Goal: Information Seeking & Learning: Check status

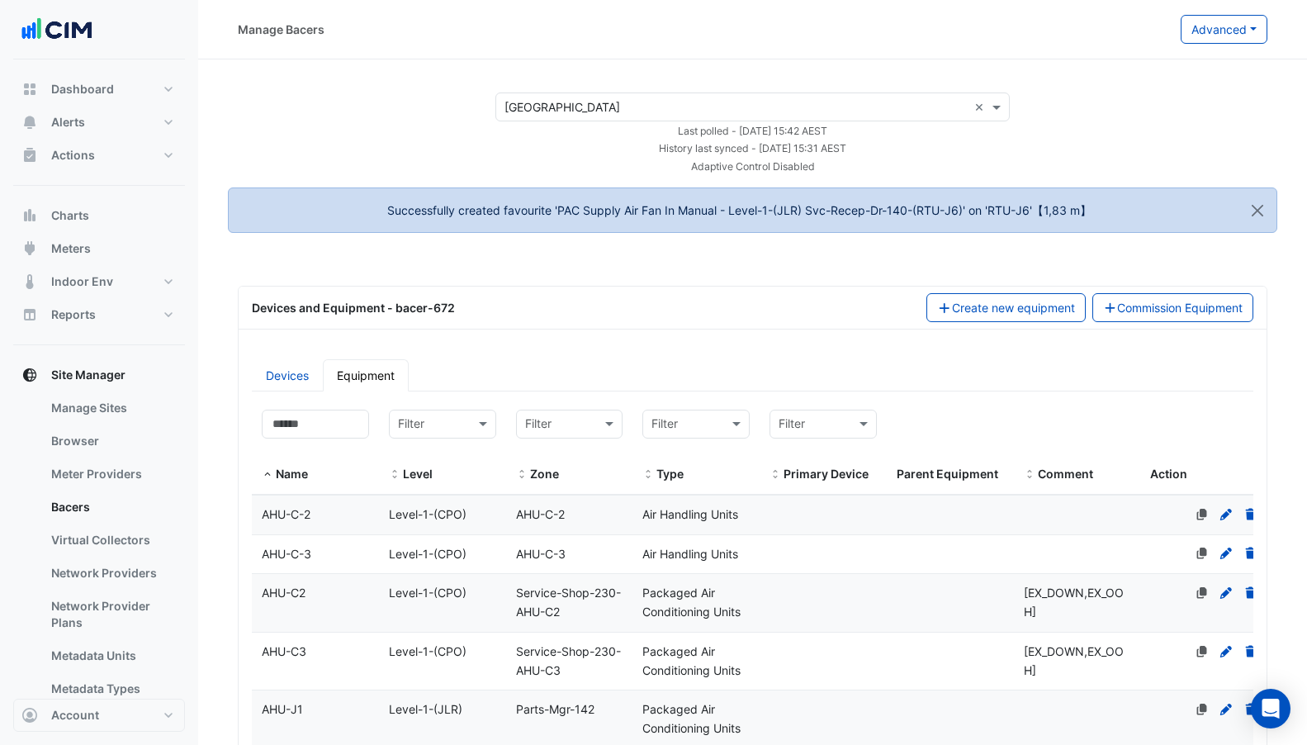
select select "***"
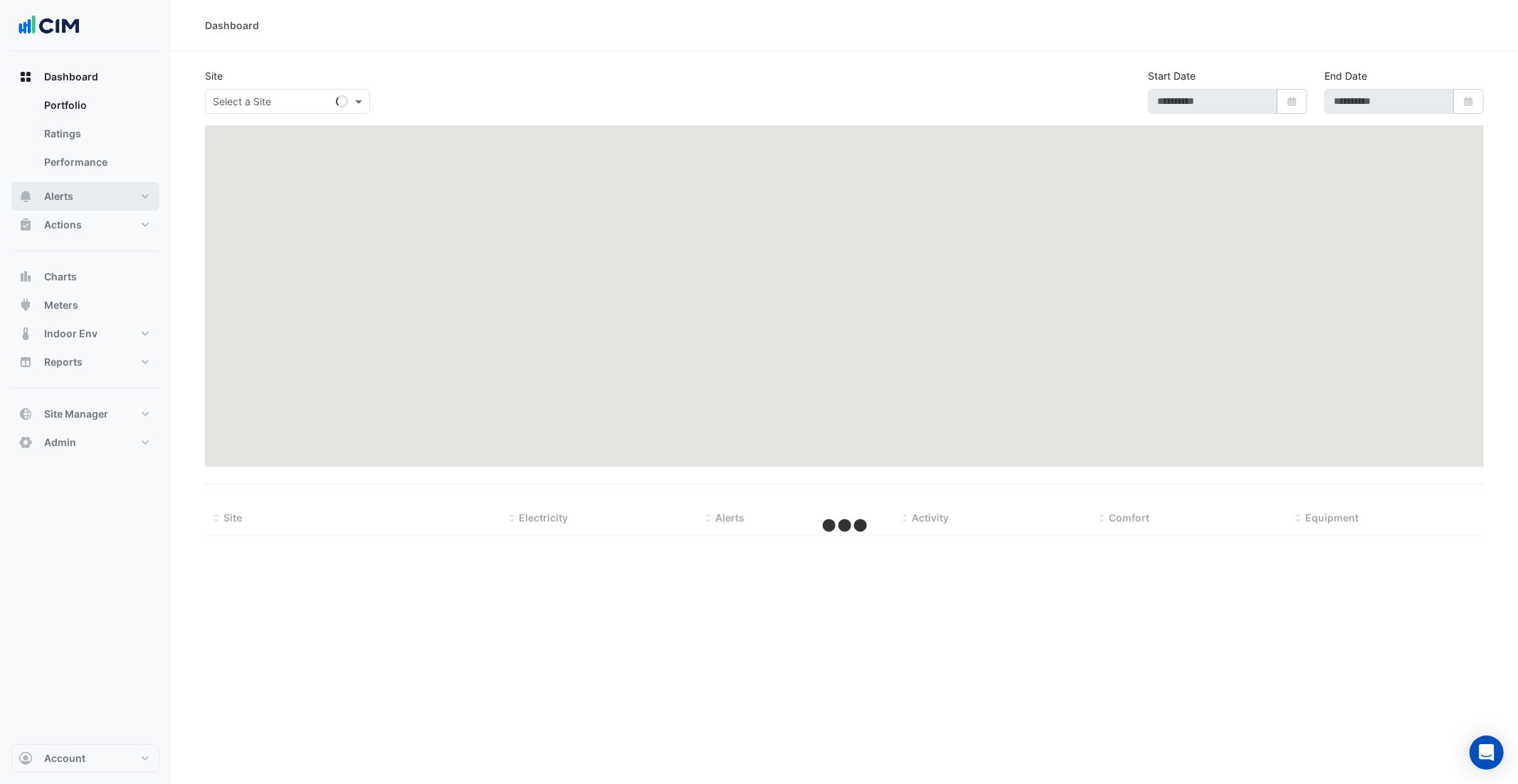
click at [101, 198] on button "Alerts" at bounding box center [85, 196] width 148 height 28
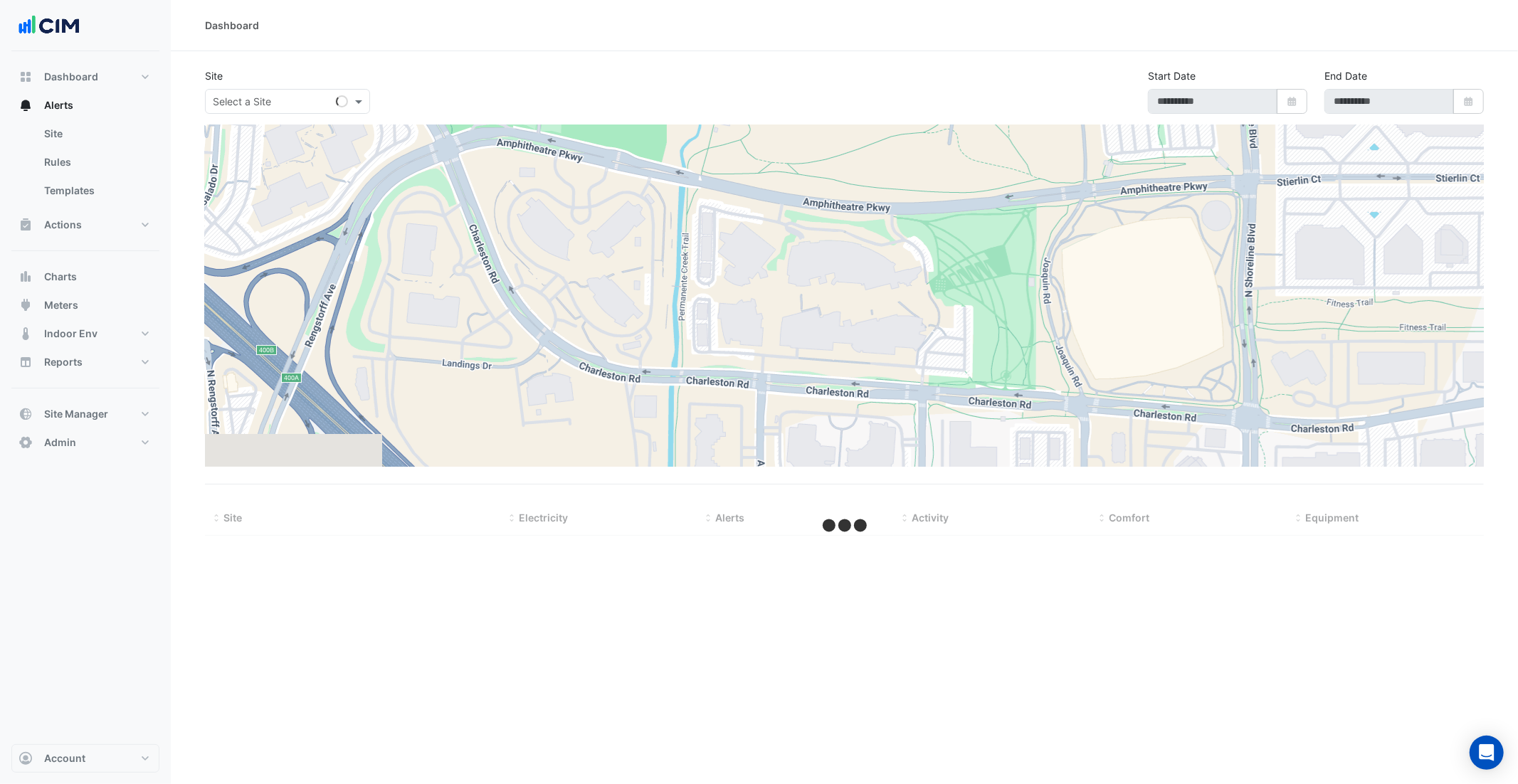
click at [236, 107] on input "text" at bounding box center [273, 102] width 121 height 15
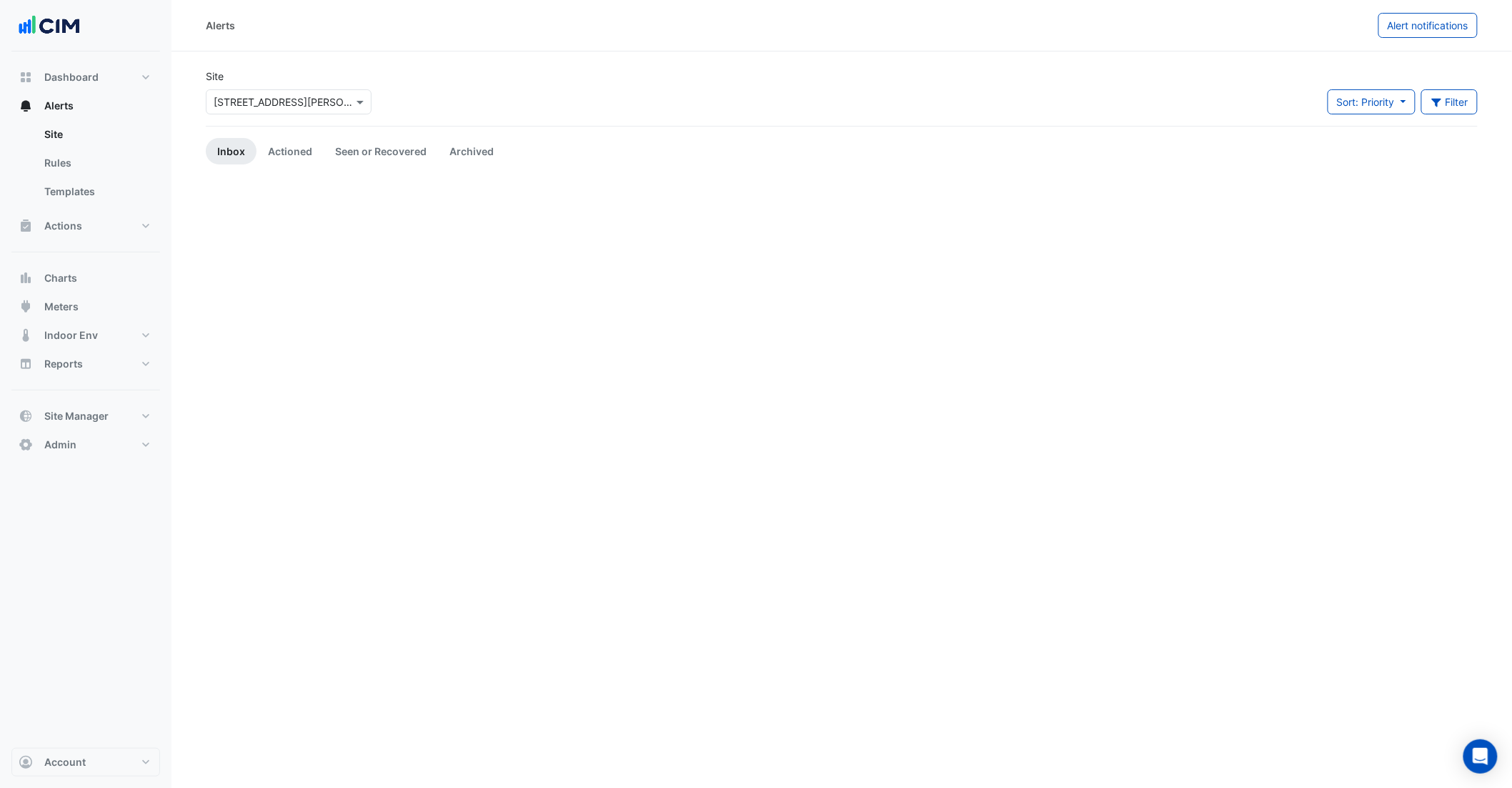
click at [281, 106] on input "text" at bounding box center [274, 102] width 121 height 15
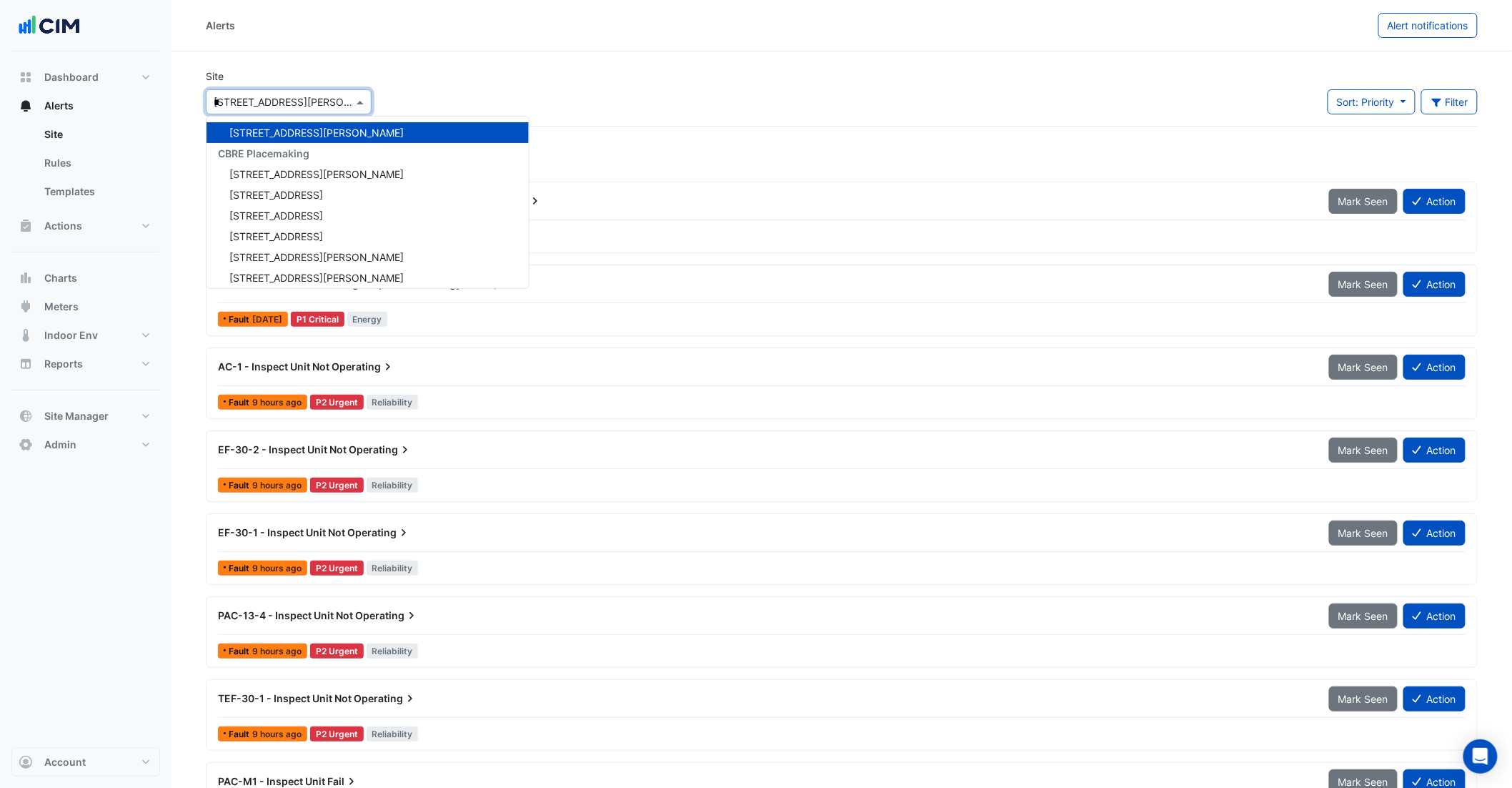
type input "**"
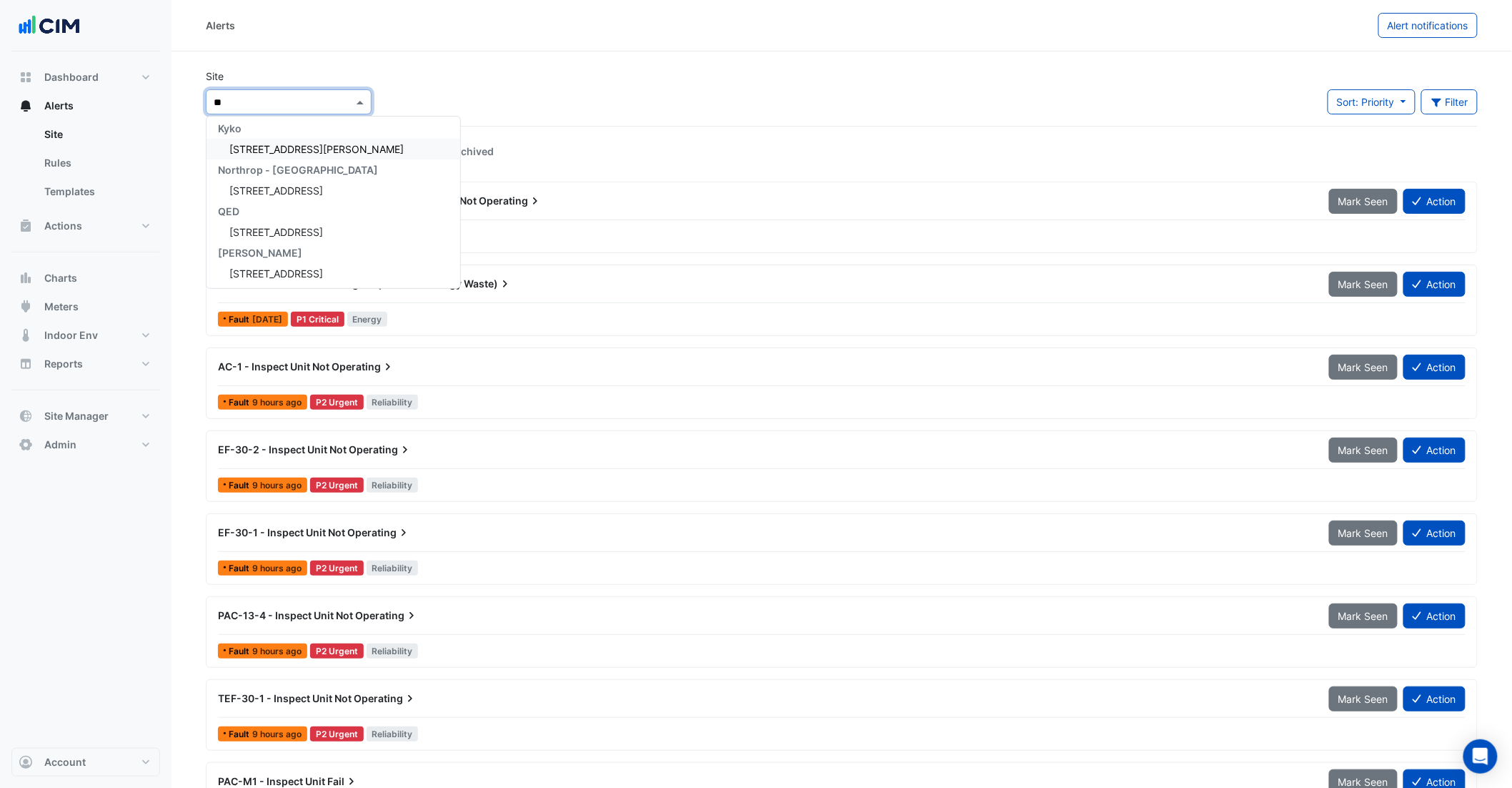
click at [288, 152] on span "[STREET_ADDRESS][PERSON_NAME]" at bounding box center [316, 149] width 174 height 12
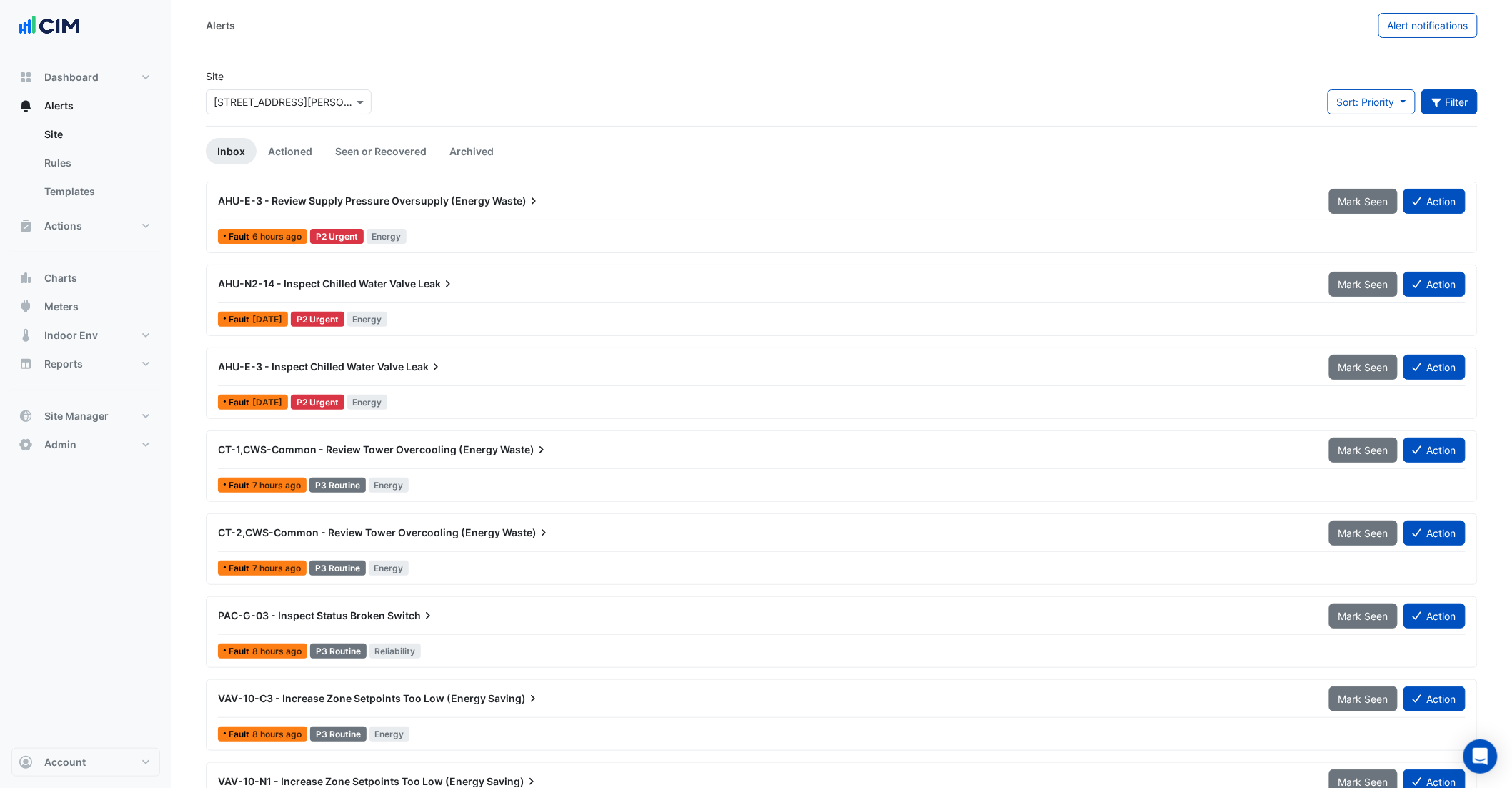
click at [1440, 113] on button "Filter" at bounding box center [1451, 101] width 57 height 25
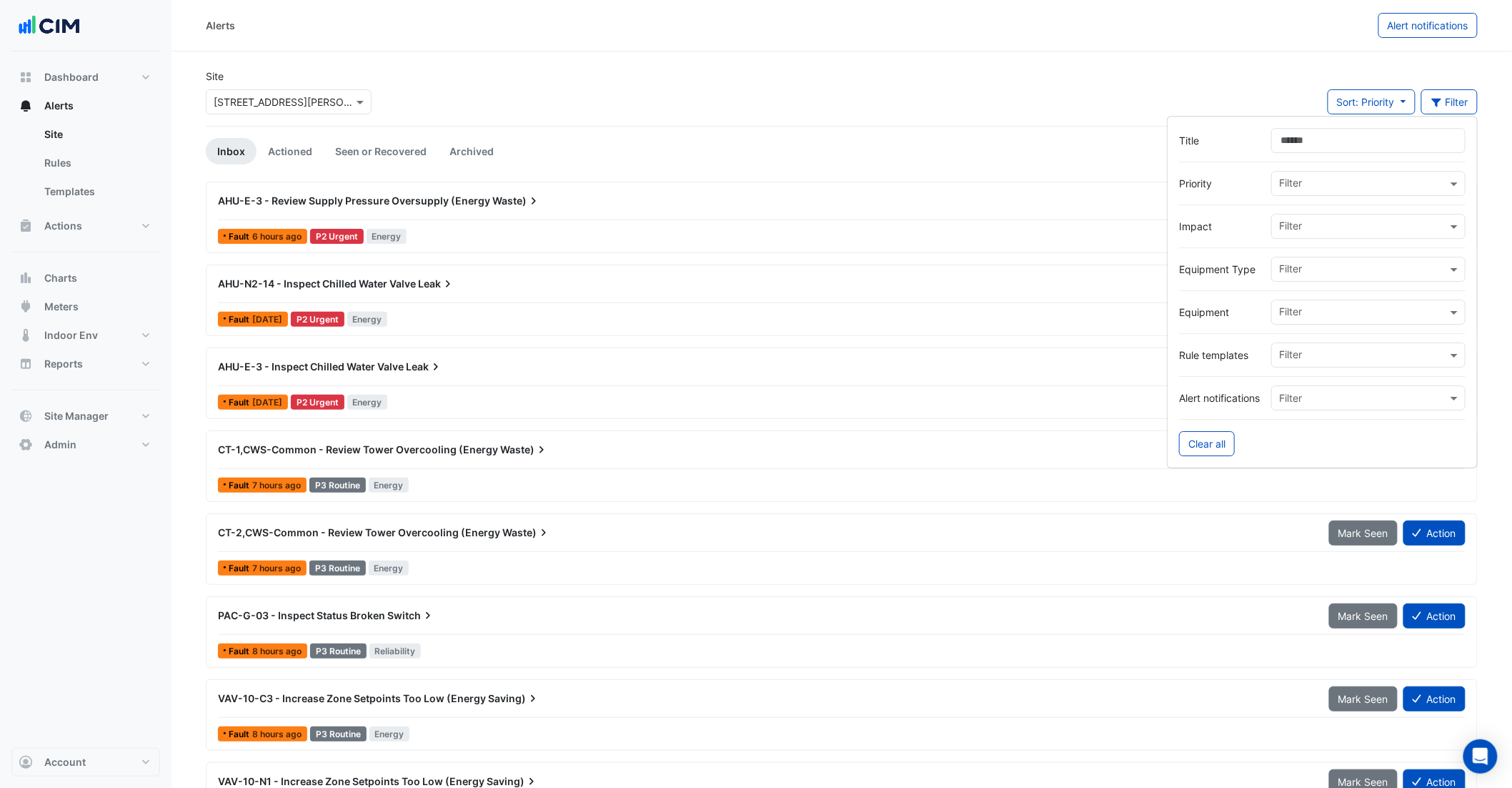
click at [1304, 324] on div "Filter" at bounding box center [1368, 312] width 195 height 25
click at [1325, 338] on span "AHU-N1-14" at bounding box center [1310, 343] width 54 height 12
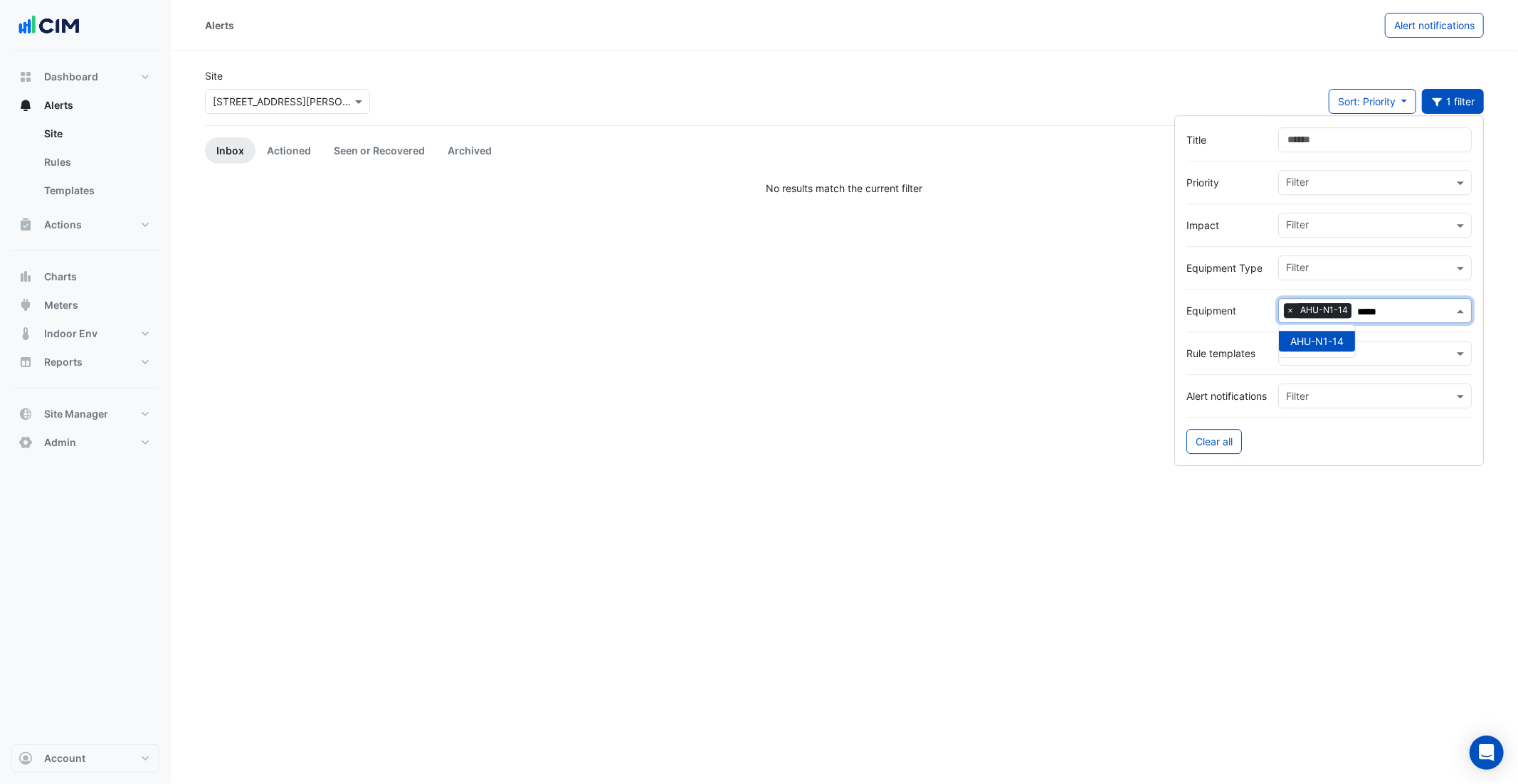
type input "*****"
click at [873, 444] on div "Alerts Alert notifications Site × 99 Elizabeth St Sort: Priority Priority Updat…" at bounding box center [844, 392] width 1347 height 784
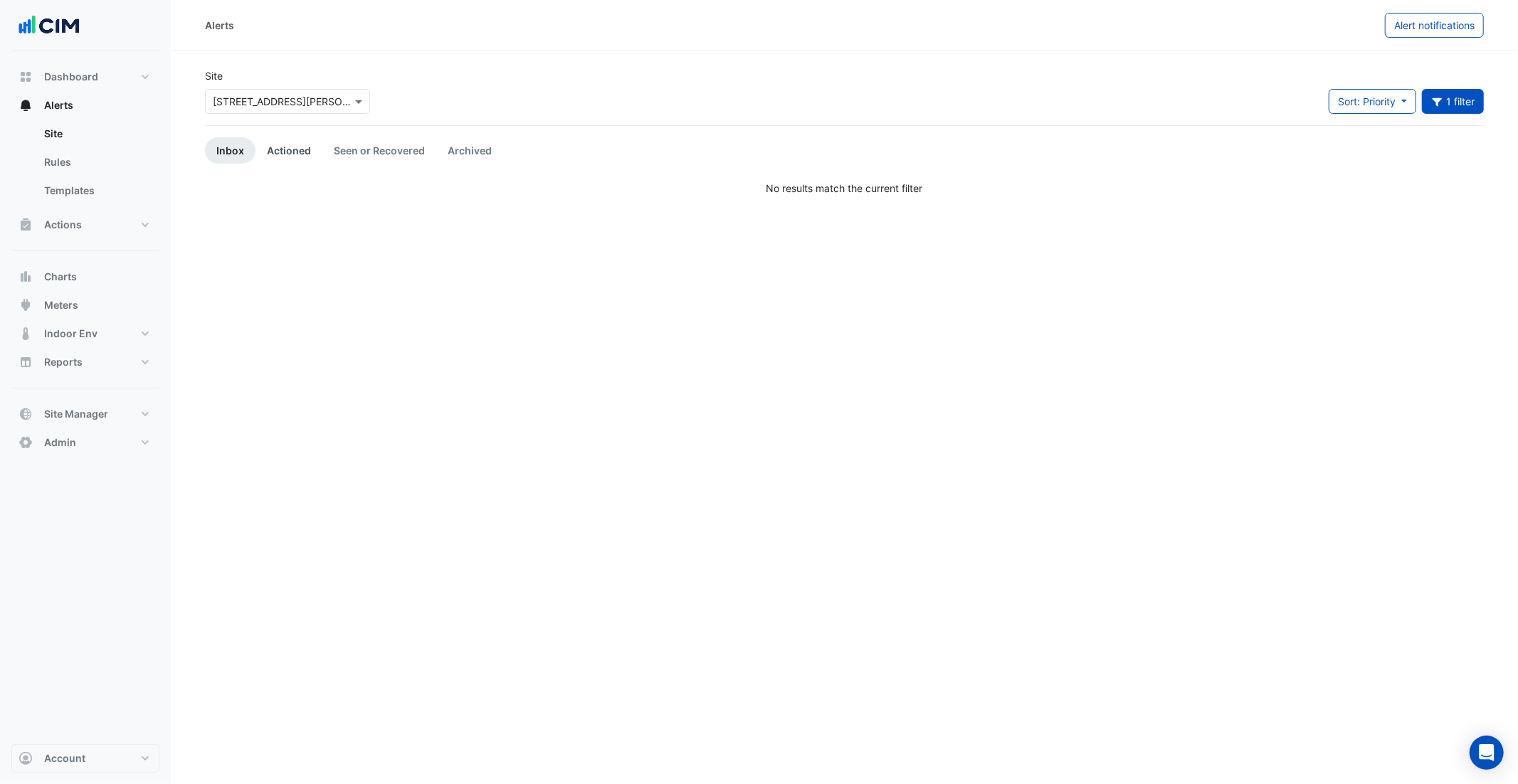
click at [300, 153] on link "Actioned" at bounding box center [289, 150] width 67 height 27
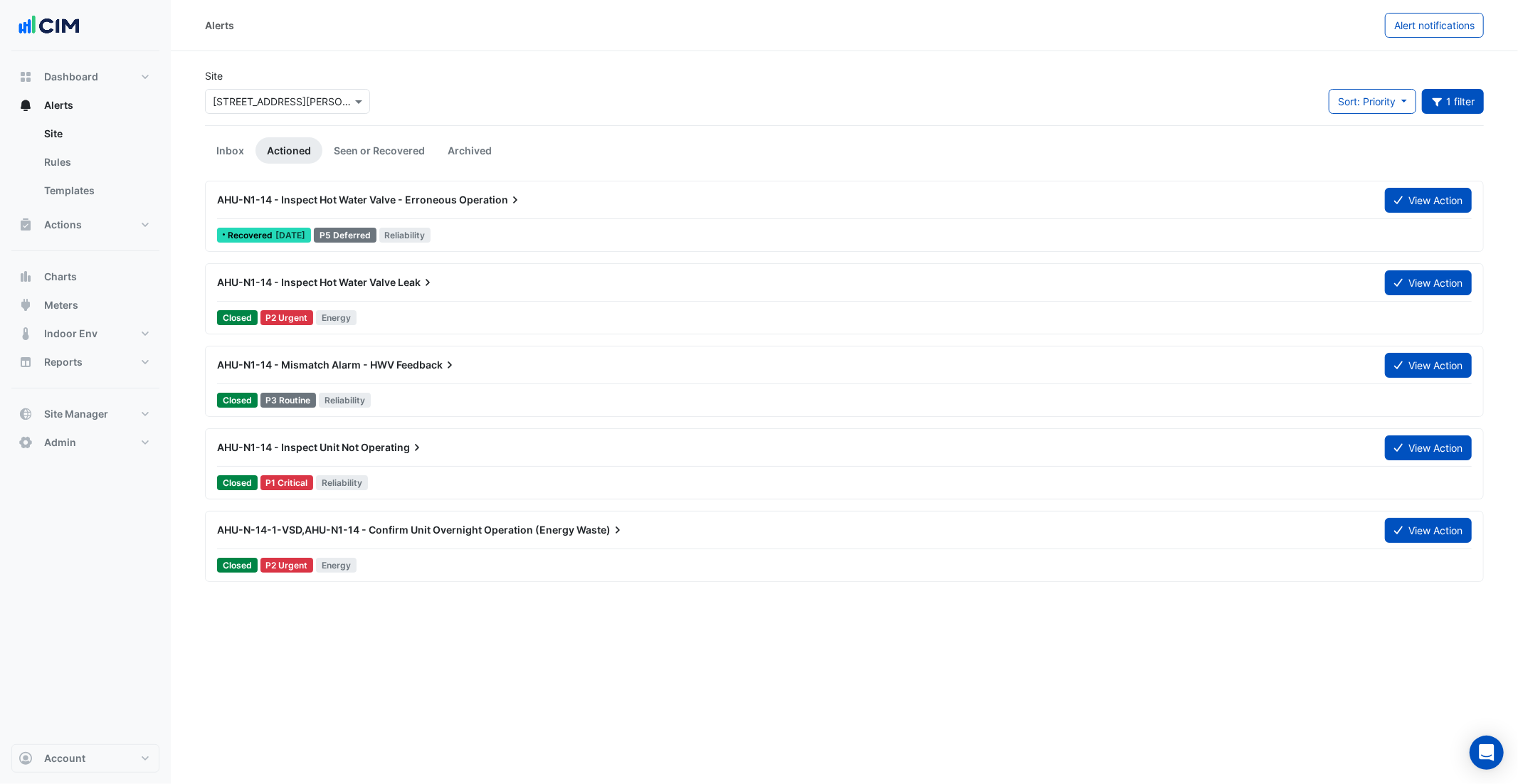
click at [365, 286] on span "AHU-N1-14 - Inspect Hot Water Valve" at bounding box center [306, 282] width 178 height 12
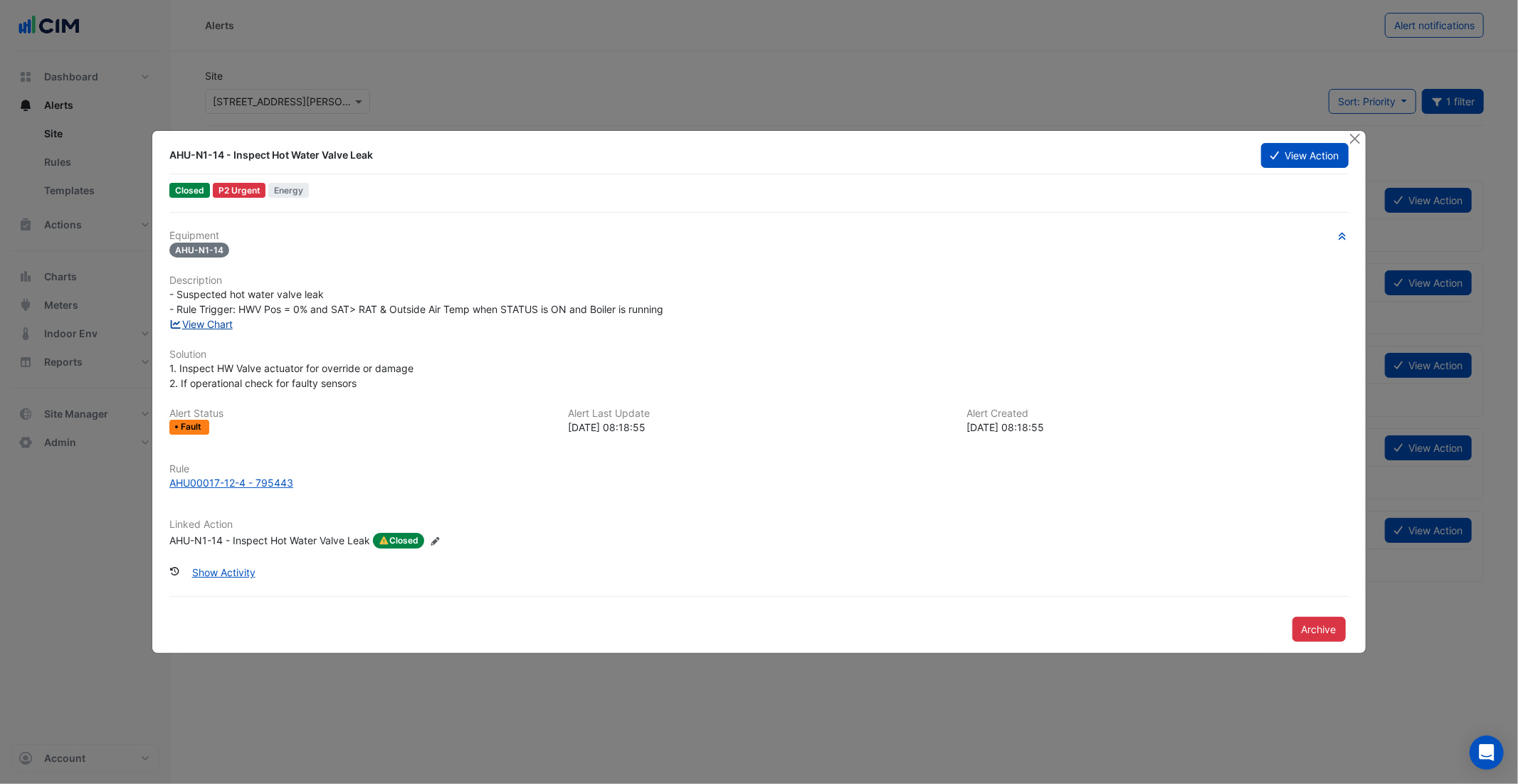
click at [204, 326] on link "View Chart" at bounding box center [201, 324] width 63 height 12
click at [1361, 140] on button "Close" at bounding box center [1355, 138] width 15 height 15
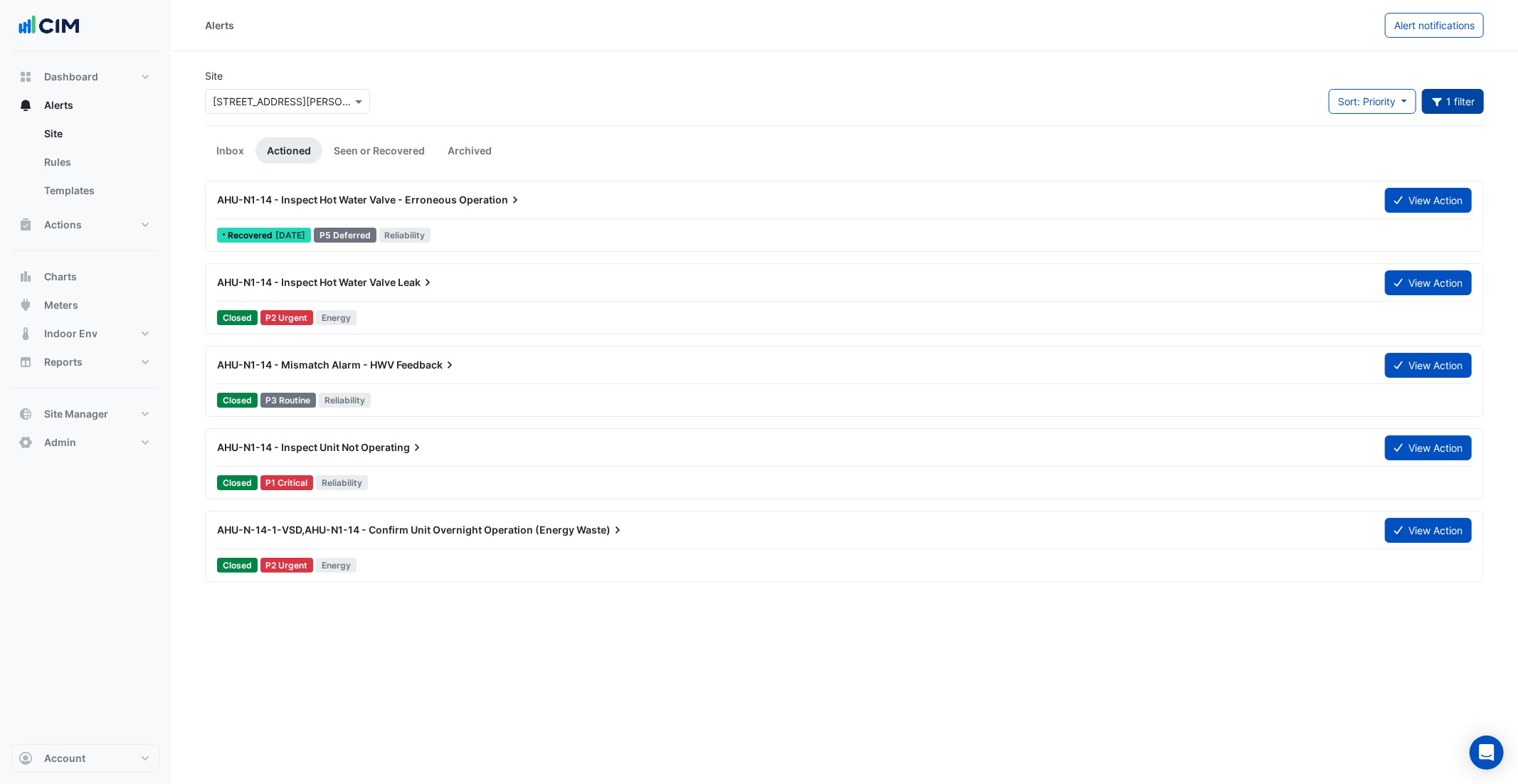
click at [1461, 102] on button "1 filter" at bounding box center [1453, 101] width 63 height 25
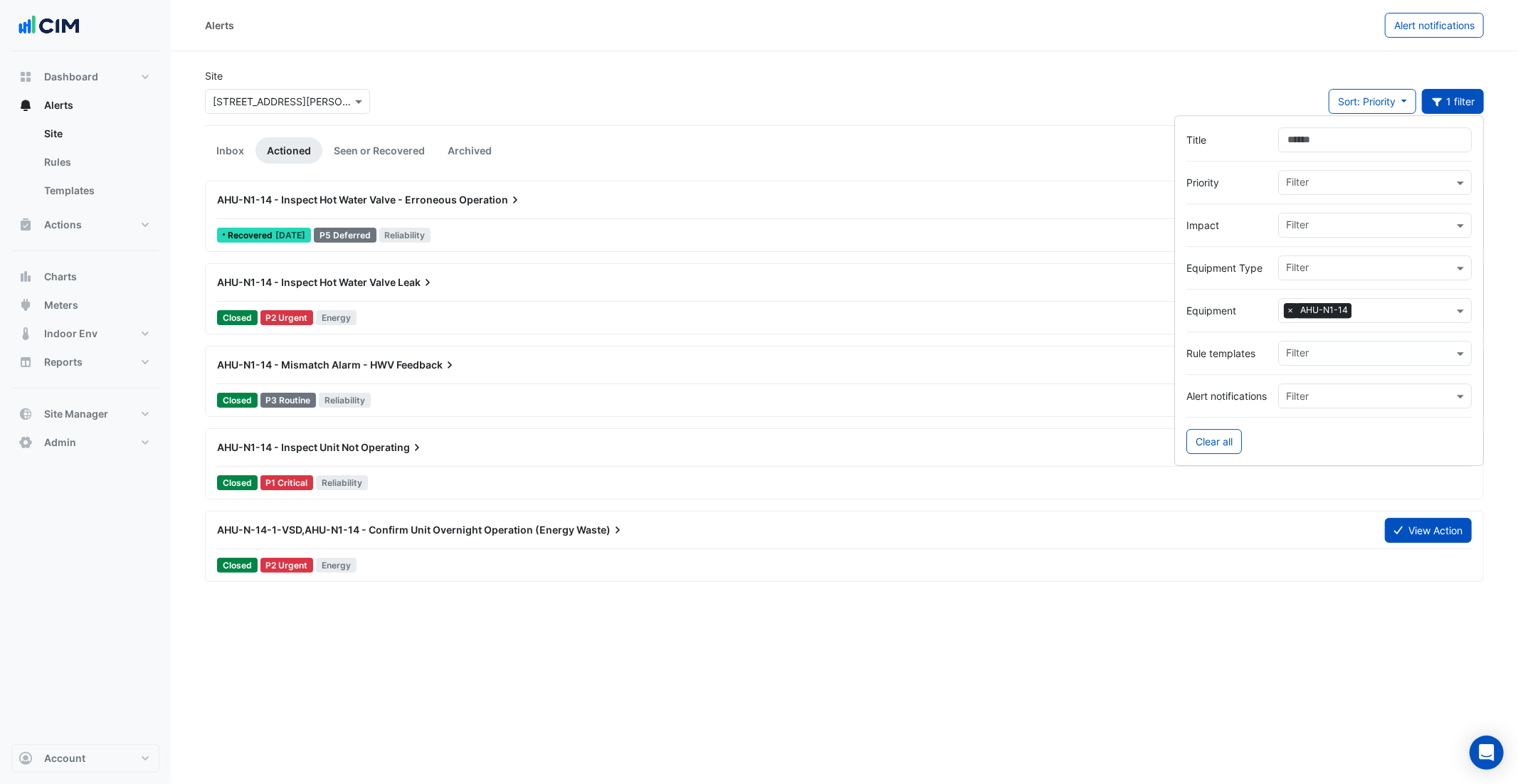
click at [1289, 310] on span "×" at bounding box center [1290, 311] width 13 height 15
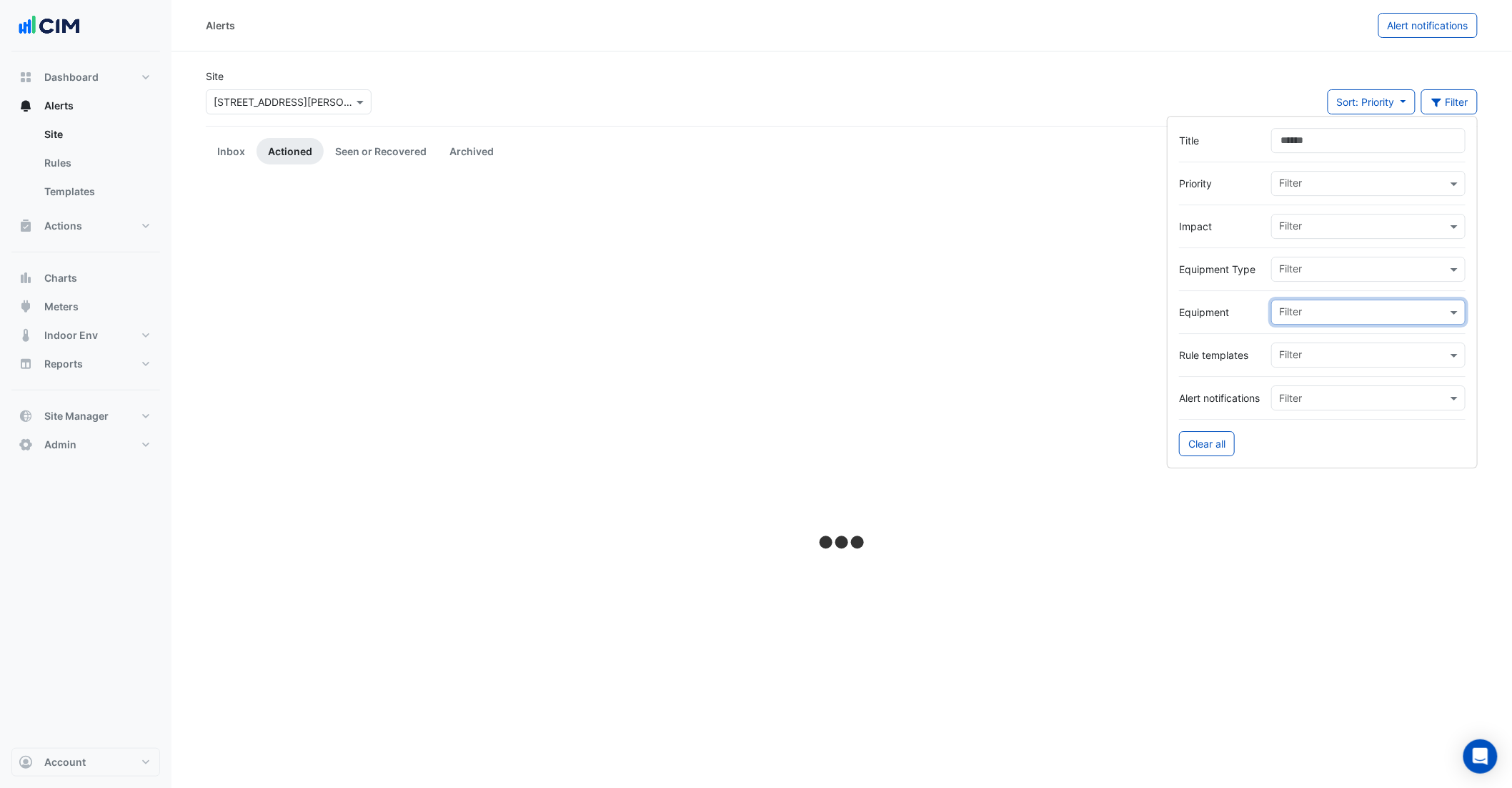
click at [1298, 313] on input "text" at bounding box center [1363, 313] width 168 height 15
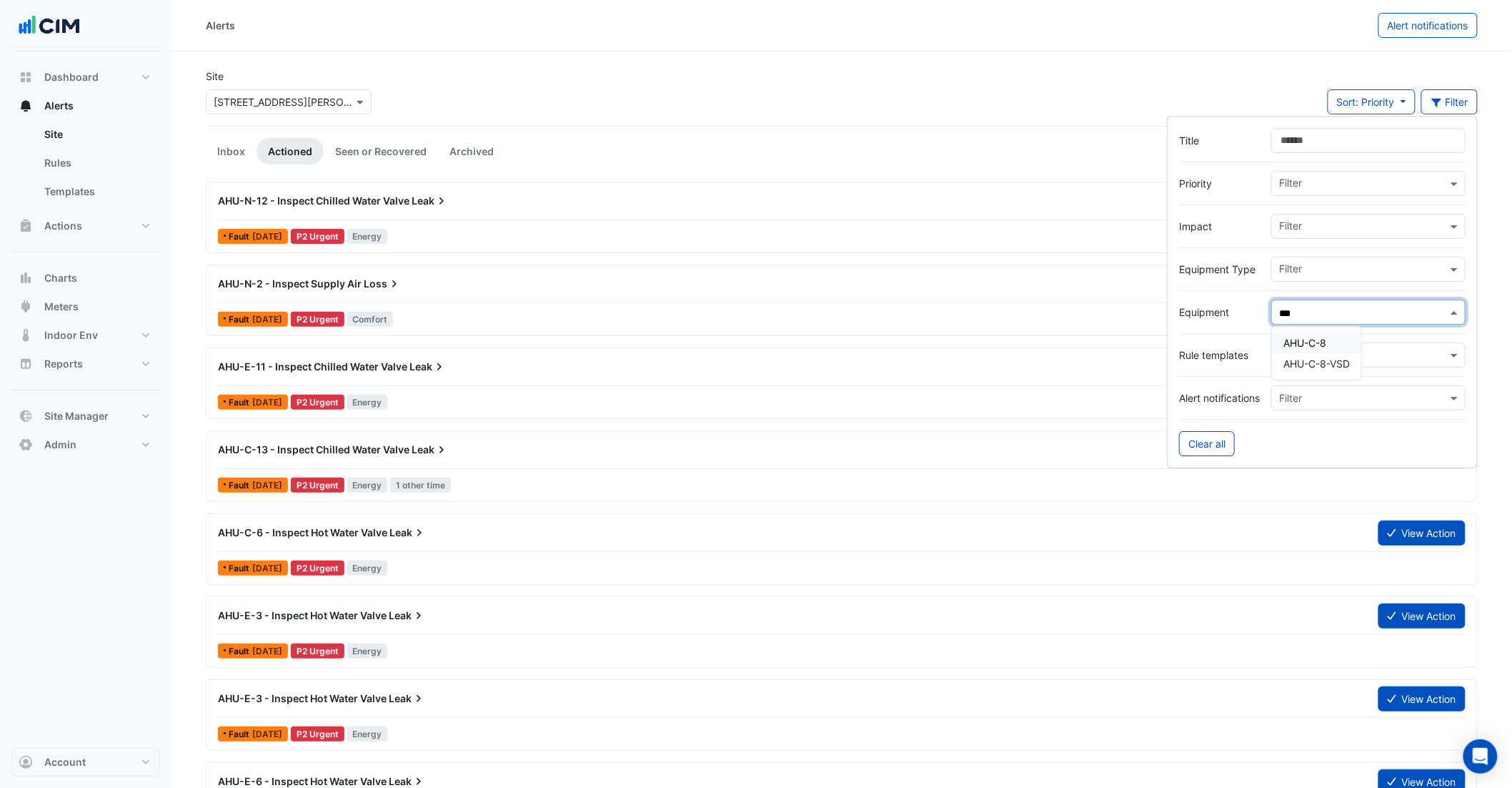
click at [1327, 351] on div "AHU-C-8" at bounding box center [1316, 343] width 89 height 21
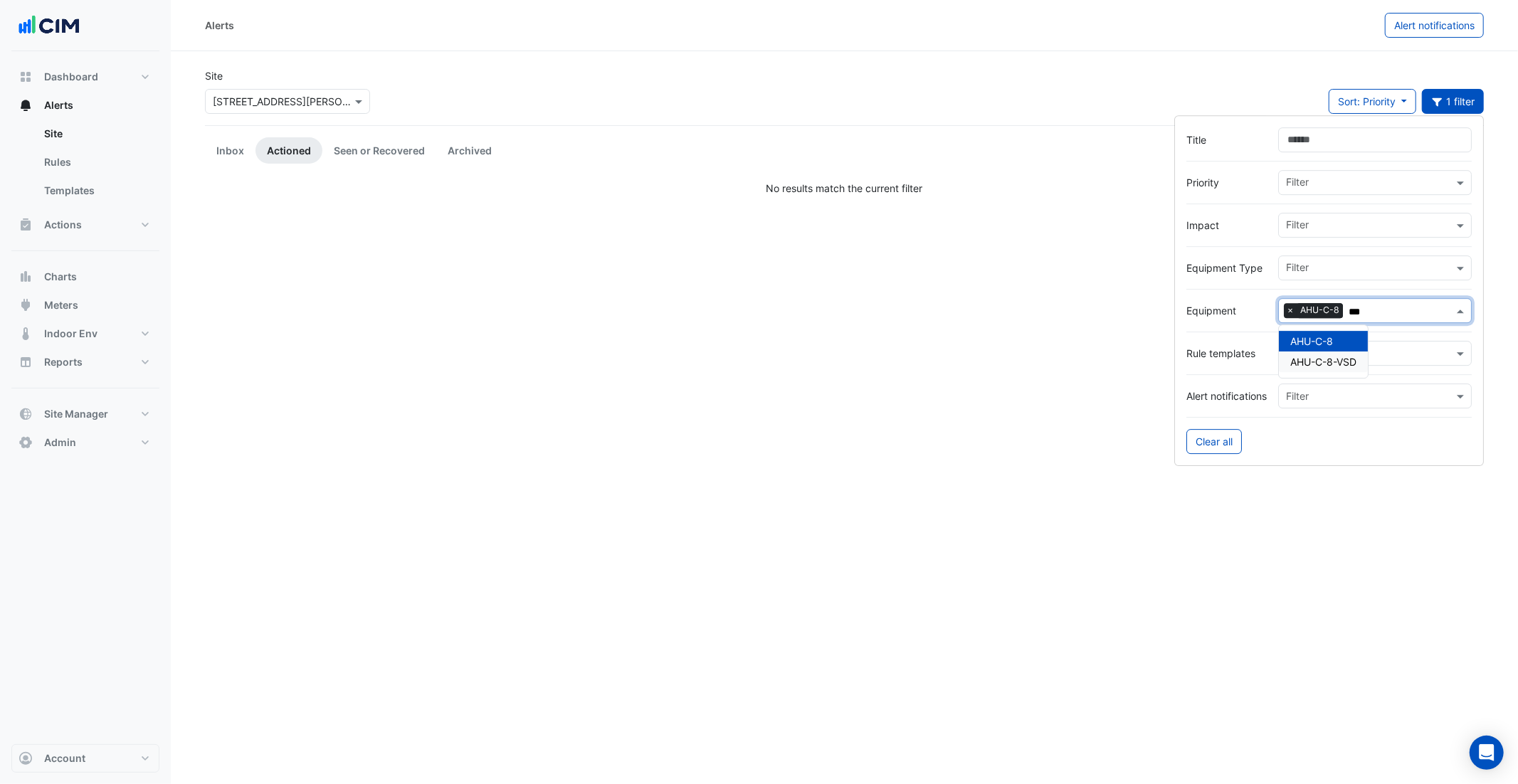
type input "***"
click at [1246, 513] on div "Alerts Alert notifications Site × 99 Elizabeth St Sort: Priority Priority Updat…" at bounding box center [844, 392] width 1347 height 784
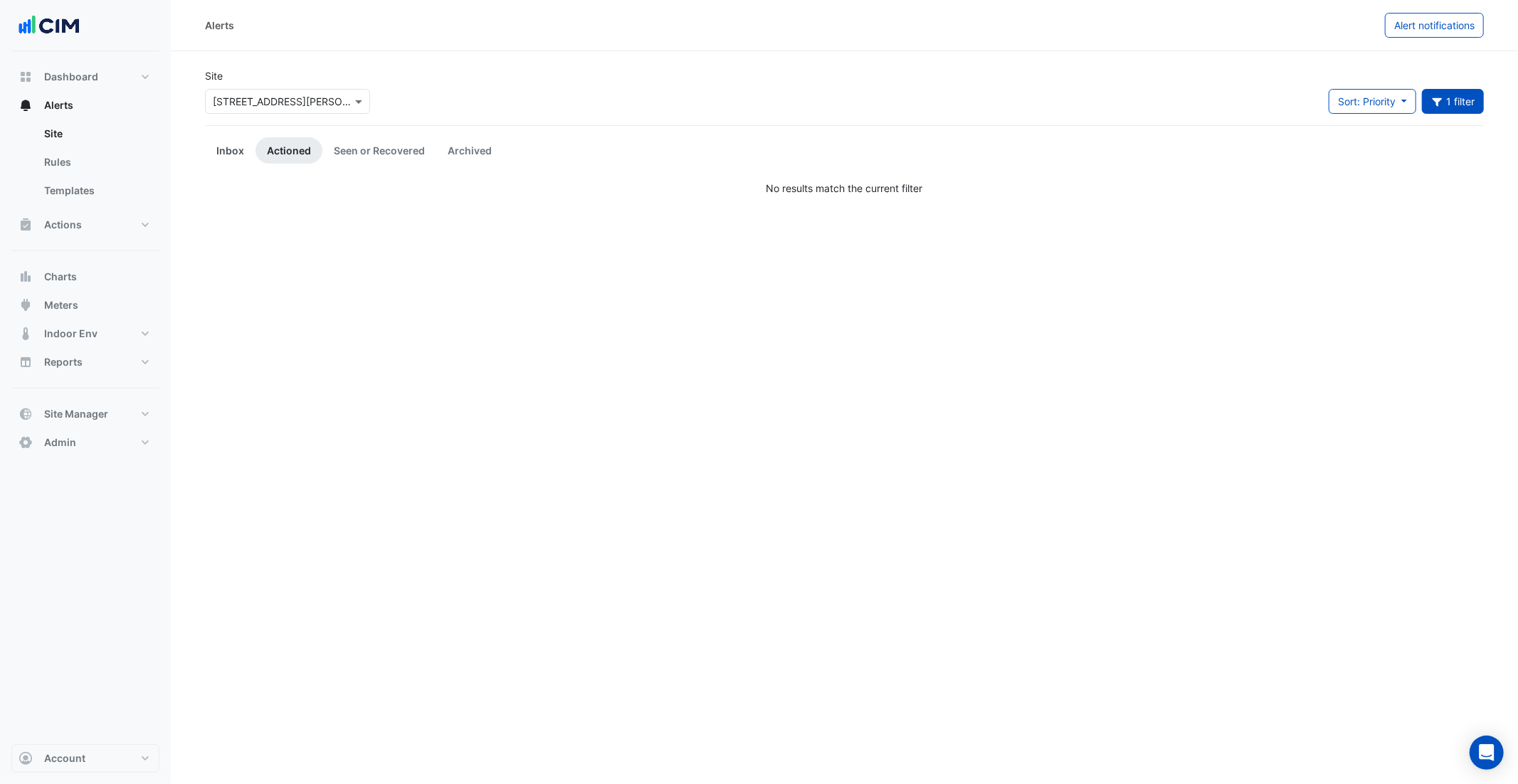
click at [250, 153] on link "Inbox" at bounding box center [230, 150] width 51 height 27
click at [284, 157] on link "Actioned" at bounding box center [289, 150] width 67 height 27
click at [362, 157] on link "Seen or Recovered" at bounding box center [379, 150] width 114 height 27
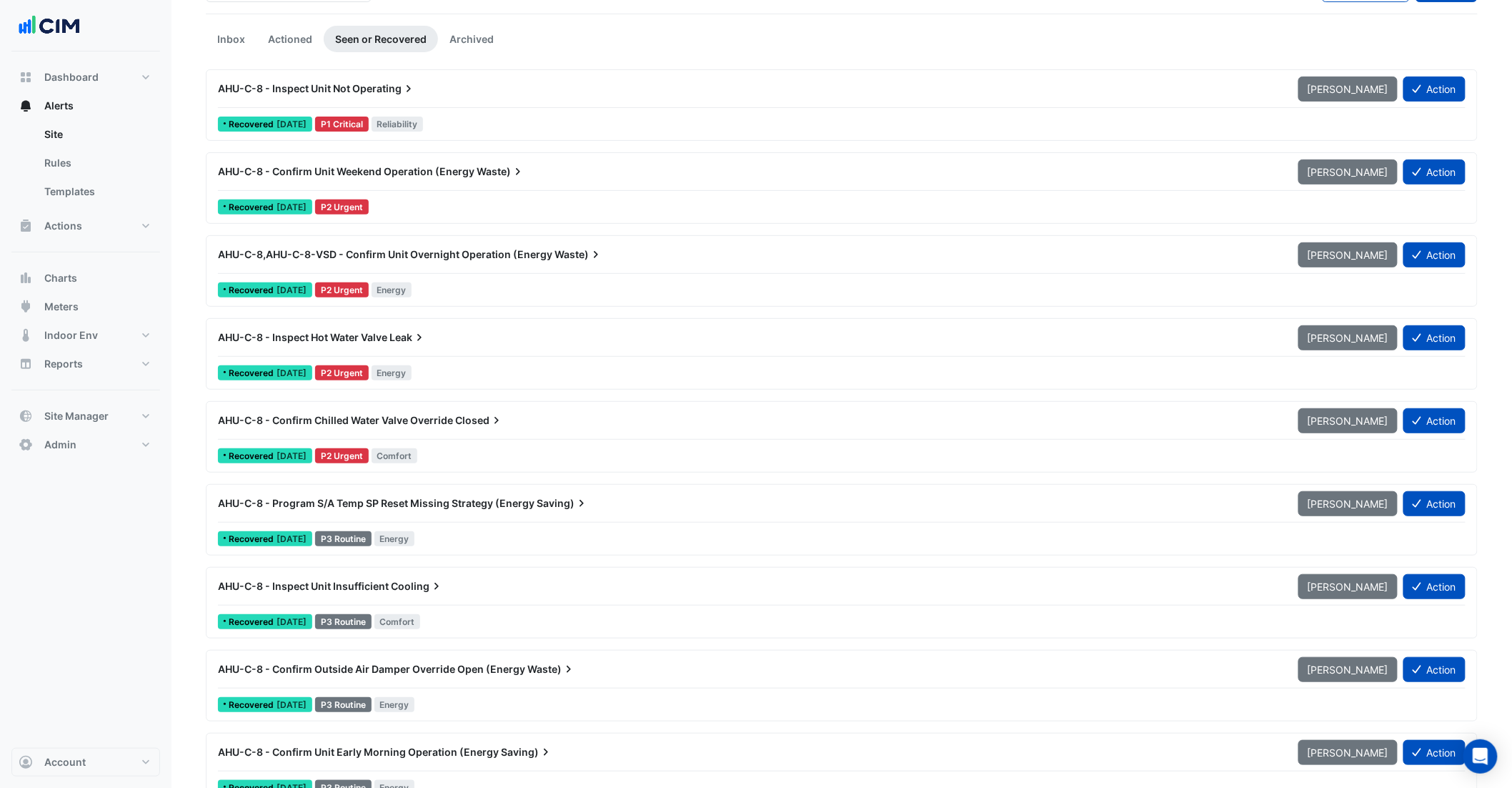
scroll to position [113, 0]
click at [355, 338] on span "AHU-C-8 - Inspect Hot Water Valve" at bounding box center [303, 337] width 170 height 12
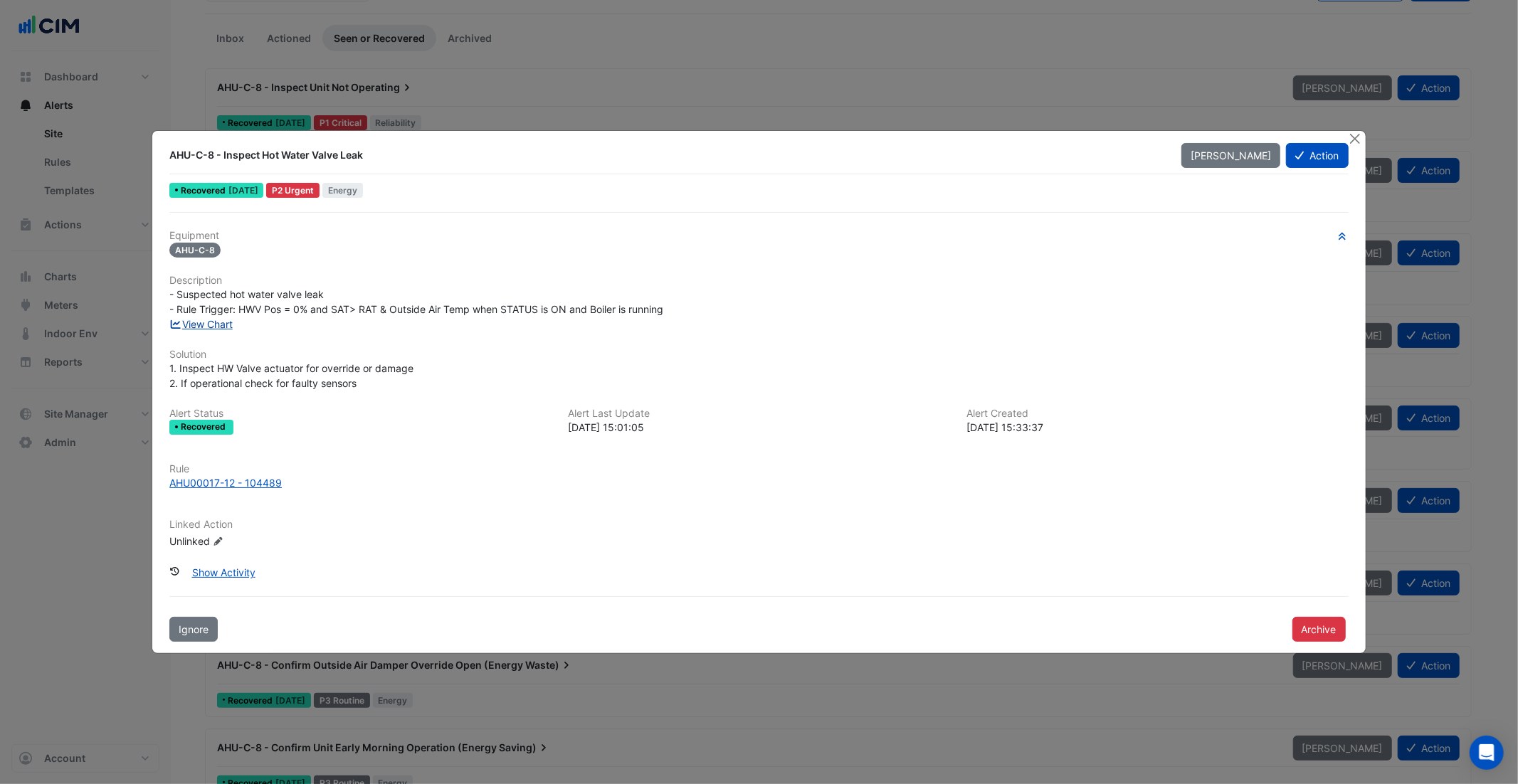
click at [226, 329] on link "View Chart" at bounding box center [201, 324] width 63 height 12
click at [1354, 133] on button "Close" at bounding box center [1355, 138] width 15 height 15
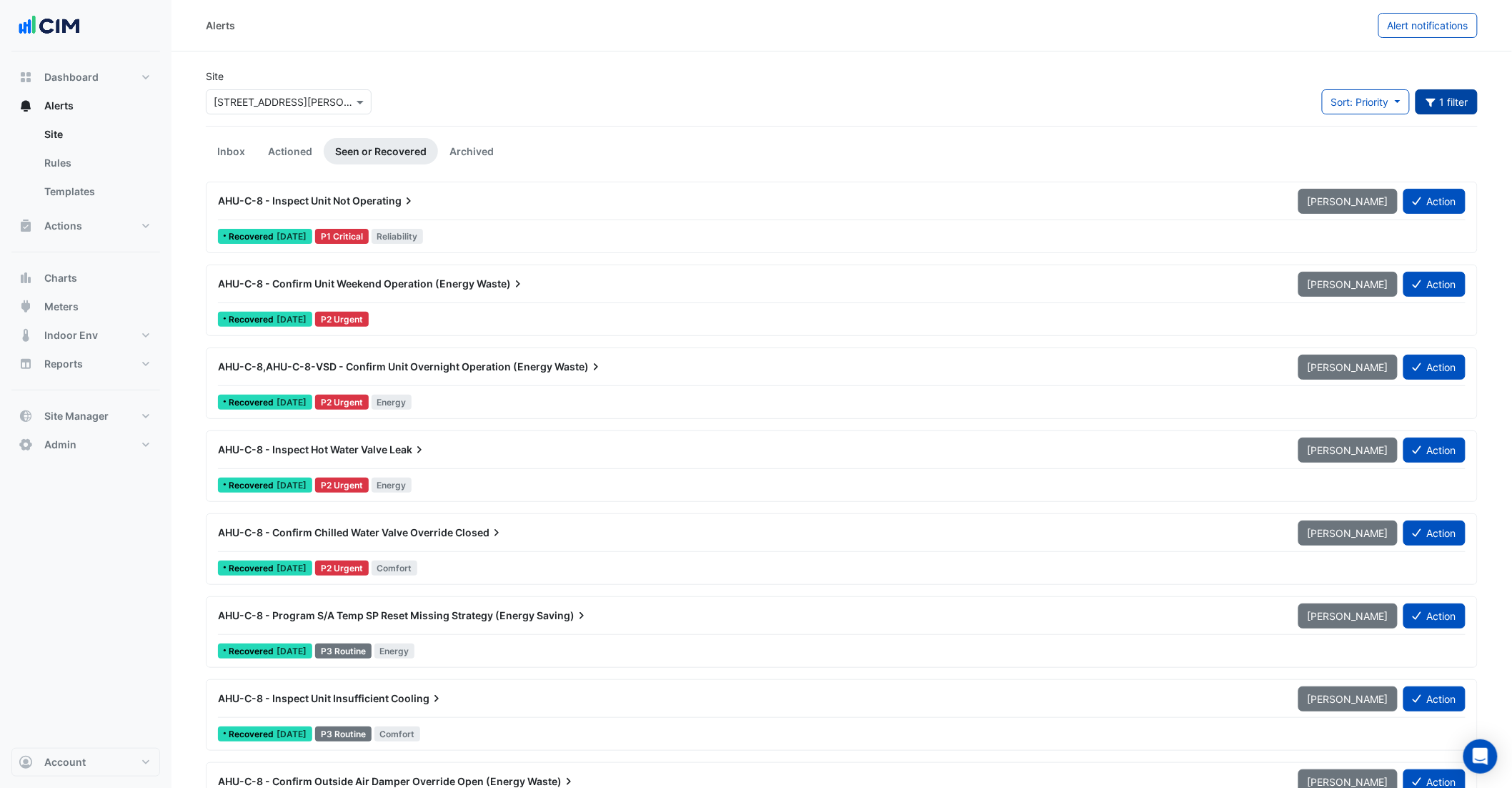
click at [1465, 98] on button "1 filter" at bounding box center [1447, 101] width 63 height 25
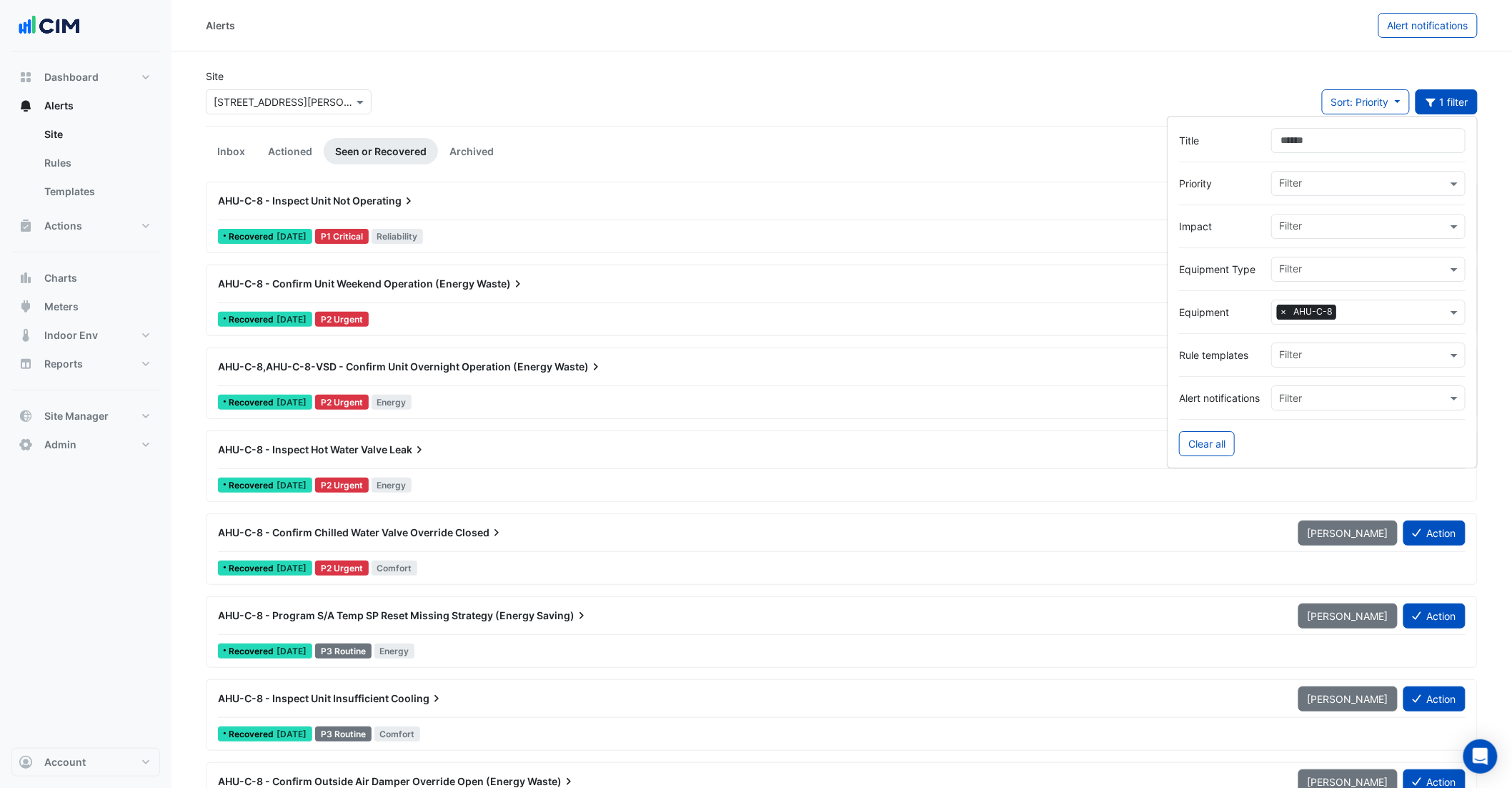
click at [1284, 311] on span "×" at bounding box center [1284, 313] width 13 height 15
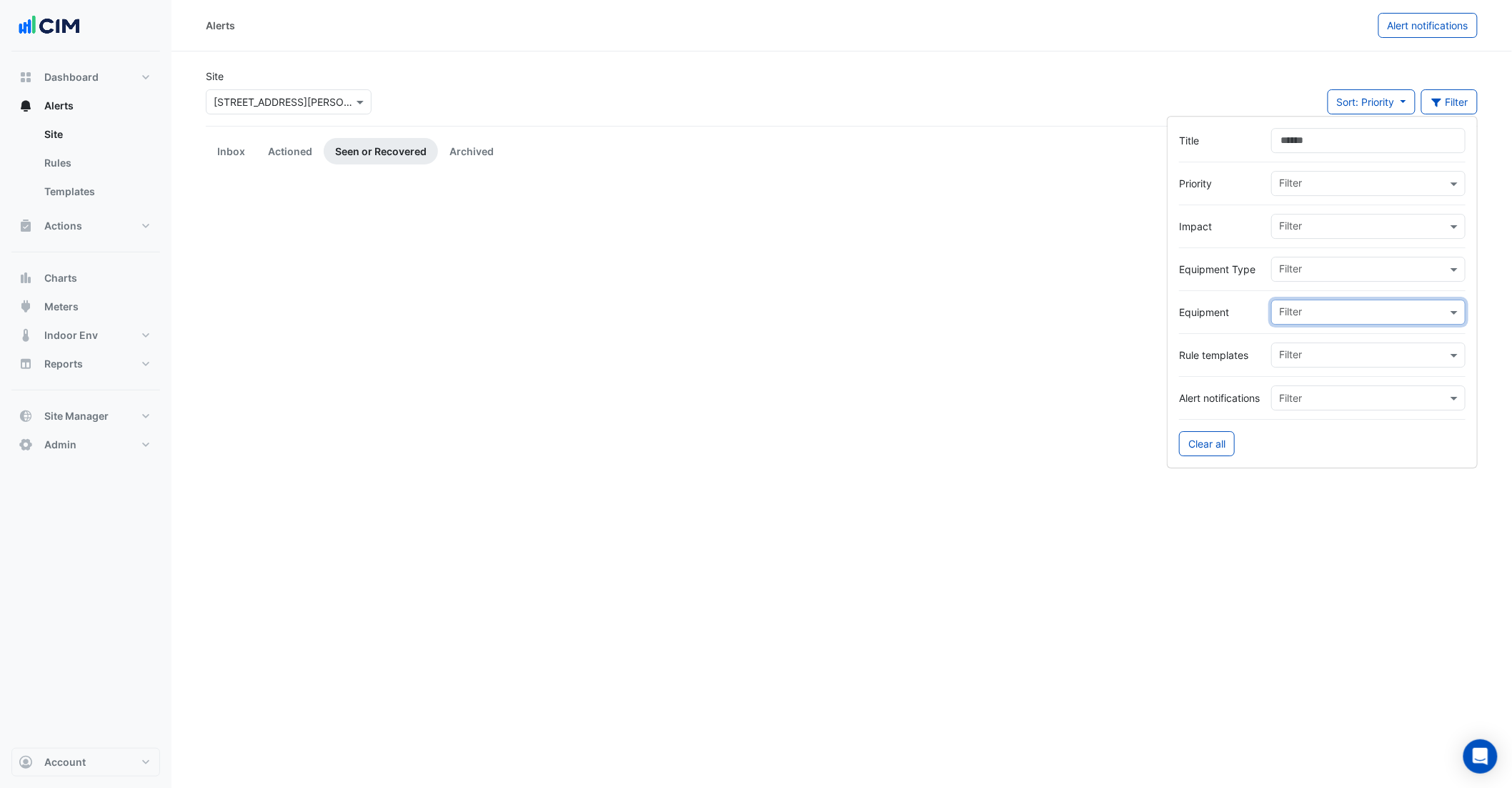
click at [1298, 311] on input "text" at bounding box center [1363, 313] width 168 height 15
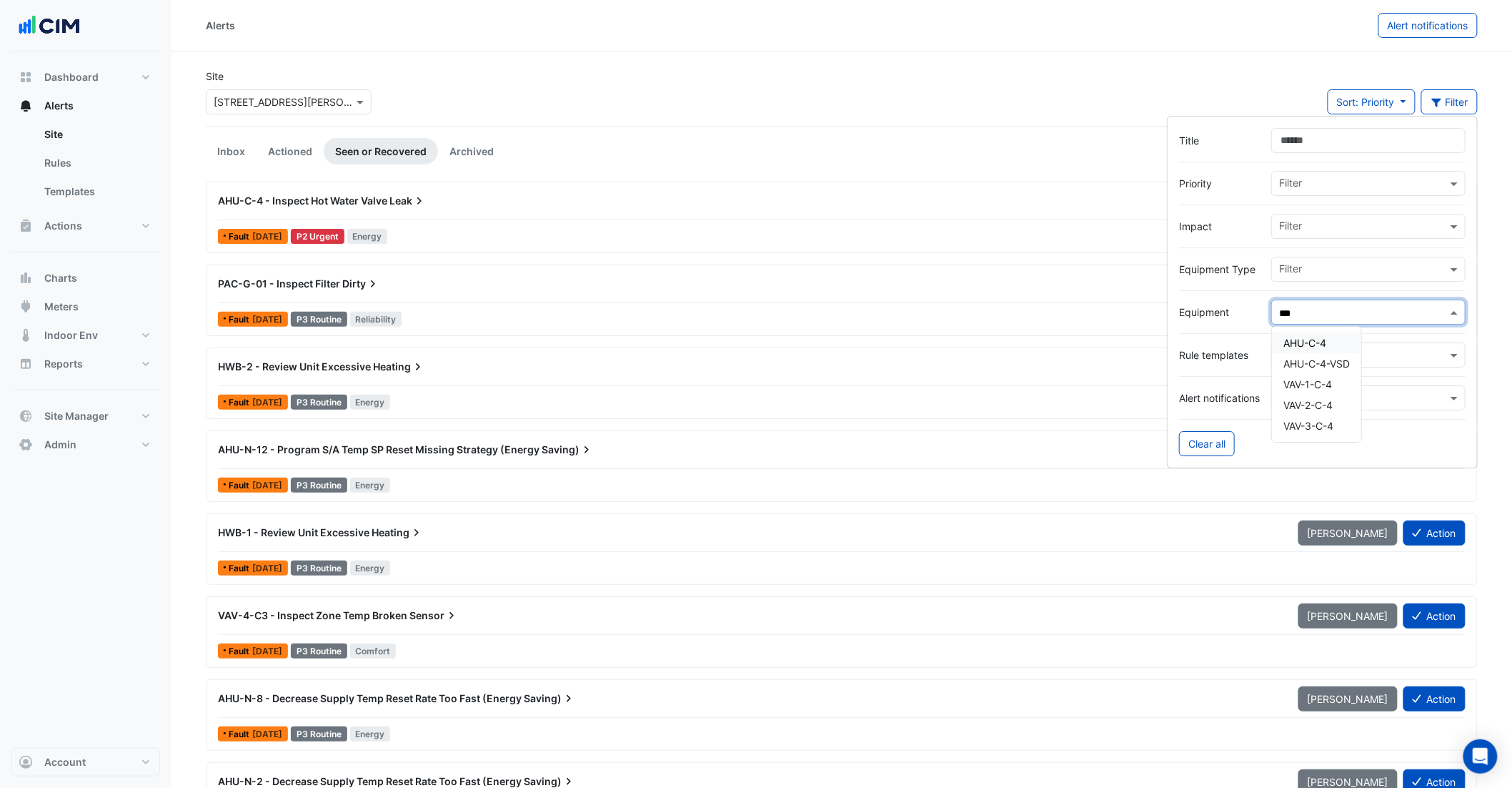
click at [1323, 352] on div "AHU-C-4" at bounding box center [1316, 343] width 89 height 21
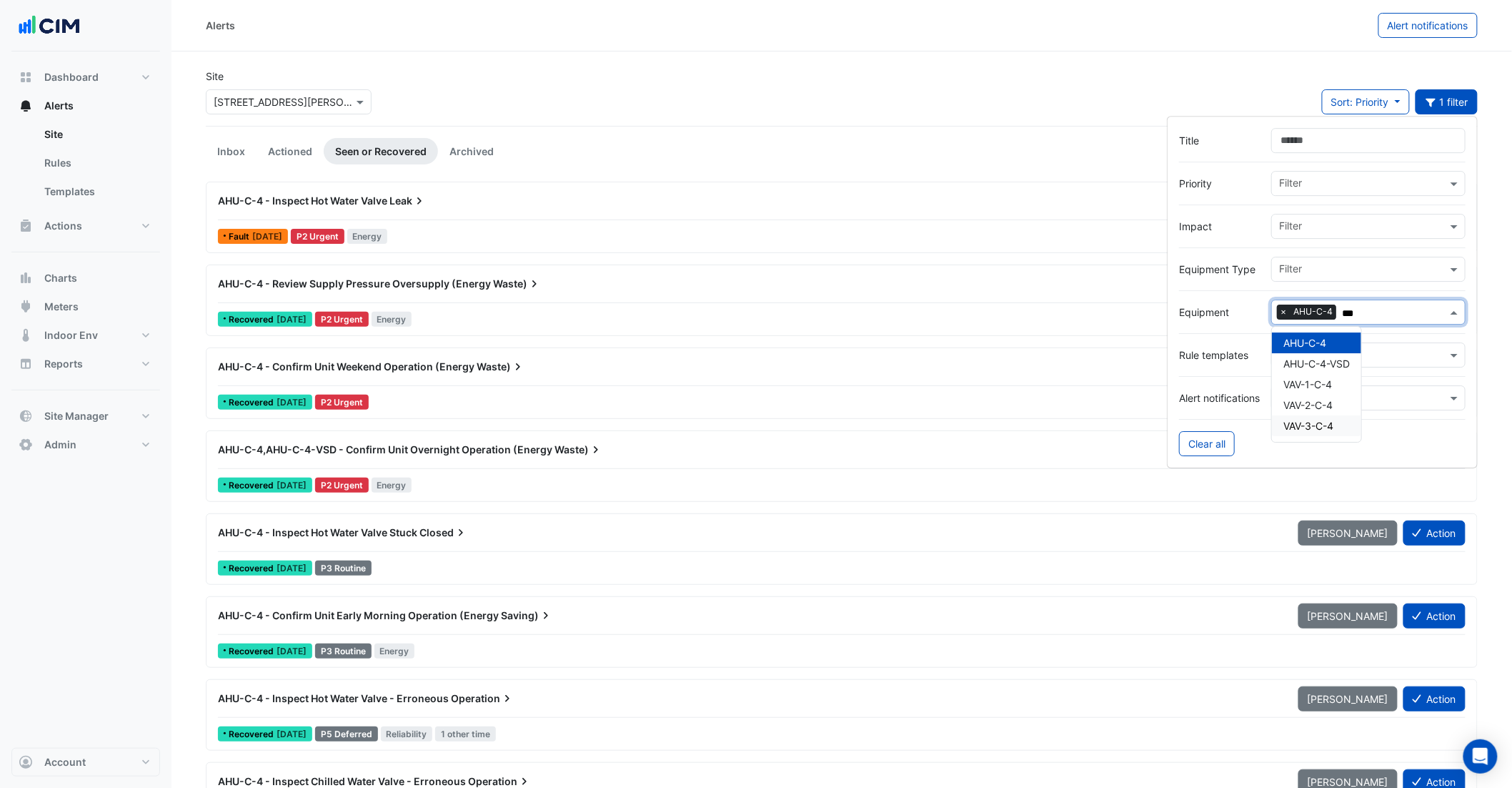
type input "***"
click at [807, 110] on div "Site × 99 Elizabeth St Sort: Priority Priority Updated 1 filter" at bounding box center [842, 97] width 1290 height 57
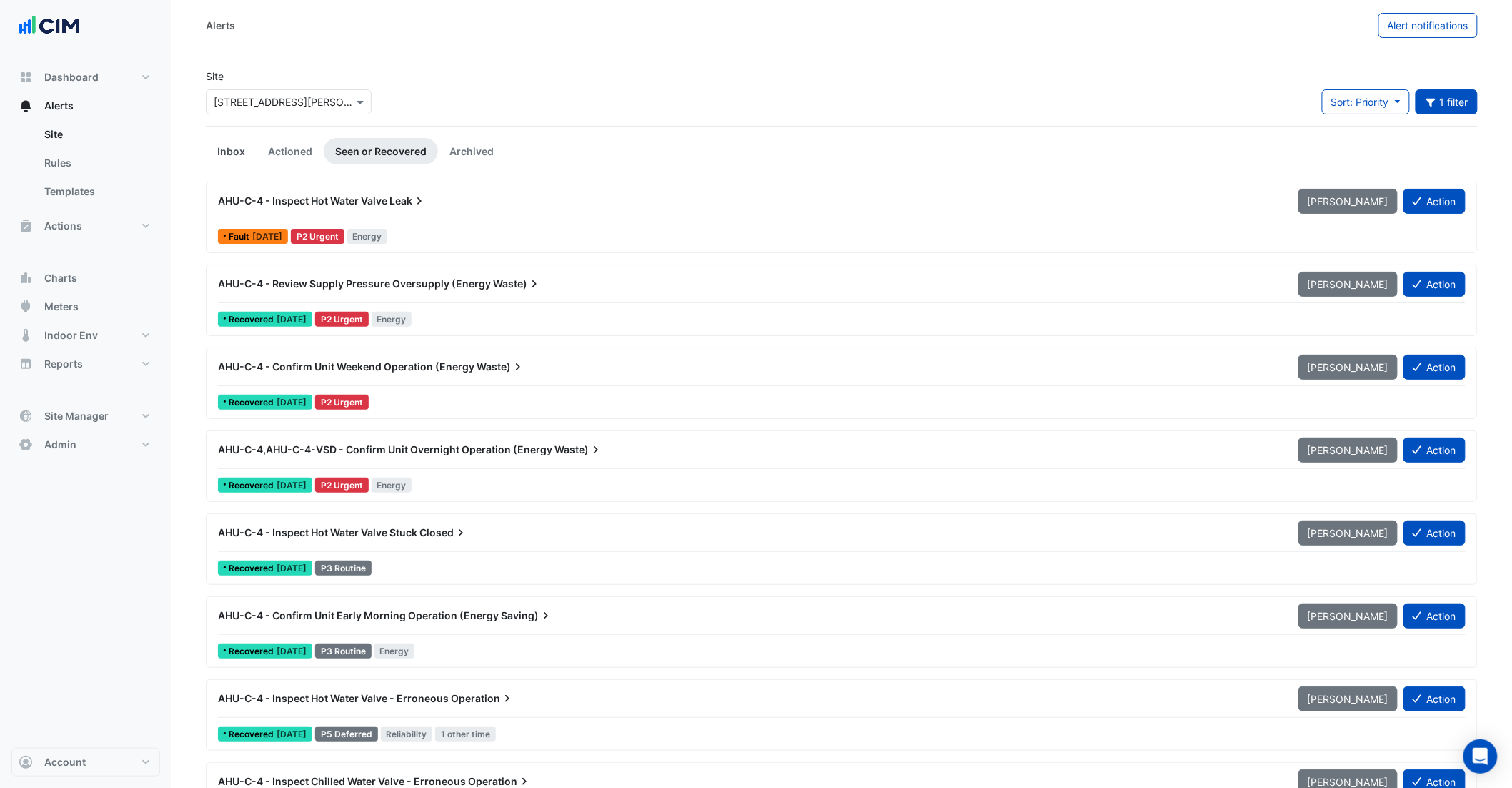
click at [228, 145] on link "Inbox" at bounding box center [231, 151] width 51 height 27
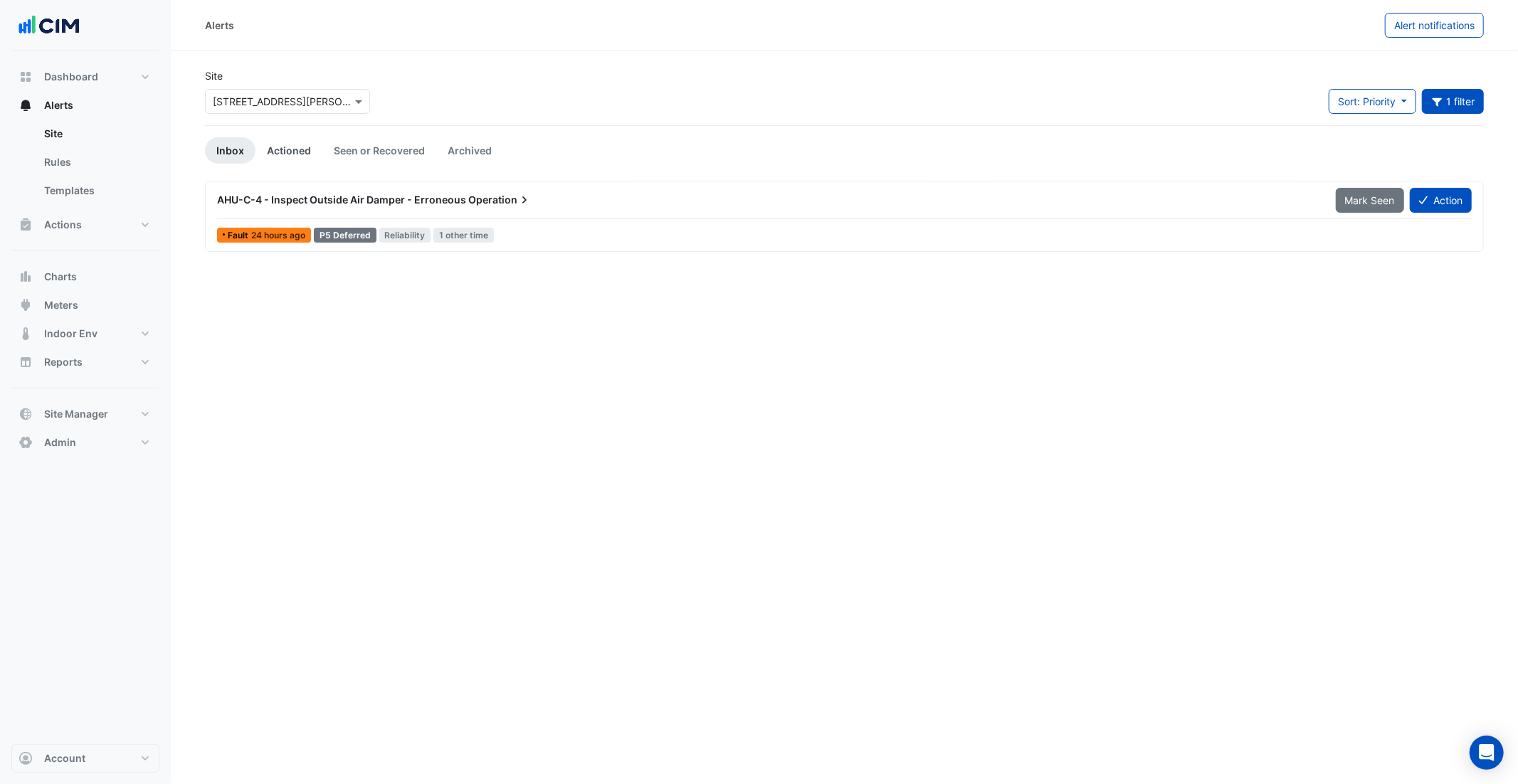
click at [278, 152] on link "Actioned" at bounding box center [289, 150] width 67 height 27
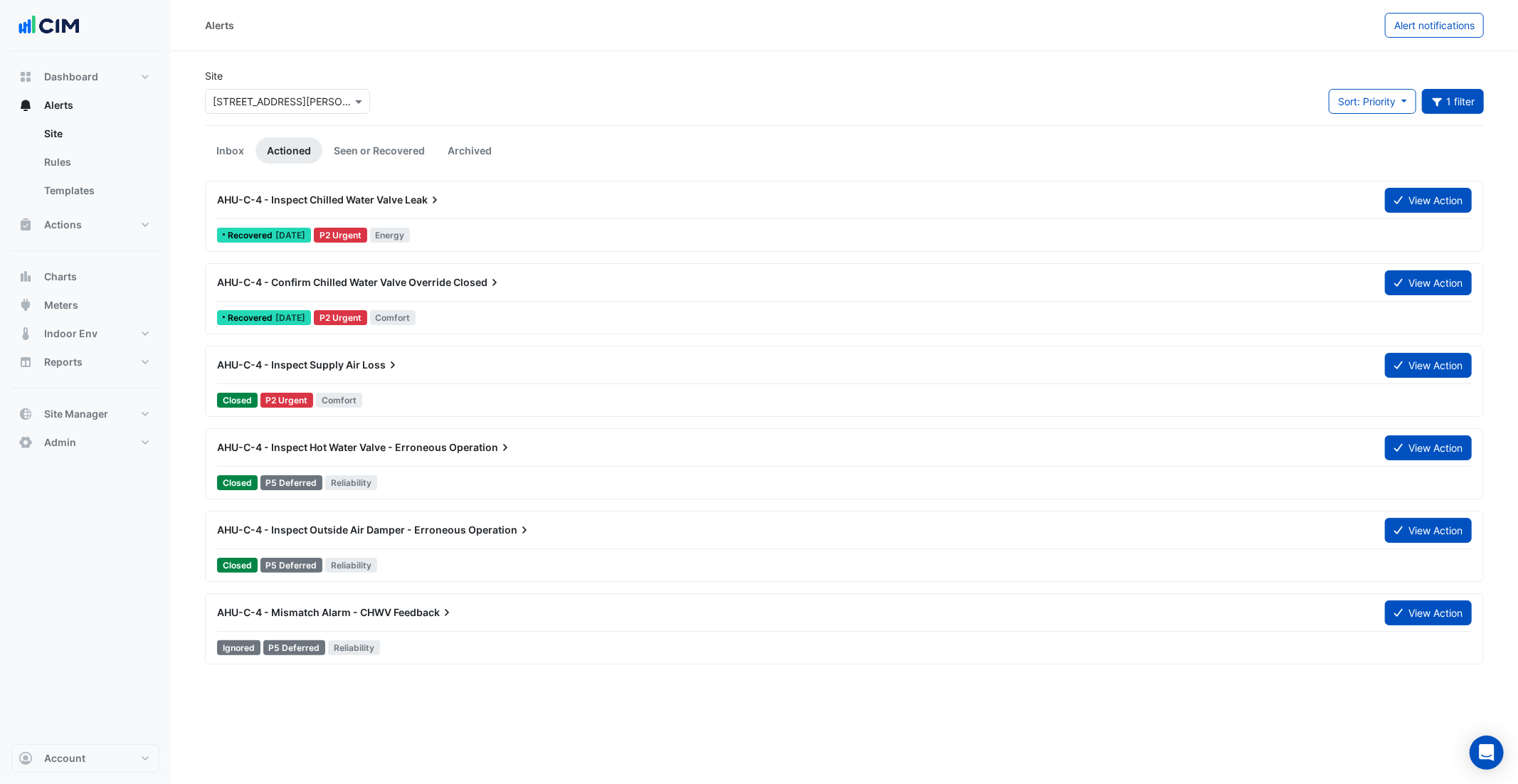
click at [391, 206] on div "AHU-C-4 - Inspect Chilled Water Valve Leak" at bounding box center [792, 200] width 1151 height 15
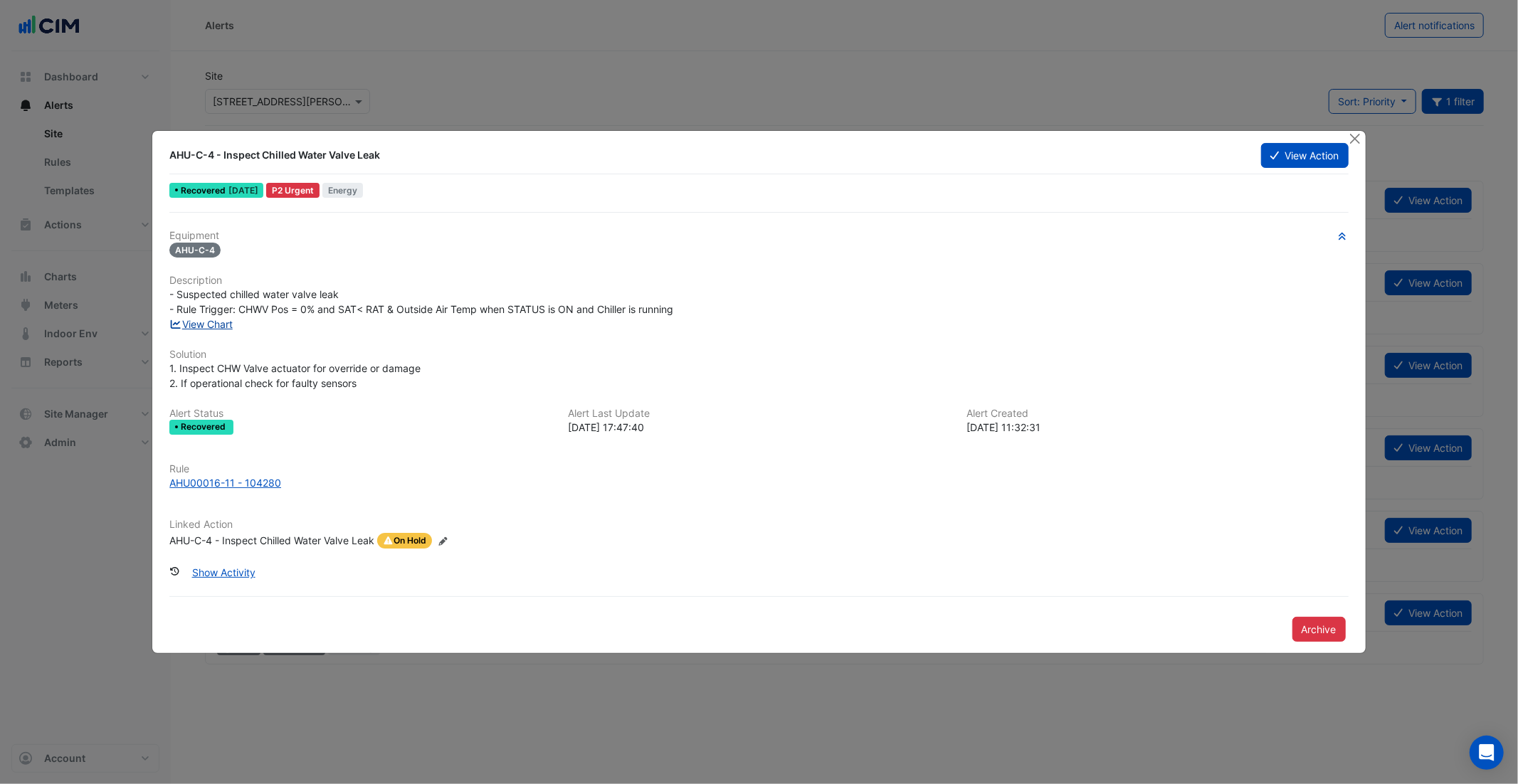
click at [203, 326] on link "View Chart" at bounding box center [201, 324] width 63 height 12
click at [1354, 145] on button "Close" at bounding box center [1355, 138] width 15 height 15
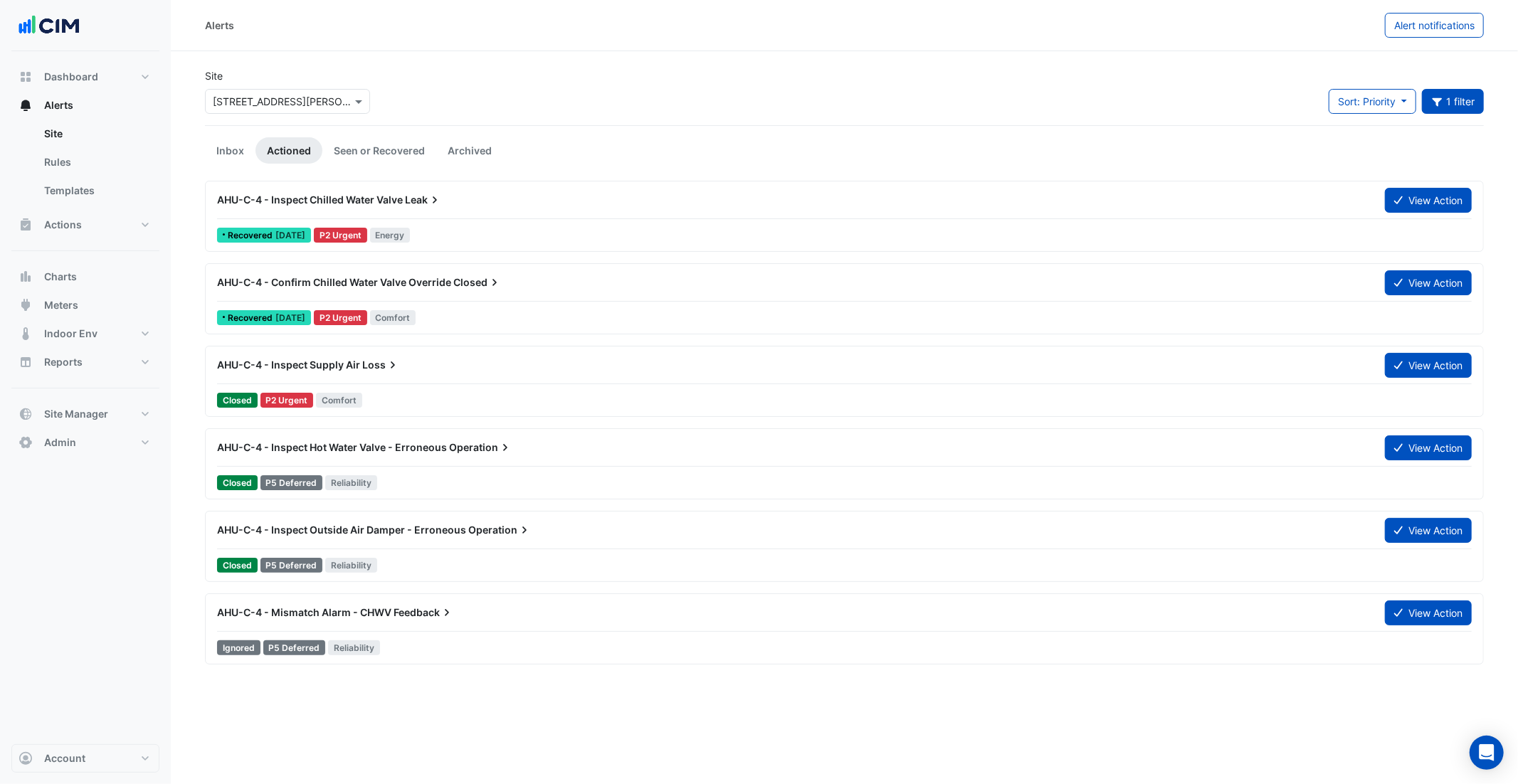
click at [1457, 128] on app-alert-tickets "Site × 99 Elizabeth St Sort: Priority Priority Updated 1 filter Title Priority …" at bounding box center [845, 366] width 1279 height 596
click at [1463, 97] on button "1 filter" at bounding box center [1453, 101] width 63 height 25
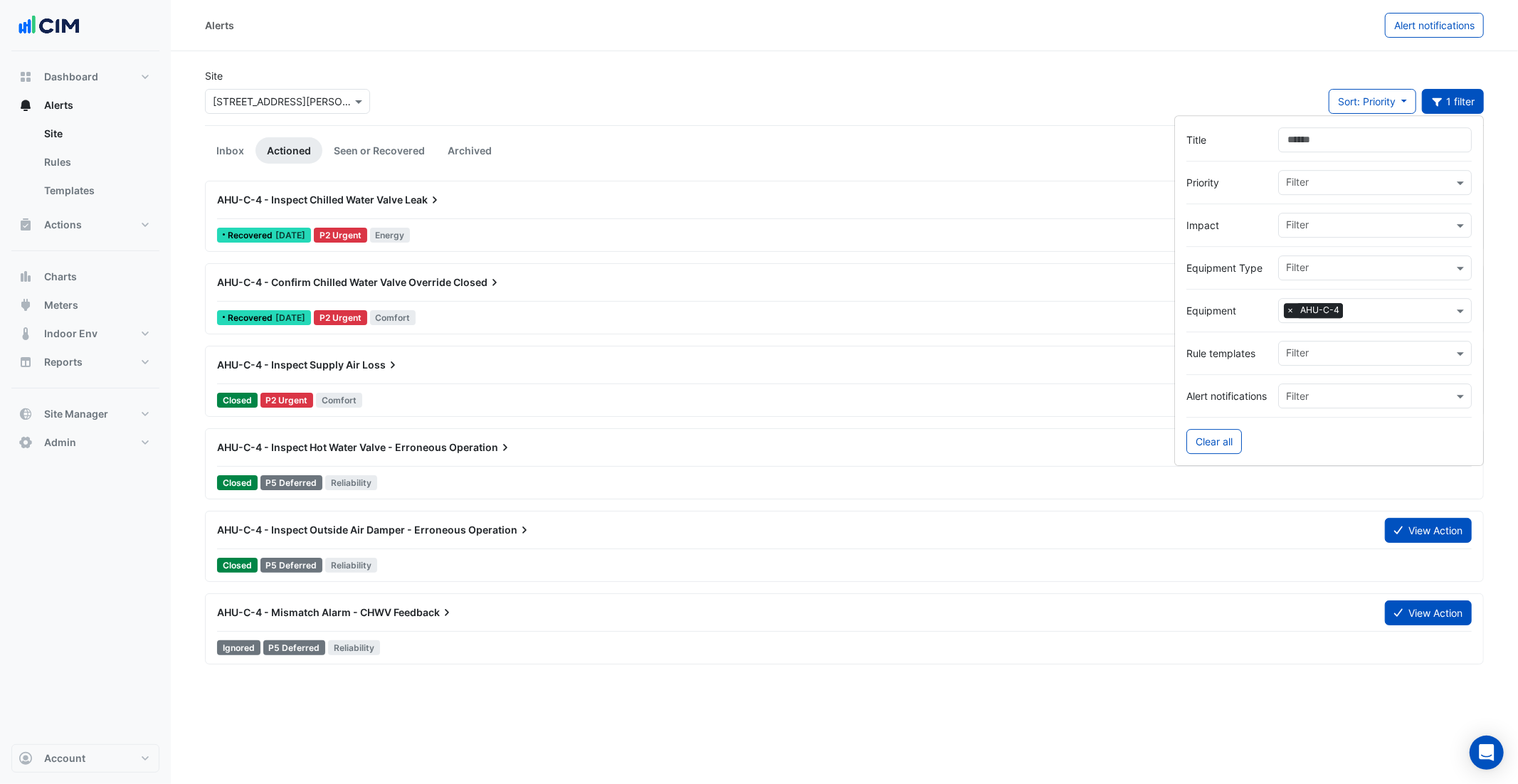
click at [1293, 315] on span "×" at bounding box center [1290, 311] width 13 height 15
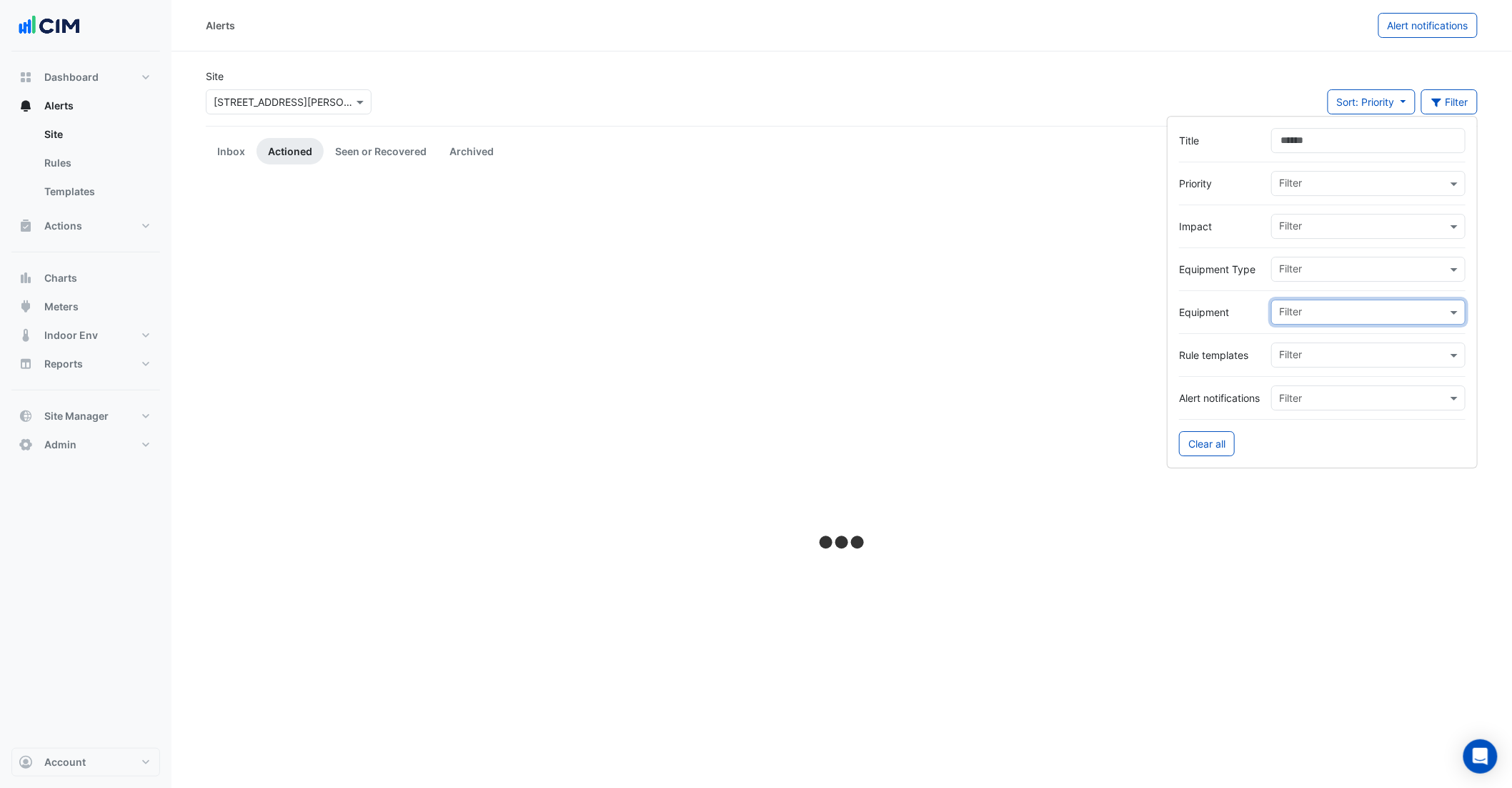
click at [1298, 316] on input "text" at bounding box center [1363, 313] width 168 height 15
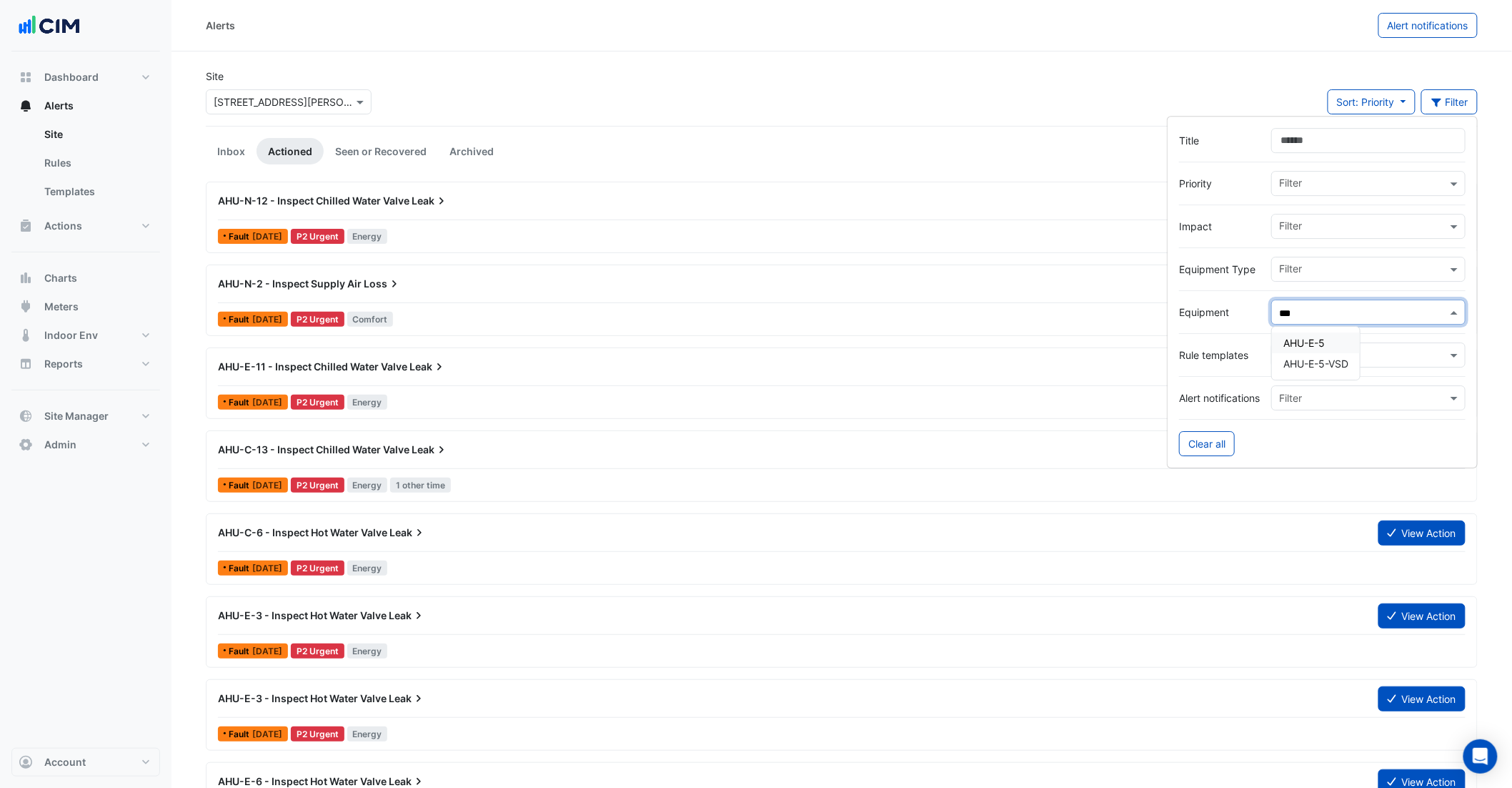
click at [1314, 343] on span "AHU-E-5" at bounding box center [1304, 343] width 42 height 12
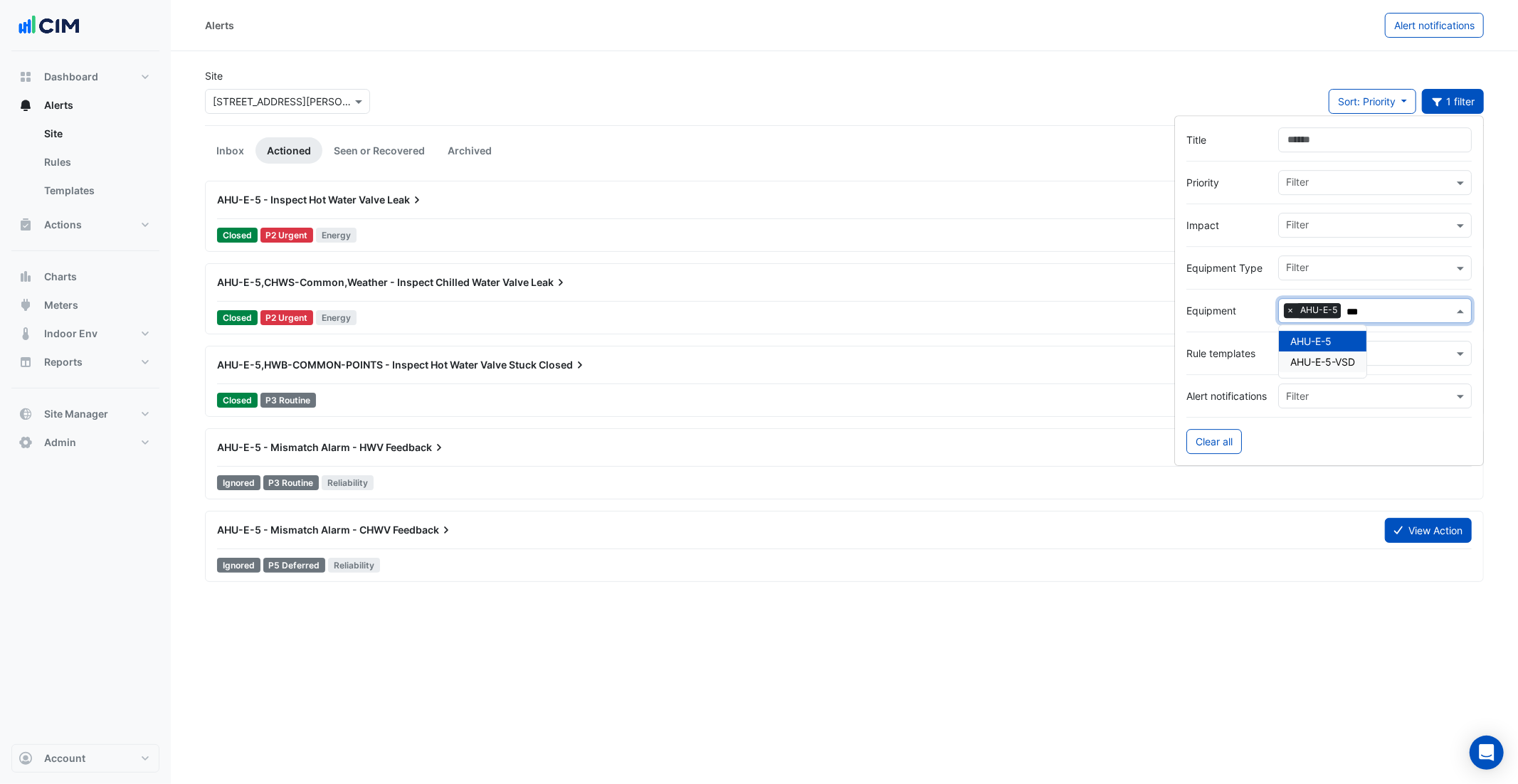
type input "***"
click at [983, 59] on section "Site × 99 Elizabeth St Sort: Priority Priority Updated 1 filter Inbox Actioned …" at bounding box center [844, 316] width 1347 height 531
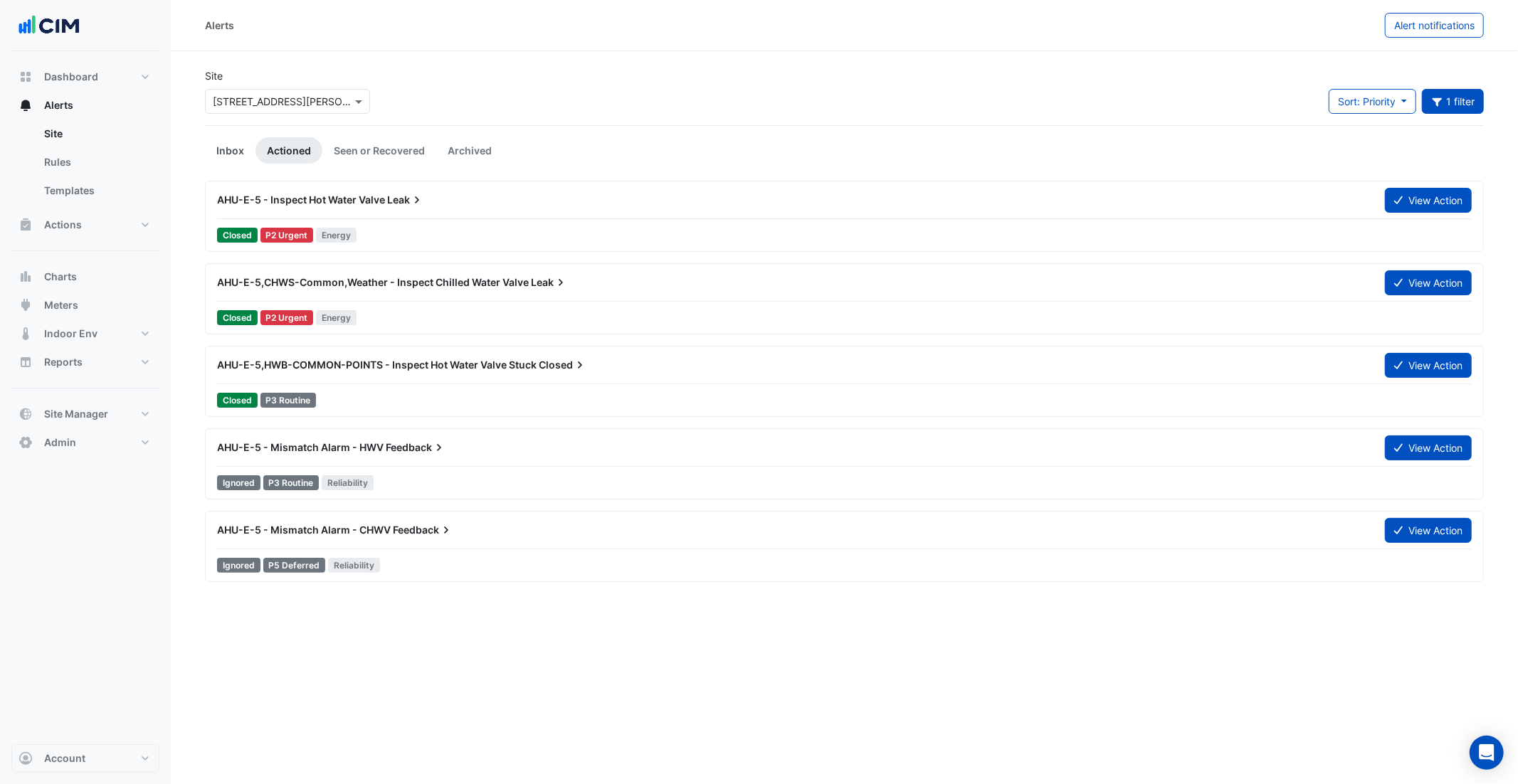
click at [241, 155] on link "Inbox" at bounding box center [230, 150] width 51 height 27
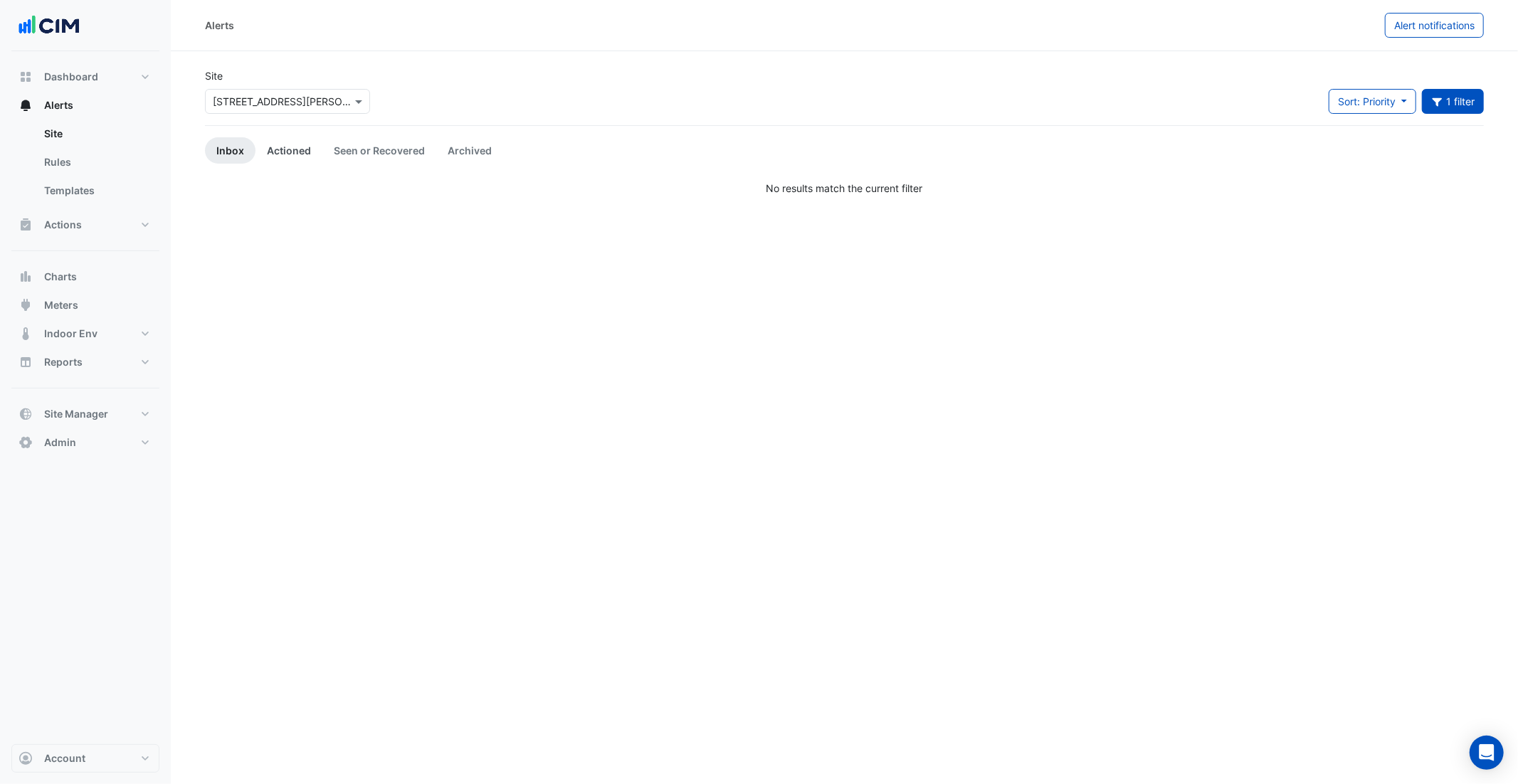
click at [284, 153] on link "Actioned" at bounding box center [289, 150] width 67 height 27
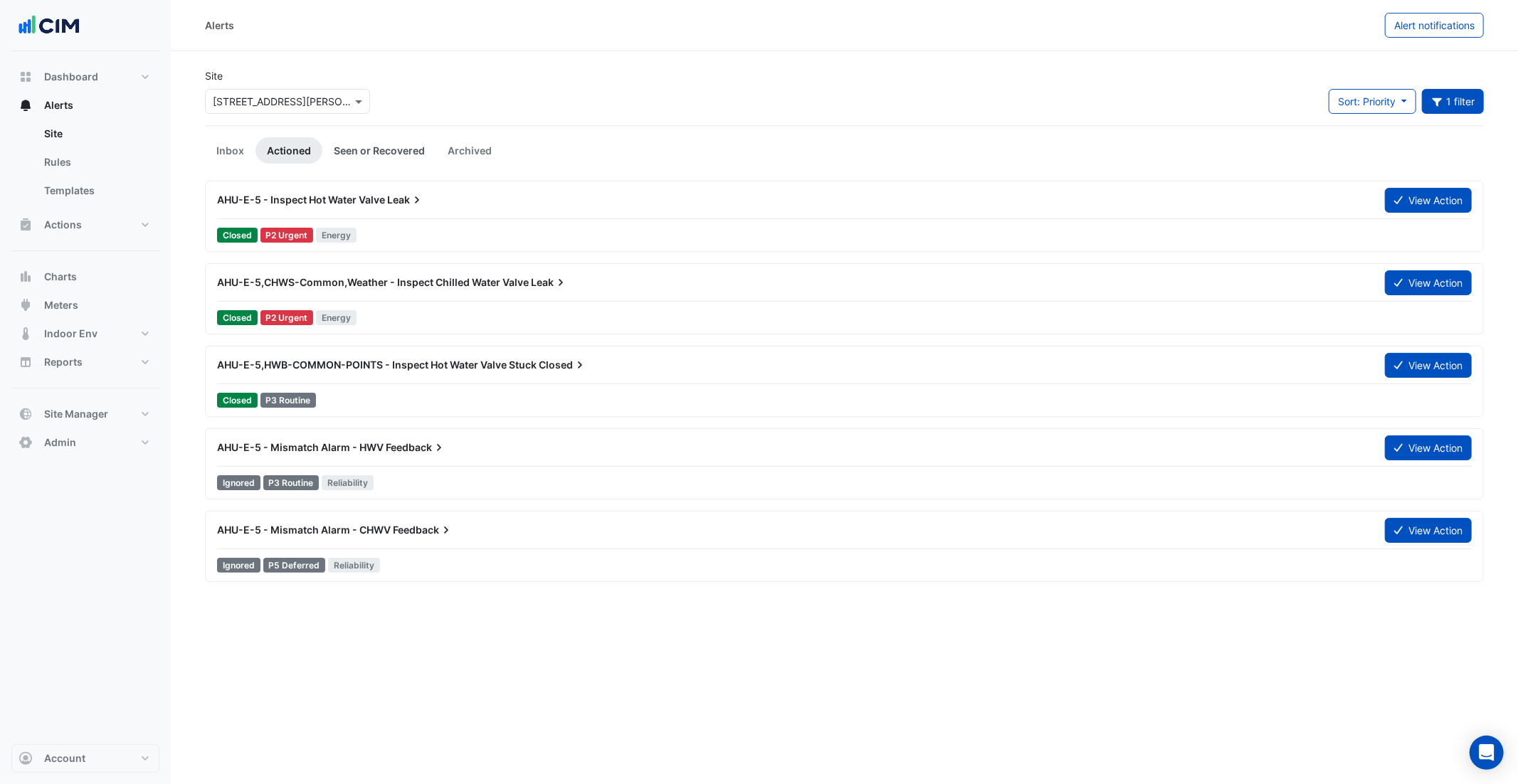
click at [359, 152] on link "Seen or Recovered" at bounding box center [379, 150] width 114 height 27
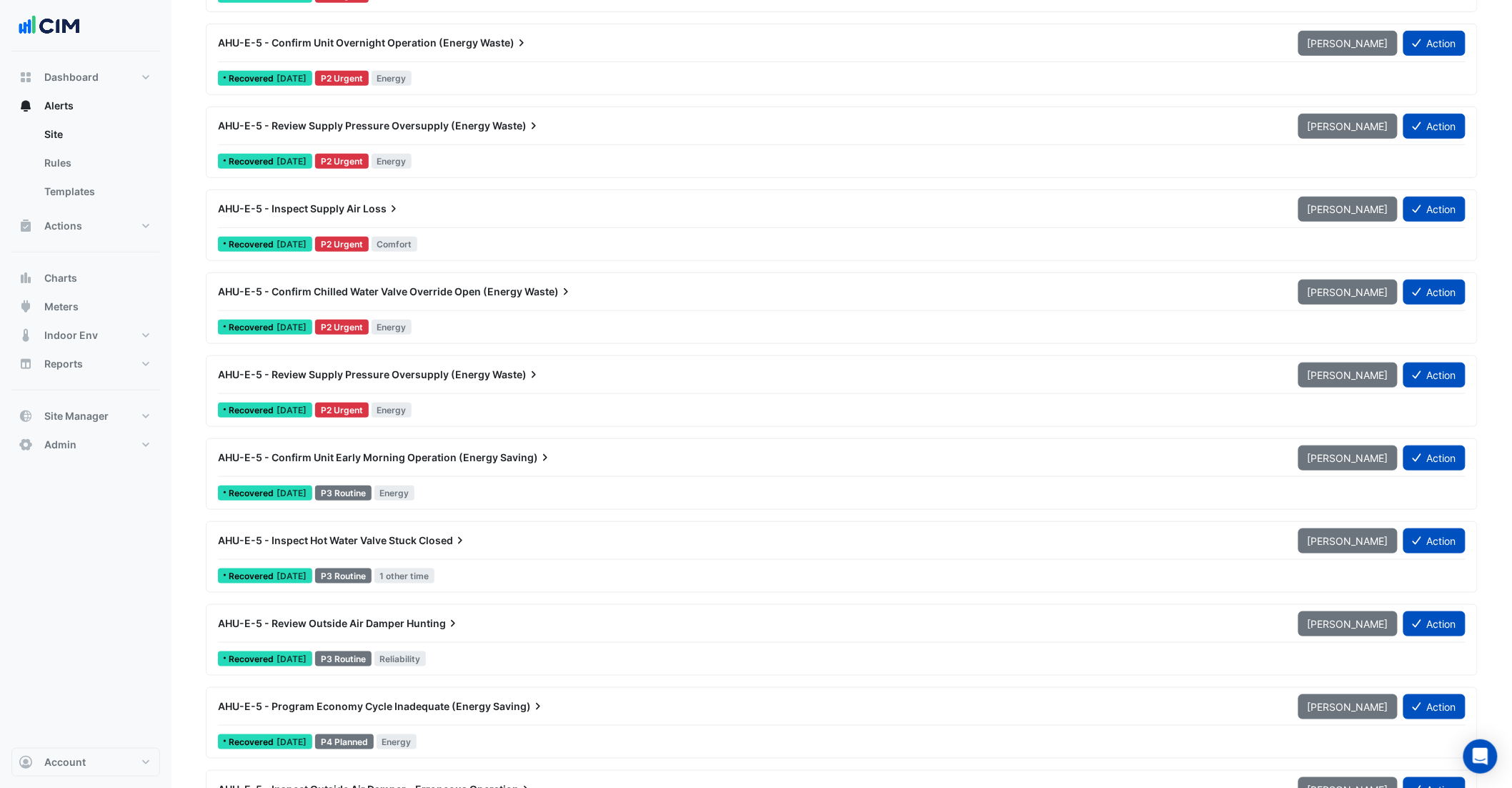
scroll to position [391, 0]
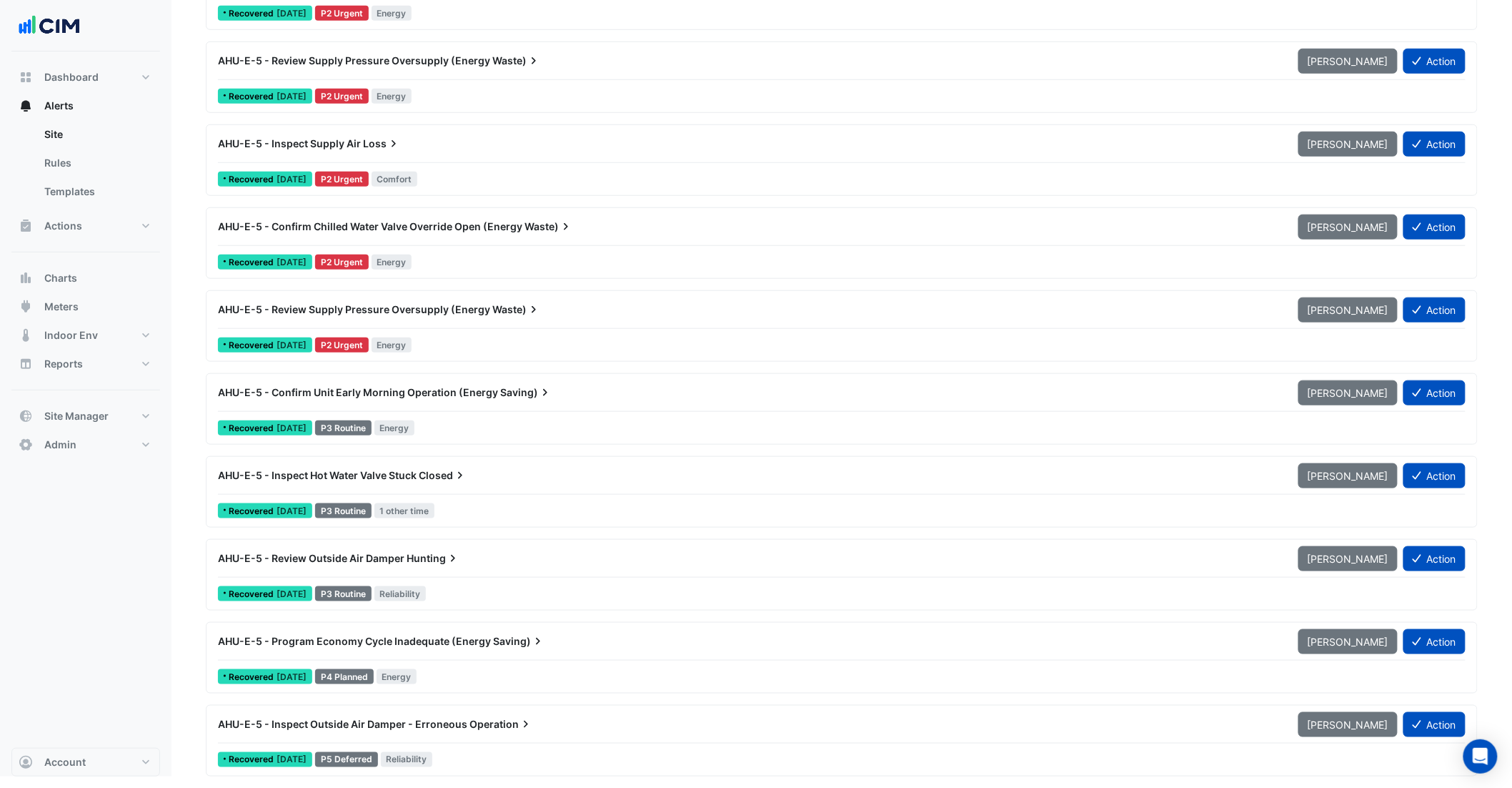
click at [376, 641] on span "AHU-E-5 - Program Economy Cycle Inadequate (Energy" at bounding box center [354, 641] width 273 height 12
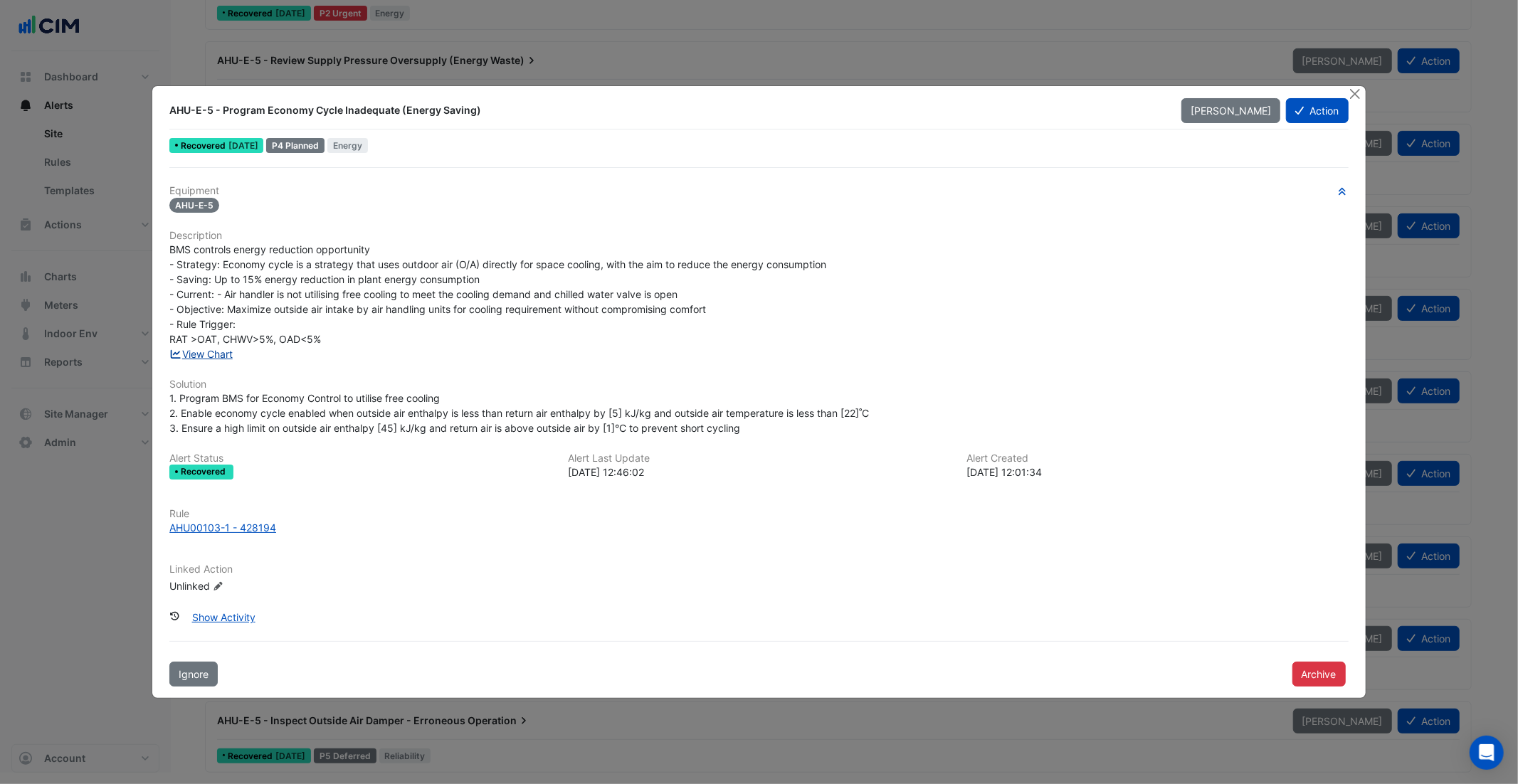
click at [220, 352] on link "View Chart" at bounding box center [201, 354] width 63 height 12
click at [1362, 99] on button "Close" at bounding box center [1355, 93] width 15 height 15
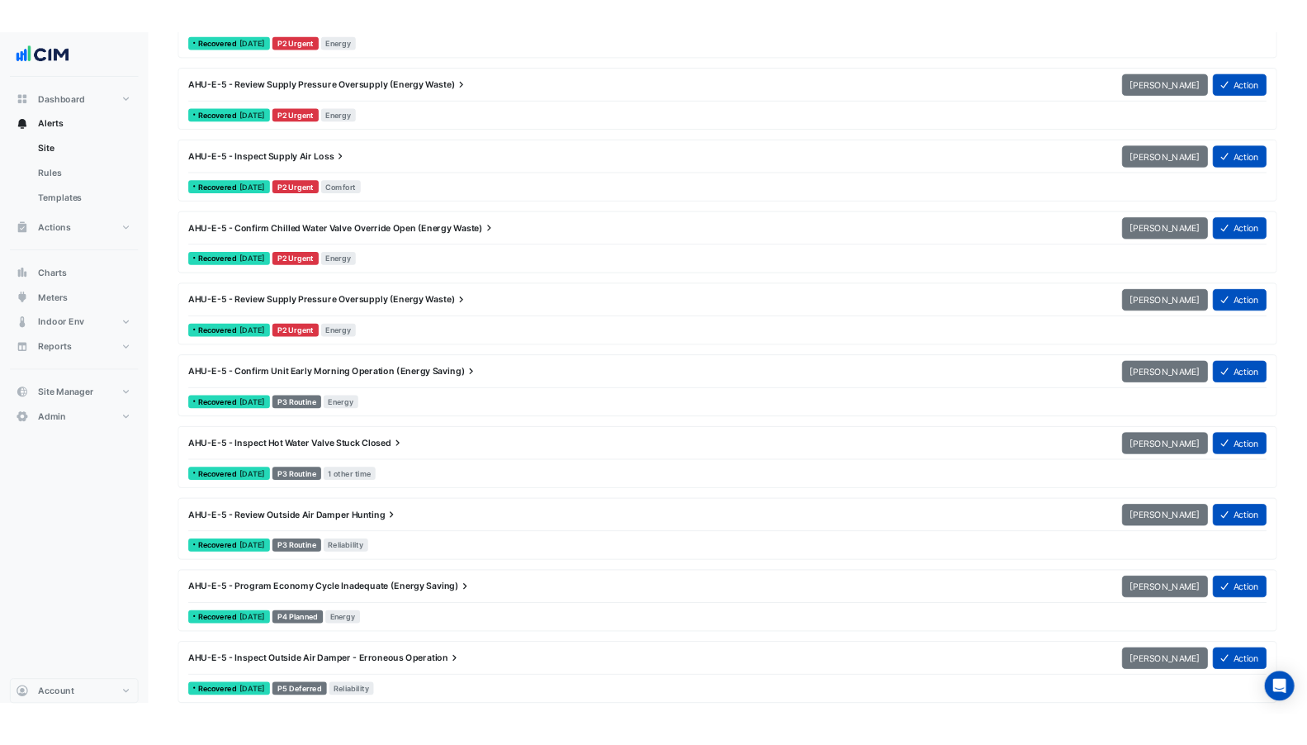
scroll to position [435, 0]
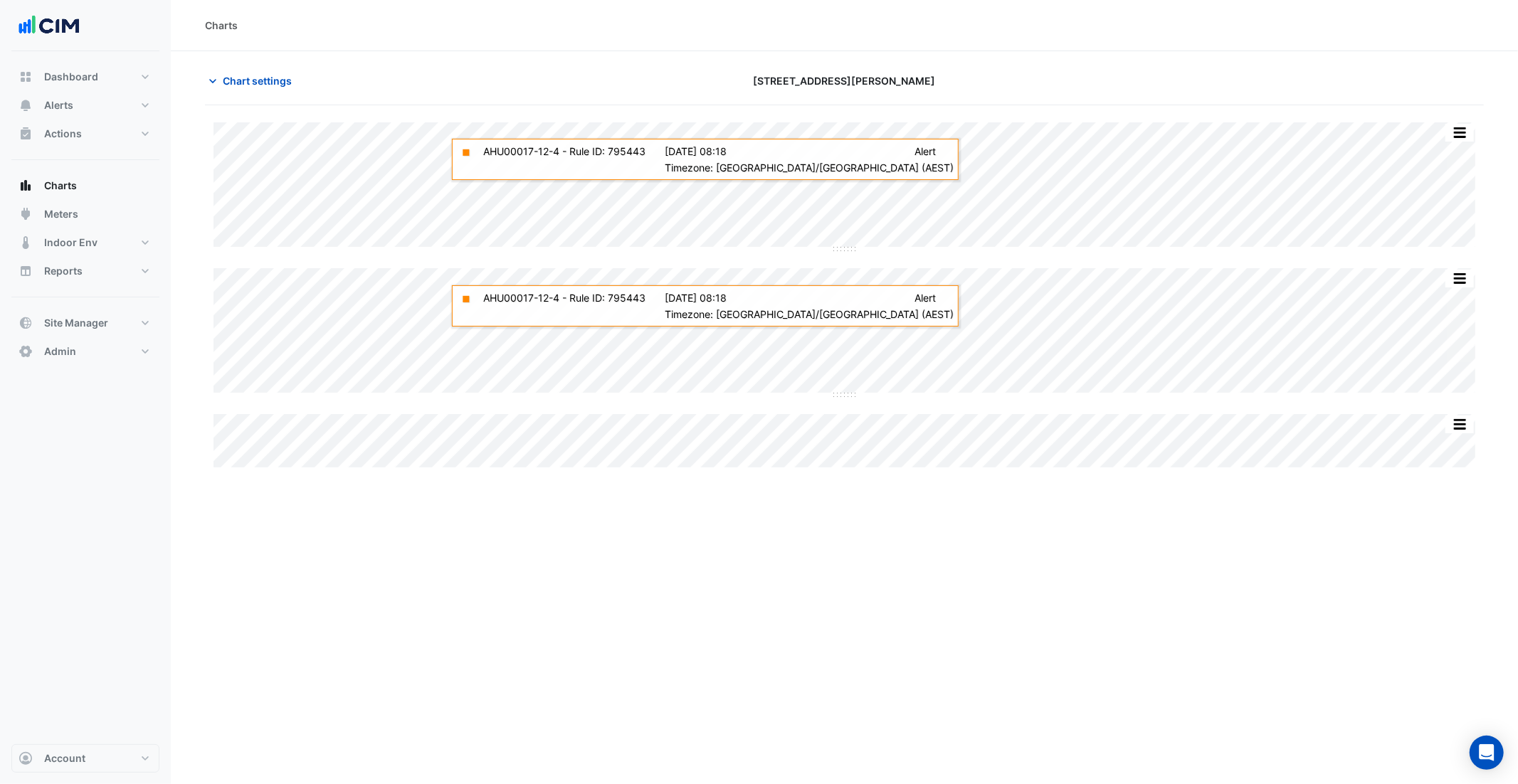
type input "**********"
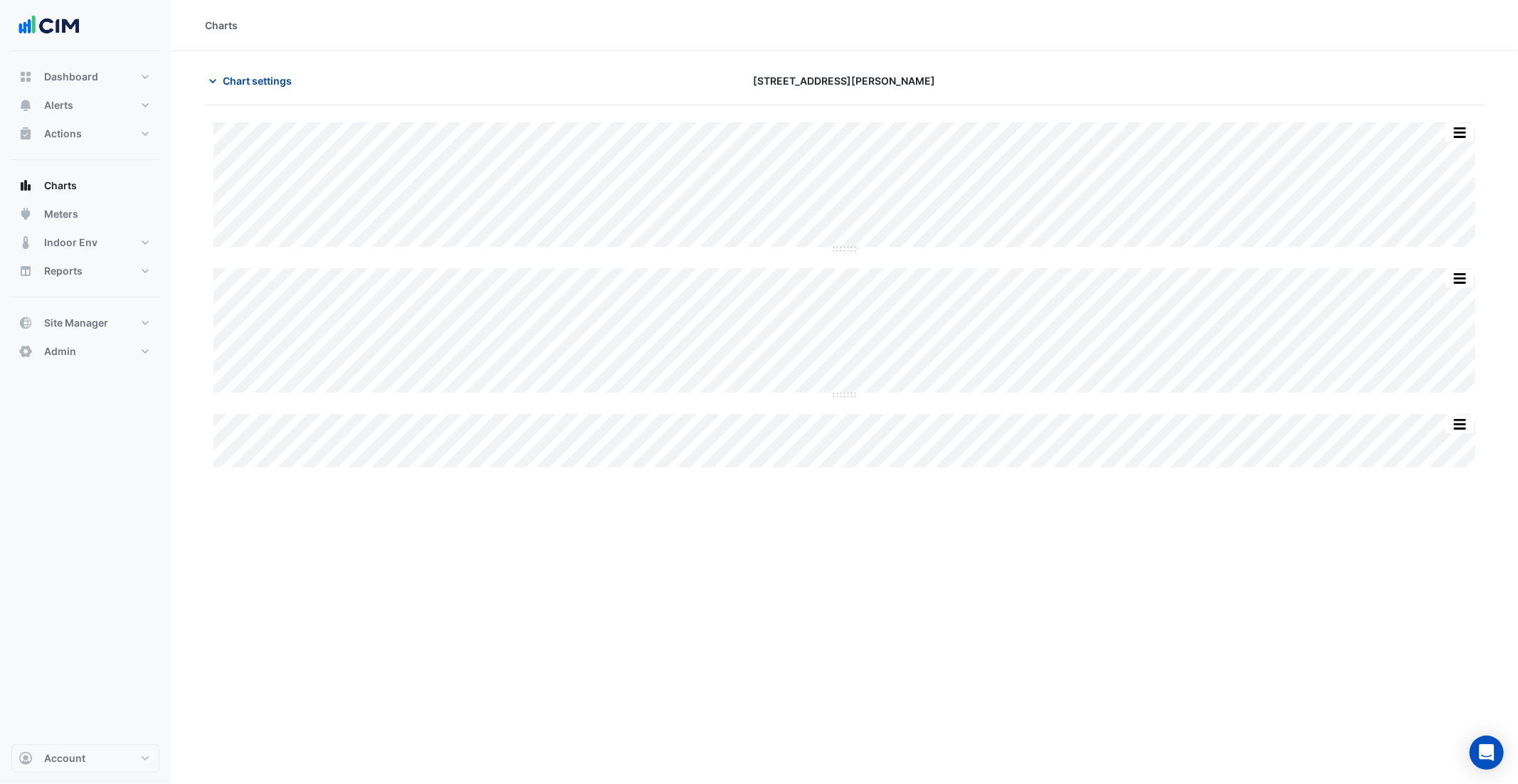
click at [246, 74] on span "Chart settings" at bounding box center [257, 80] width 69 height 15
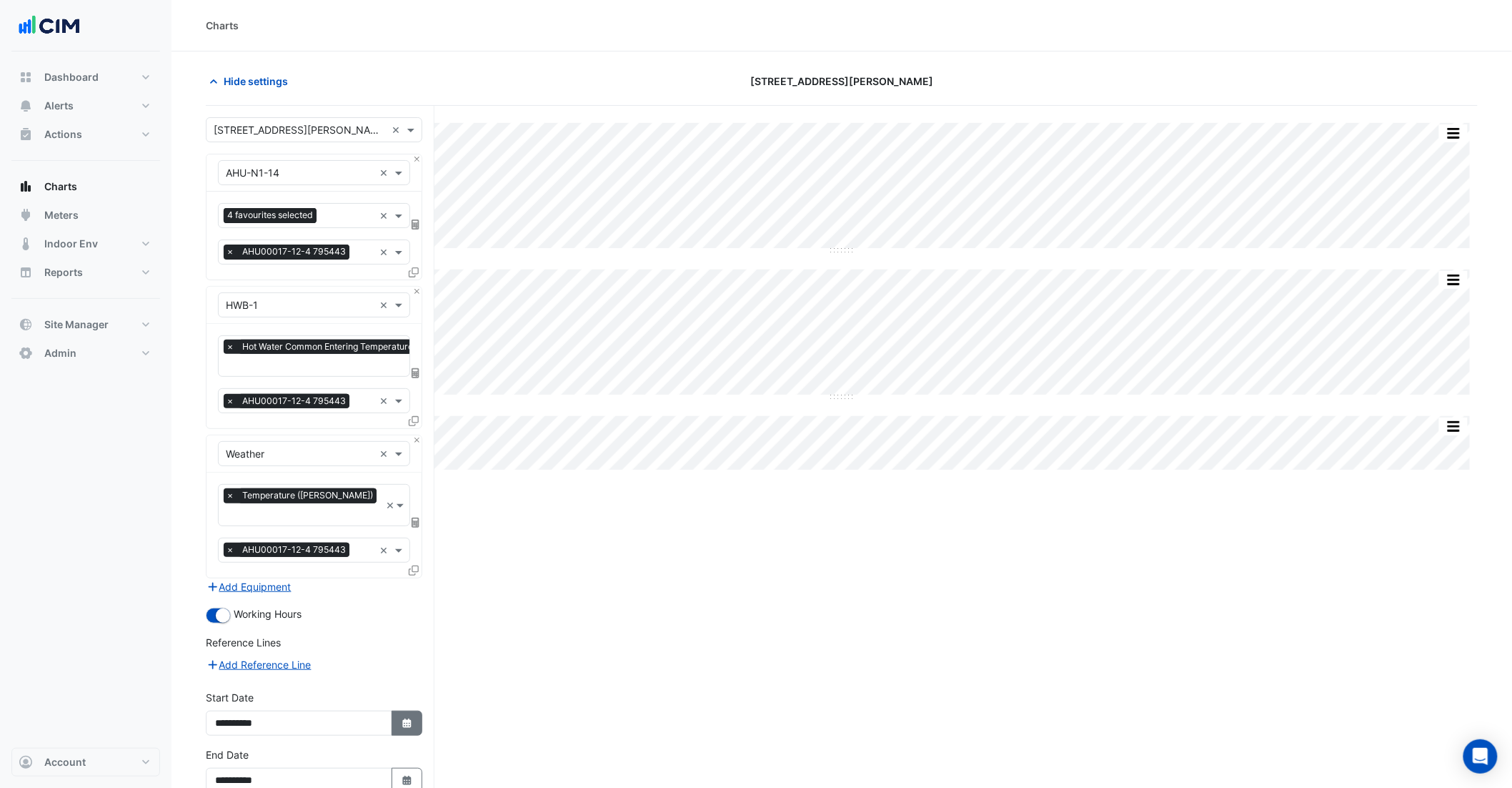
click at [407, 719] on icon "Select Date" at bounding box center [407, 724] width 13 height 10
select select "*"
select select "****"
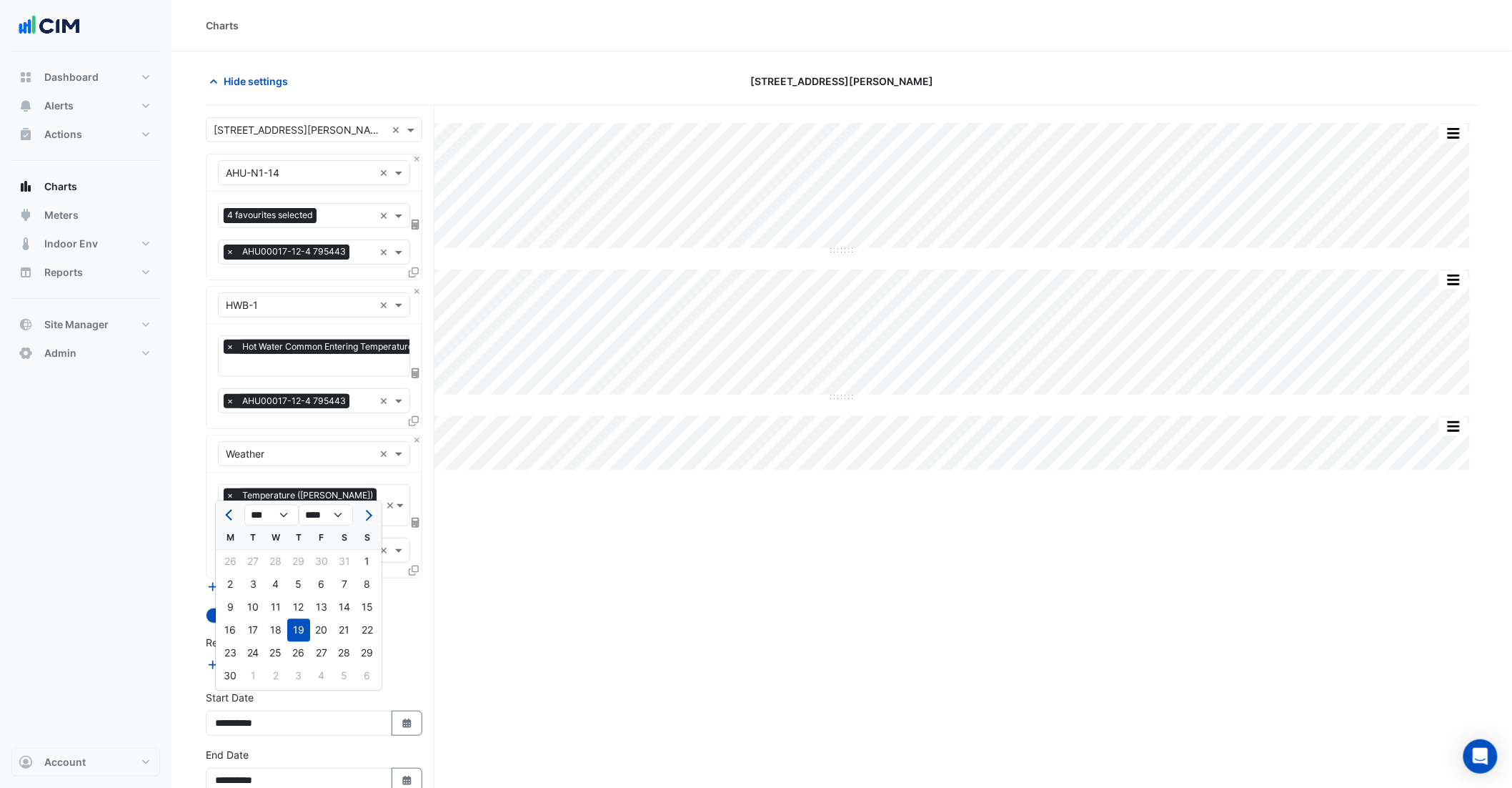
click at [232, 513] on span "Previous month" at bounding box center [230, 515] width 10 height 10
click at [235, 513] on span "Previous month" at bounding box center [230, 515] width 10 height 10
click at [236, 513] on button "Previous month" at bounding box center [230, 514] width 17 height 23
select select "*"
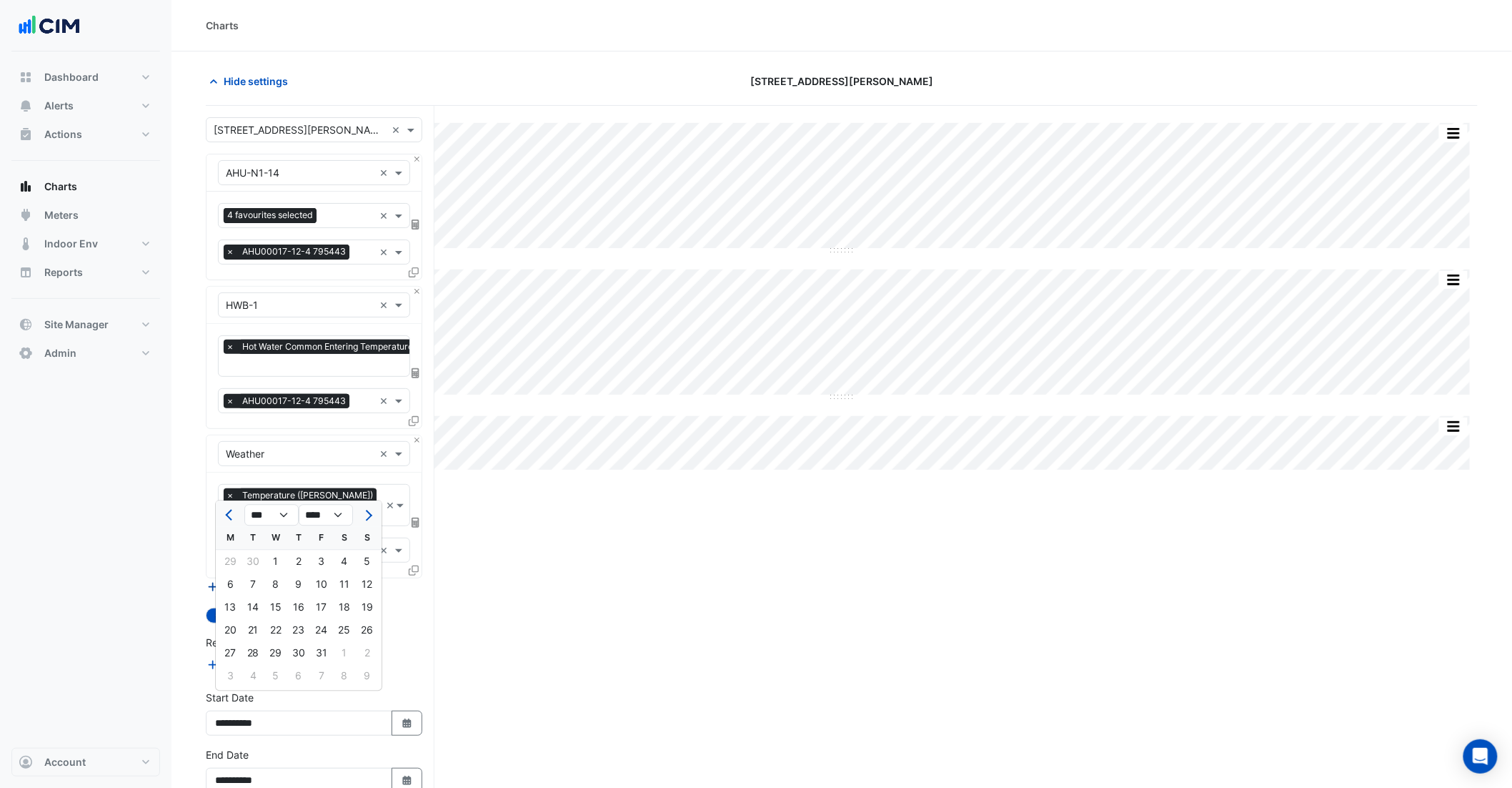
drag, startPoint x: 279, startPoint y: 560, endPoint x: 289, endPoint y: 572, distance: 15.6
click at [279, 560] on div "1" at bounding box center [276, 561] width 23 height 23
type input "**********"
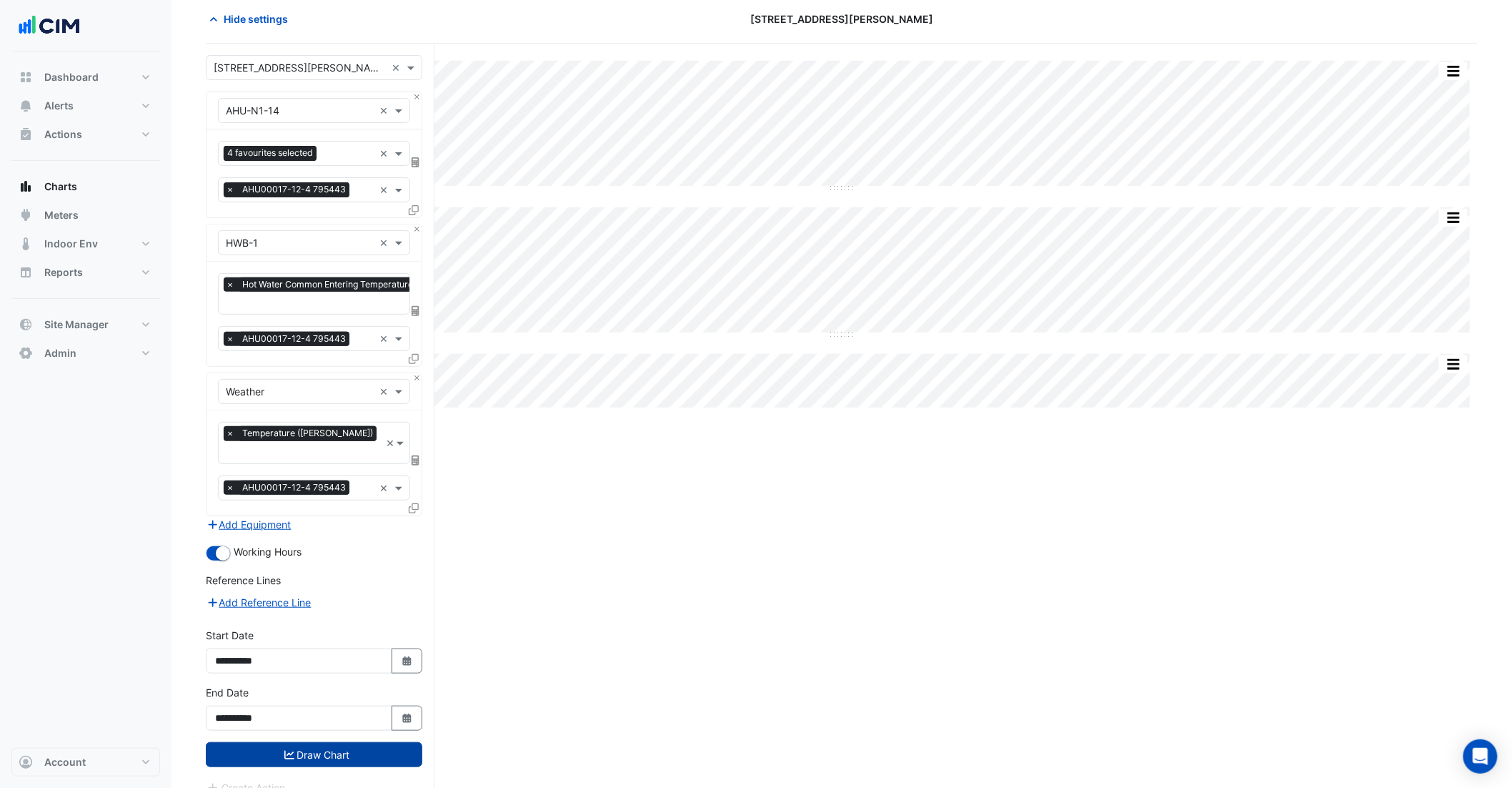
click at [334, 746] on button "Draw Chart" at bounding box center [314, 754] width 216 height 25
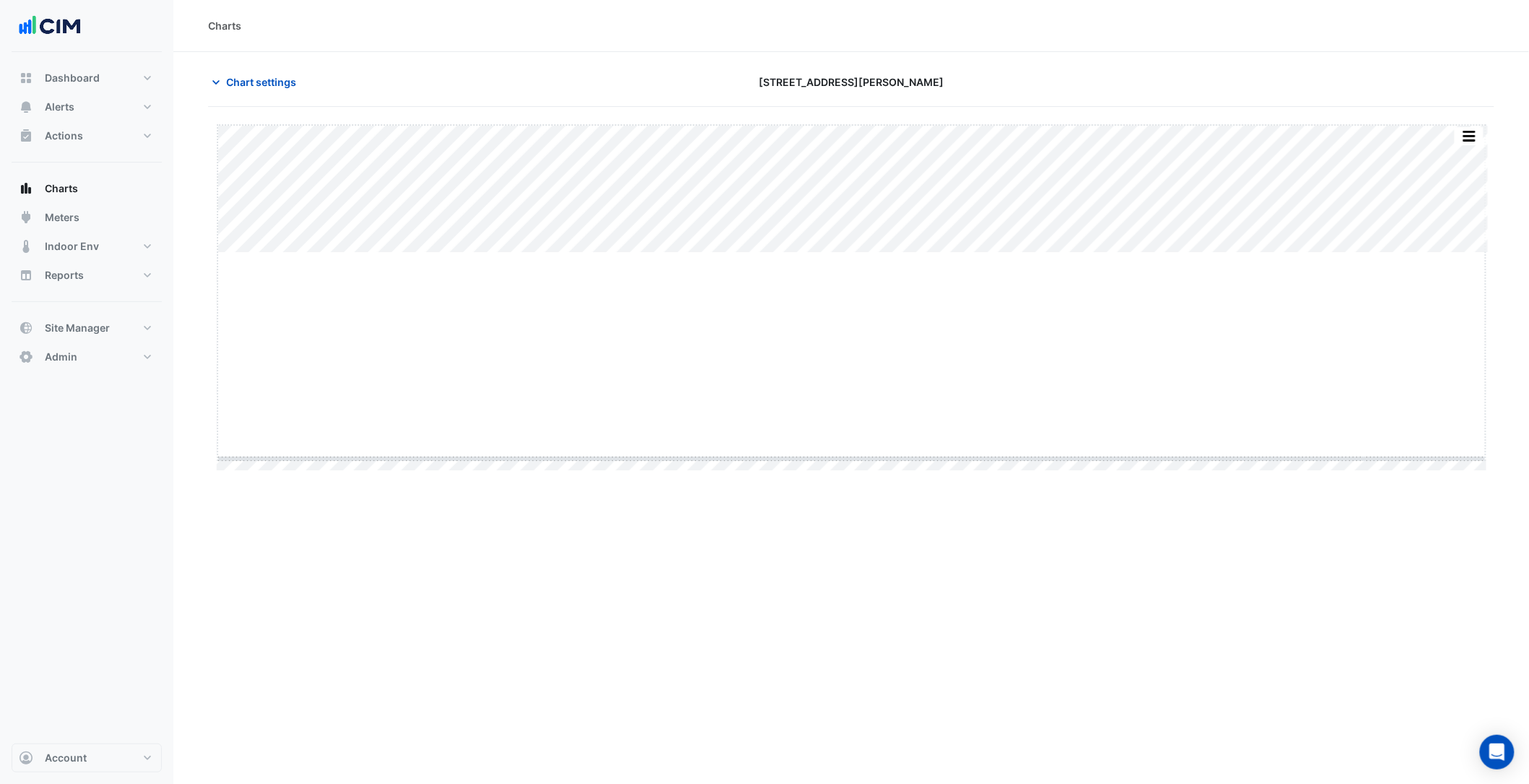
drag, startPoint x: 848, startPoint y: 259, endPoint x: 799, endPoint y: 458, distance: 204.9
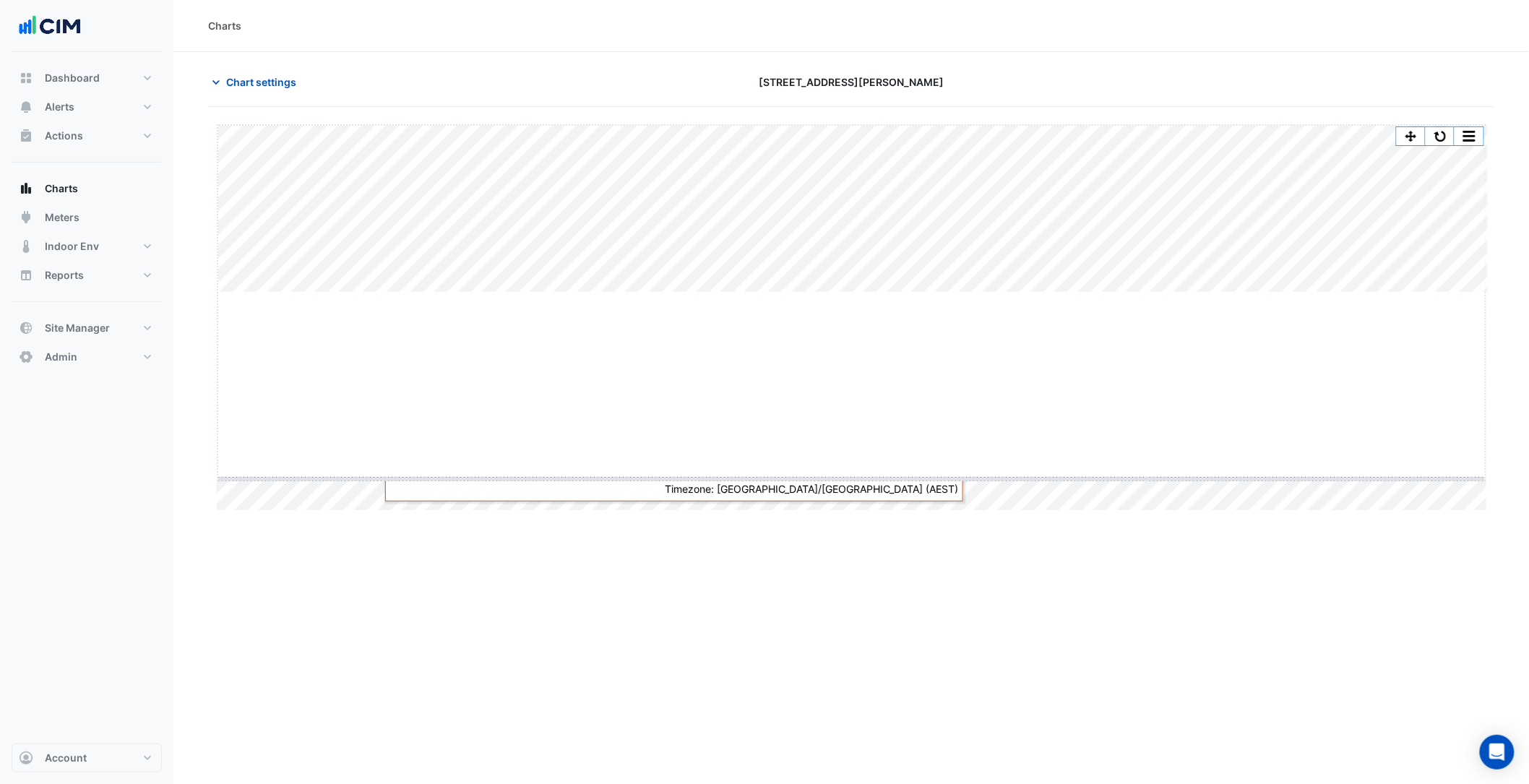
drag, startPoint x: 852, startPoint y: 298, endPoint x: 861, endPoint y: 496, distance: 198.2
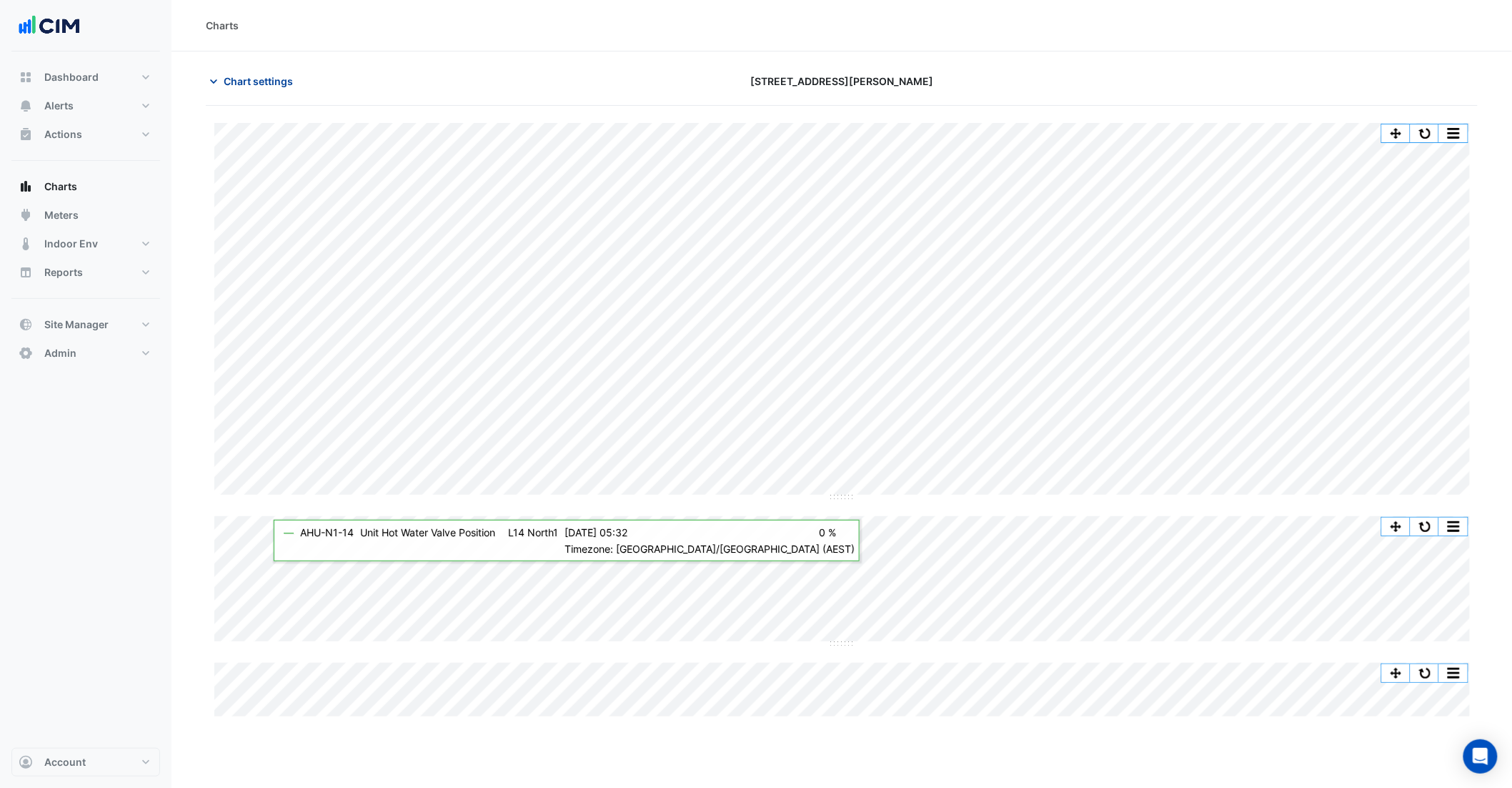
click at [281, 83] on span "Chart settings" at bounding box center [258, 81] width 69 height 15
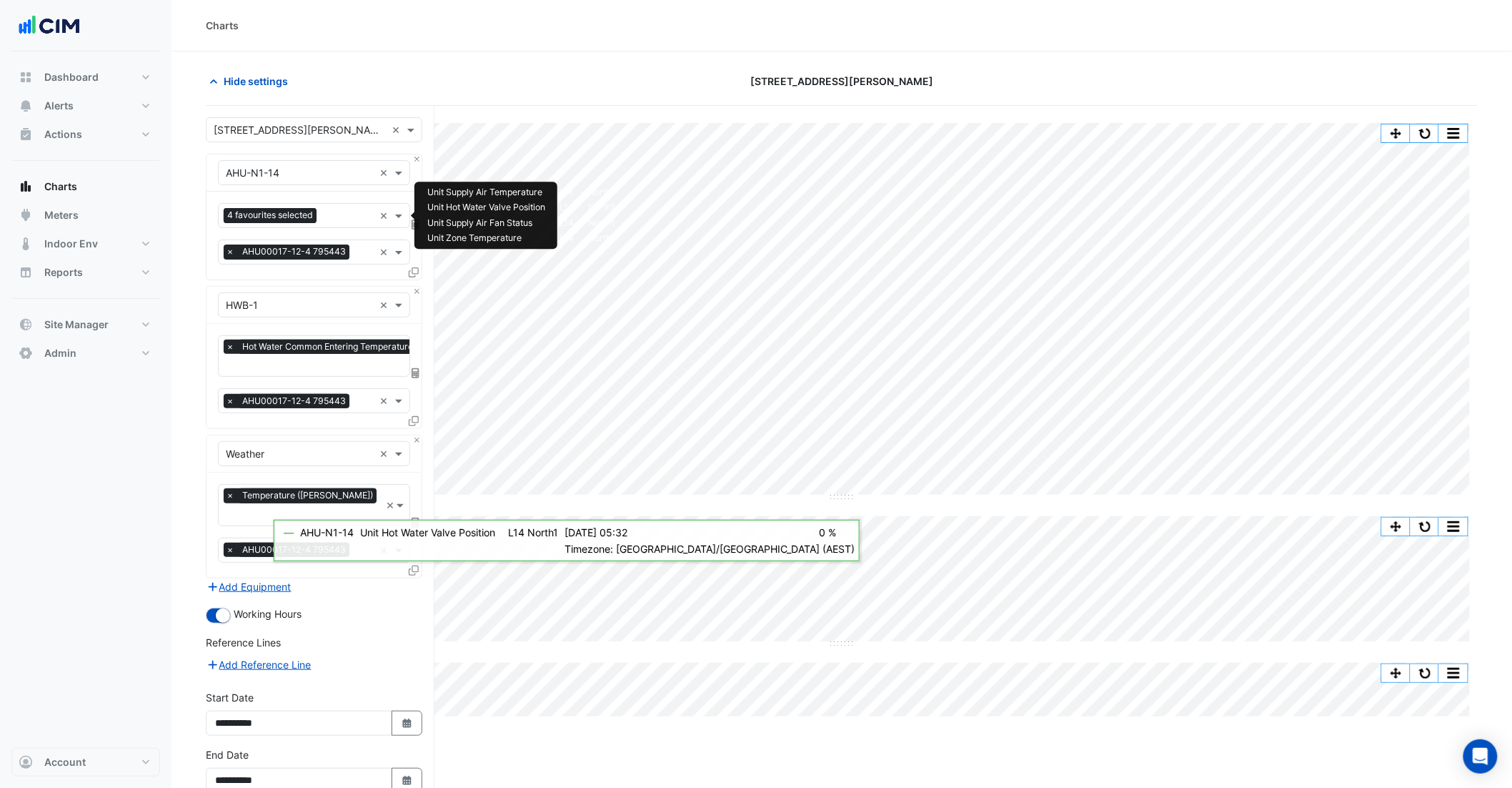
click at [337, 215] on input "text" at bounding box center [347, 216] width 51 height 15
type input "*****"
click at [344, 244] on span "Unit Chilled Water Valve Position - L14, North1" at bounding box center [337, 246] width 213 height 12
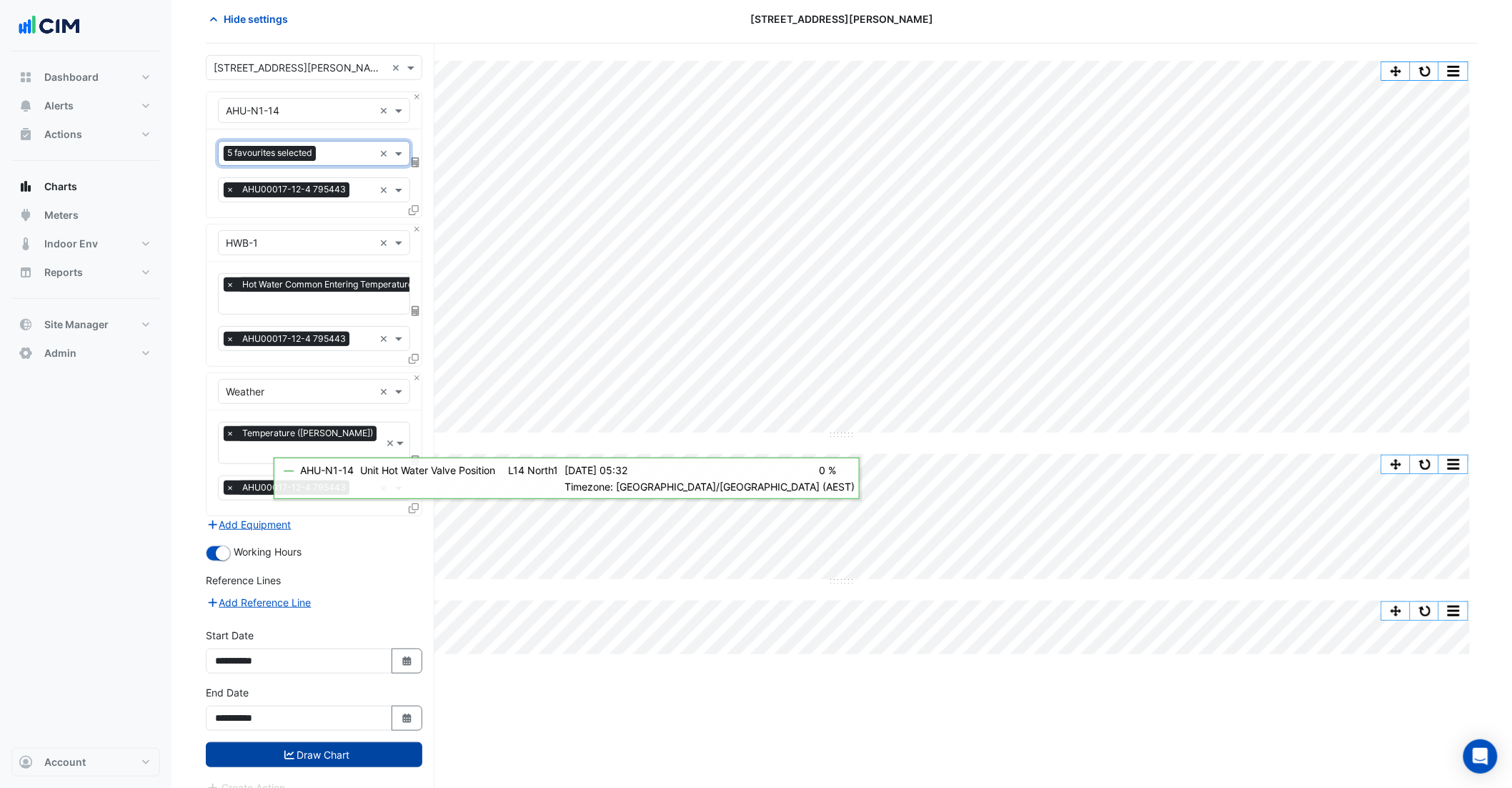
click at [336, 742] on button "Draw Chart" at bounding box center [314, 754] width 216 height 25
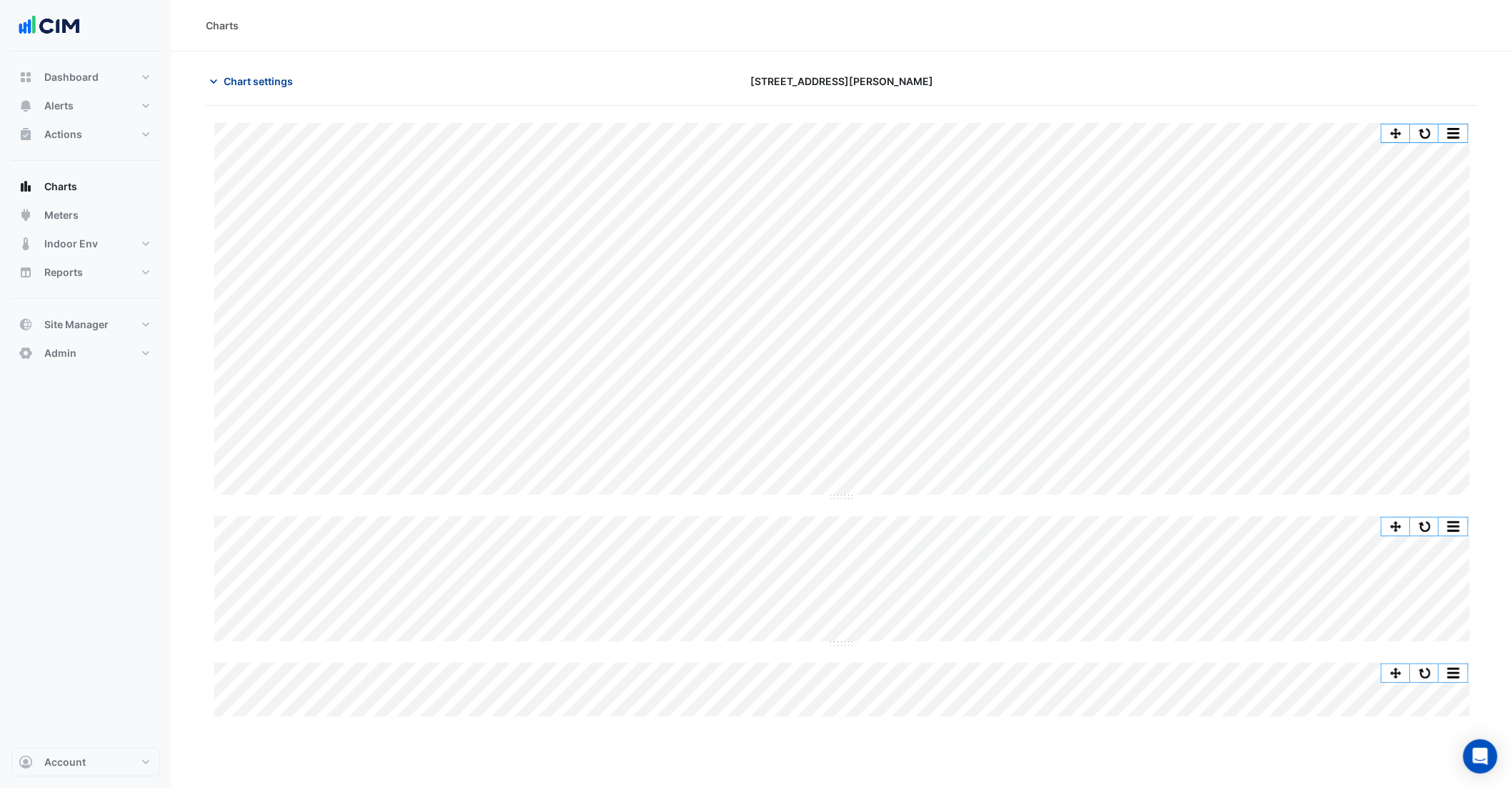
click at [269, 74] on span "Chart settings" at bounding box center [258, 81] width 69 height 15
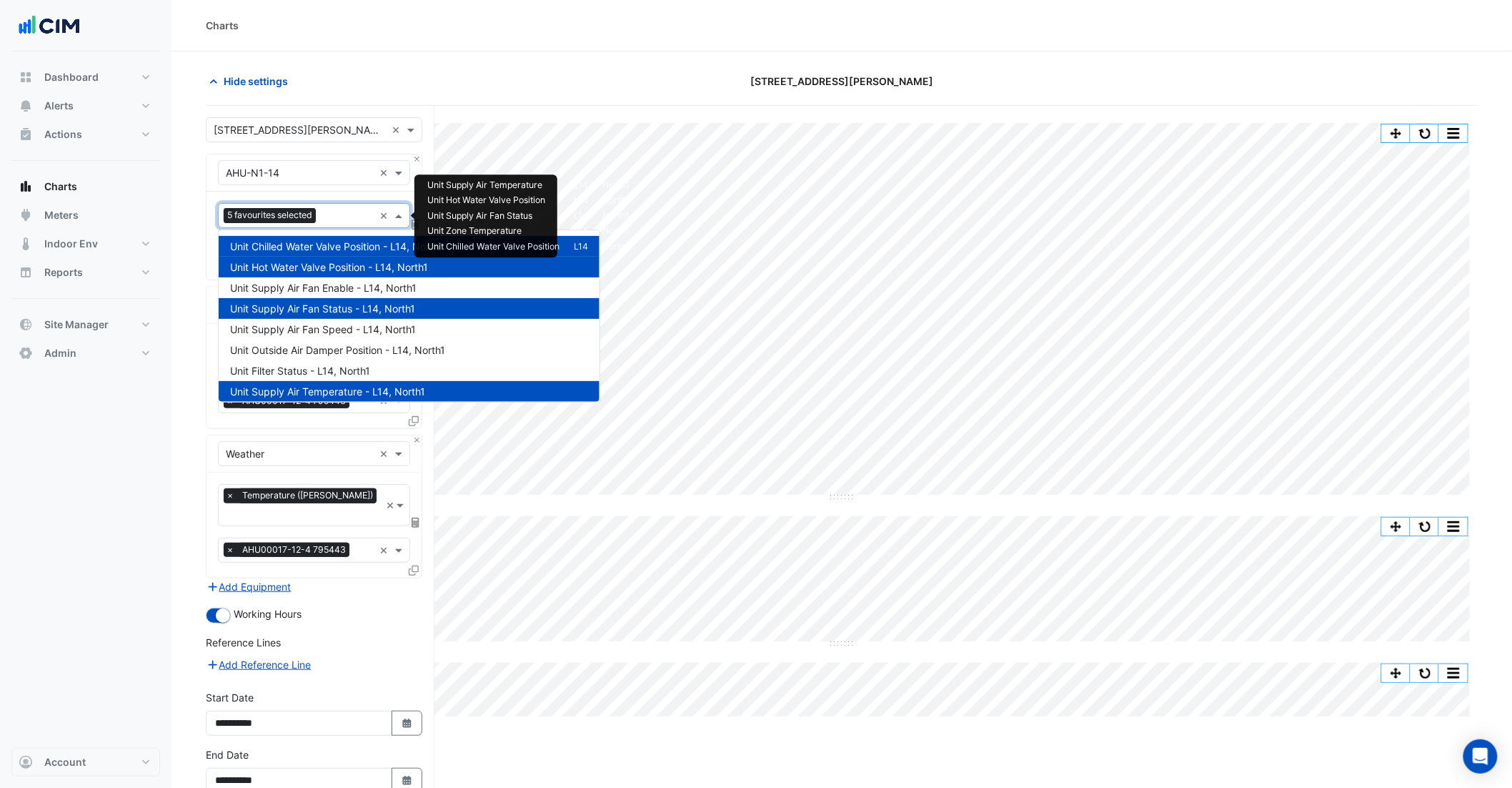
click at [360, 223] on input "text" at bounding box center [348, 216] width 52 height 15
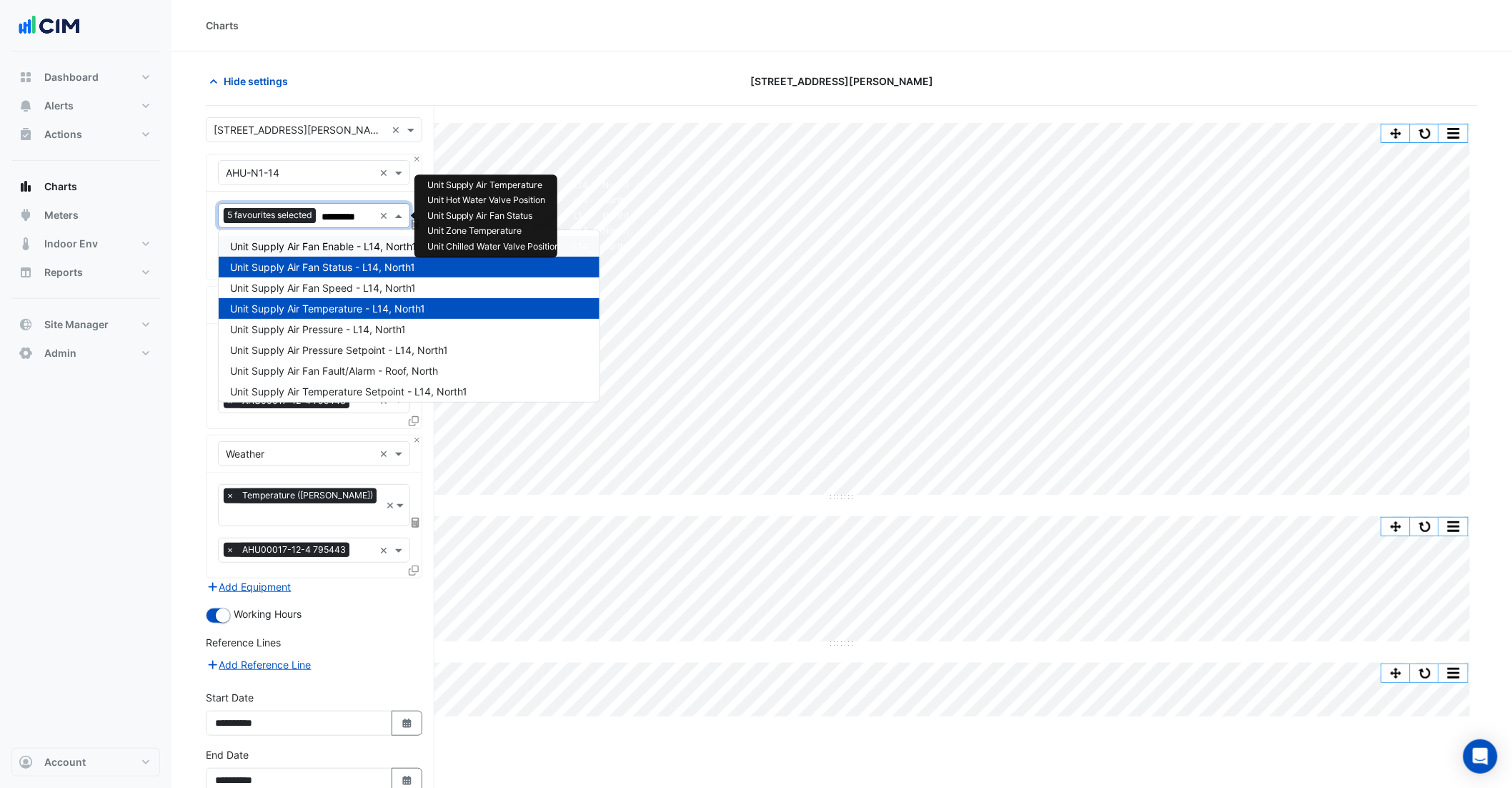
type input "**********"
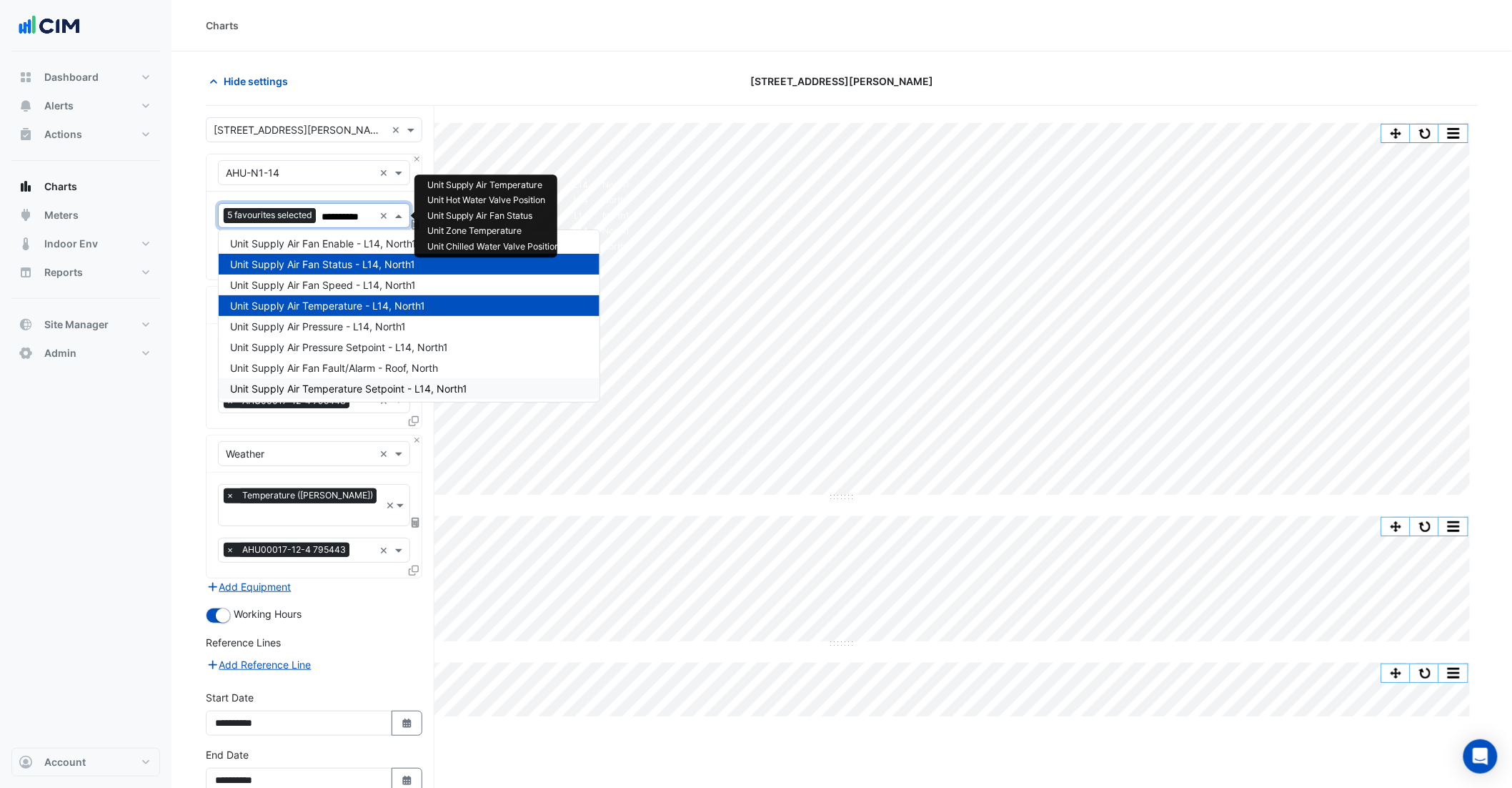
click at [411, 385] on span "Unit Supply Air Temperature Setpoint - L14, North1" at bounding box center [349, 389] width 237 height 12
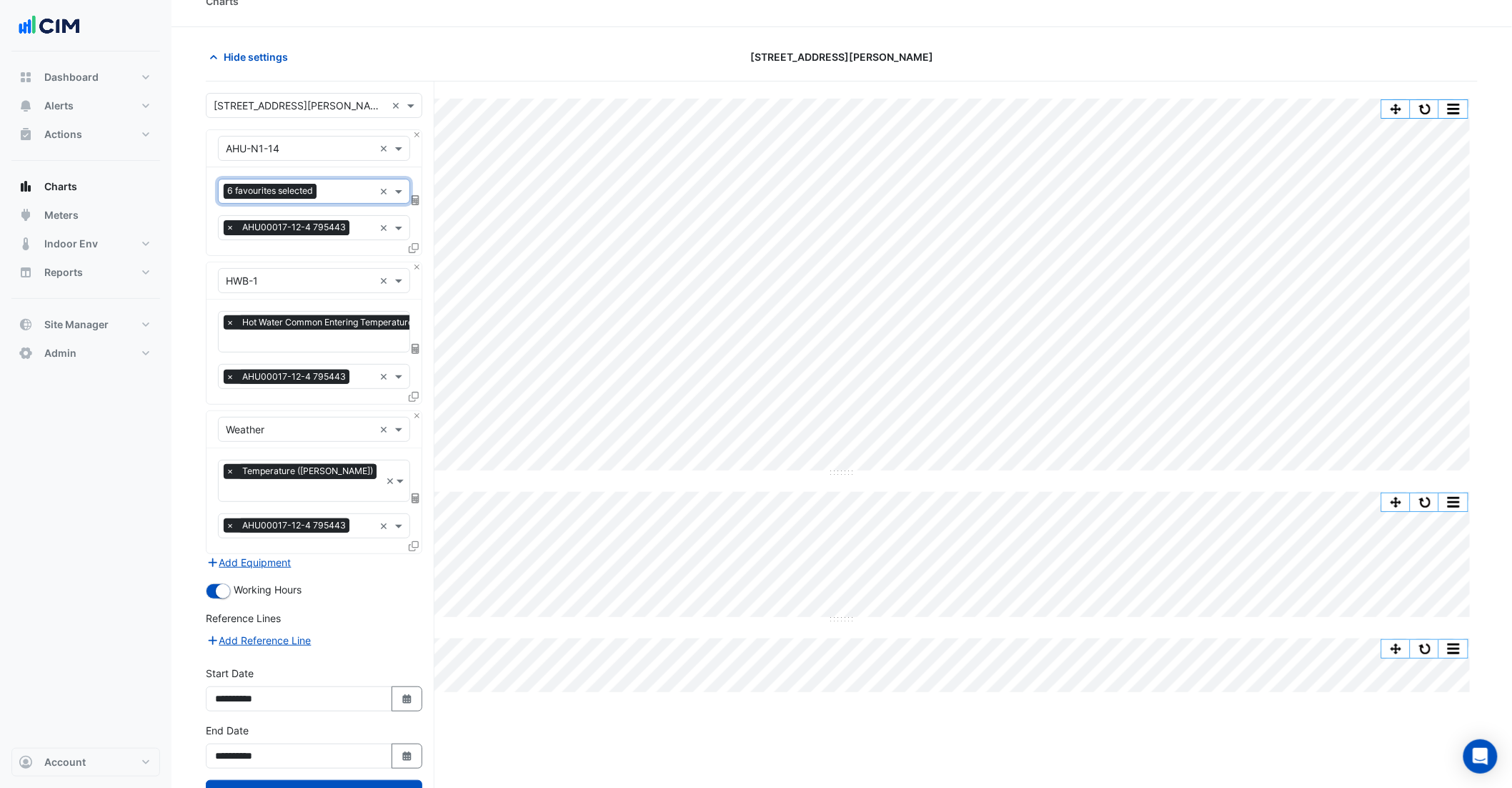
scroll to position [62, 0]
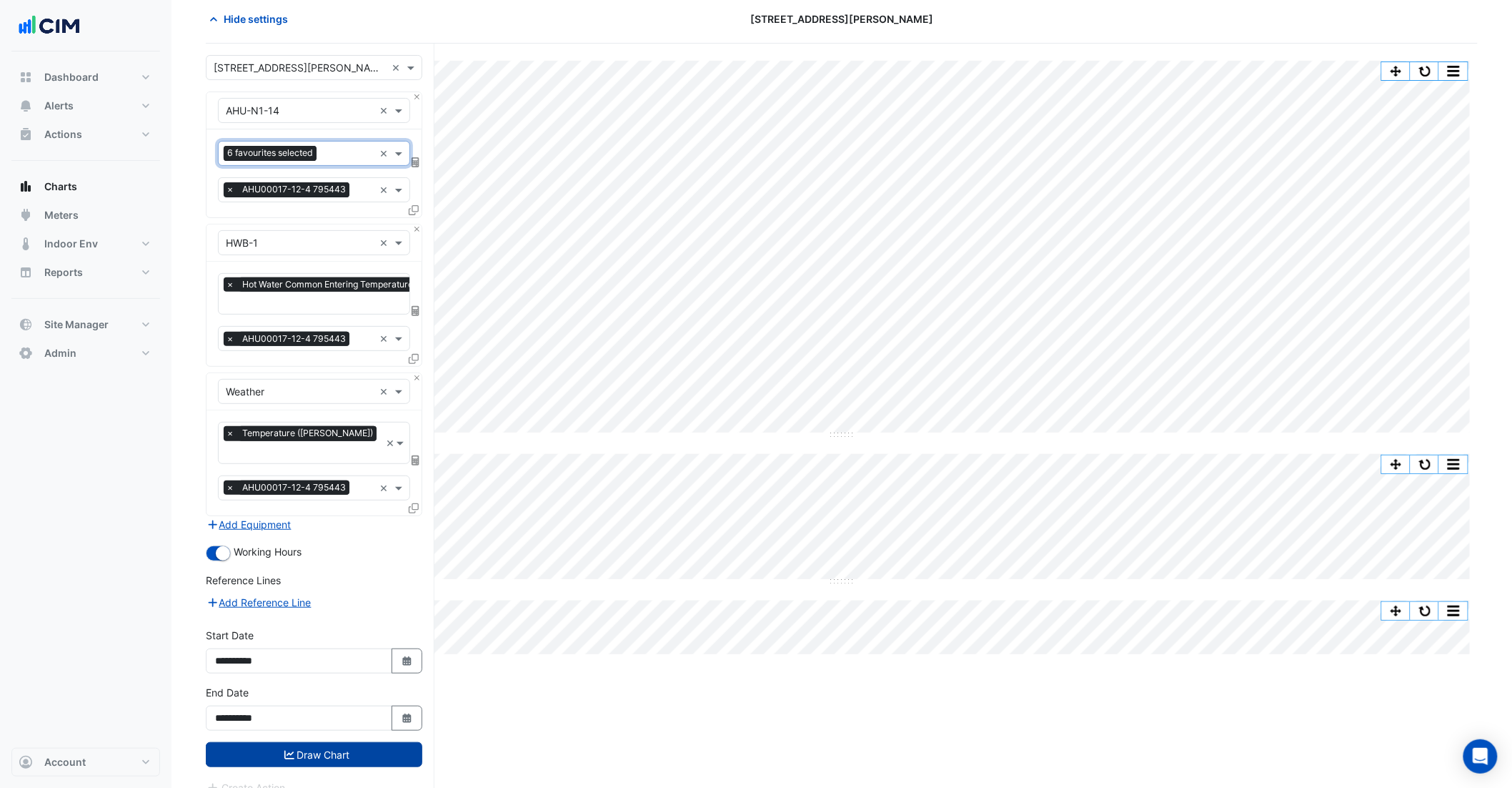
click at [338, 742] on button "Draw Chart" at bounding box center [314, 754] width 216 height 25
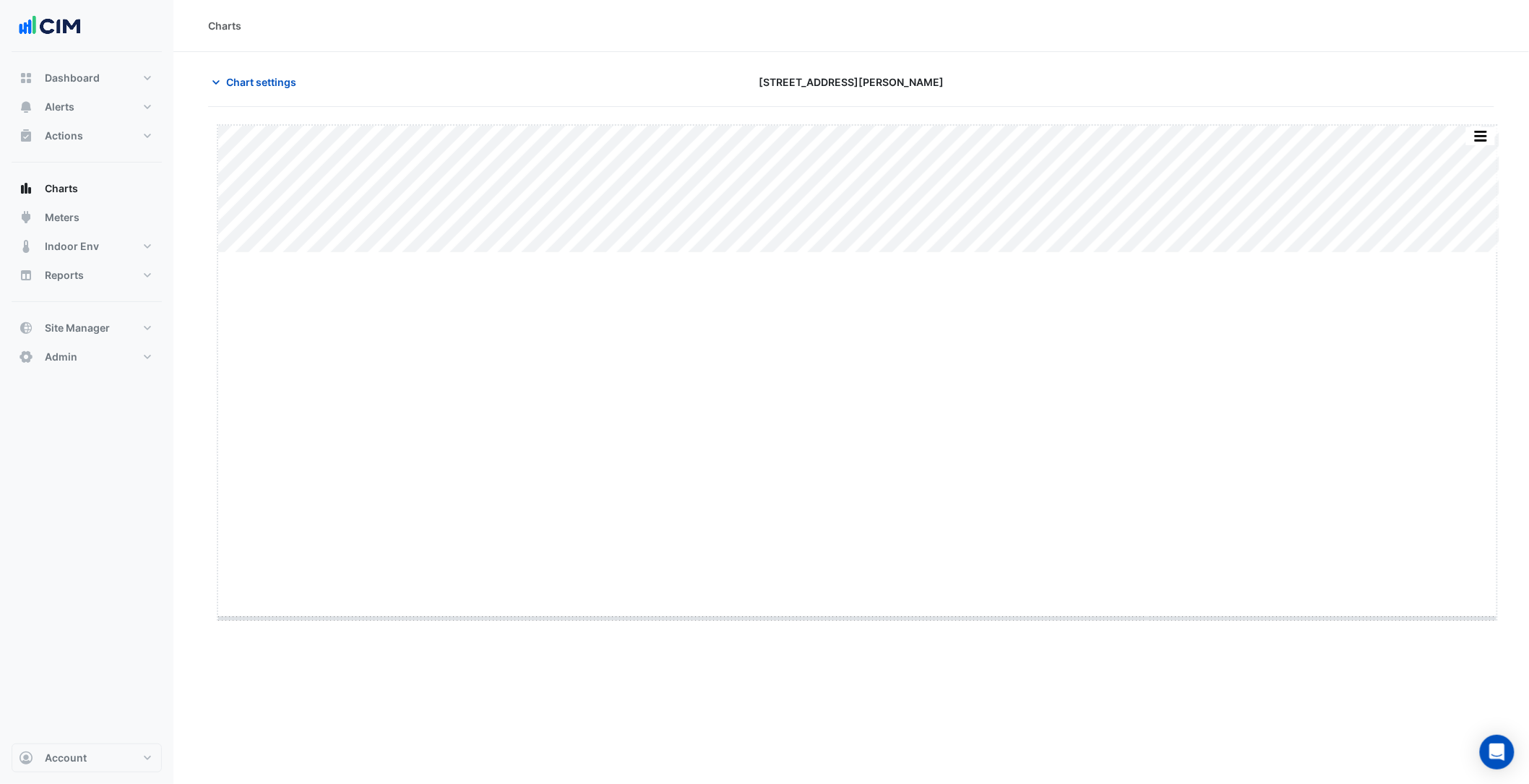
drag, startPoint x: 861, startPoint y: 251, endPoint x: 802, endPoint y: 606, distance: 359.9
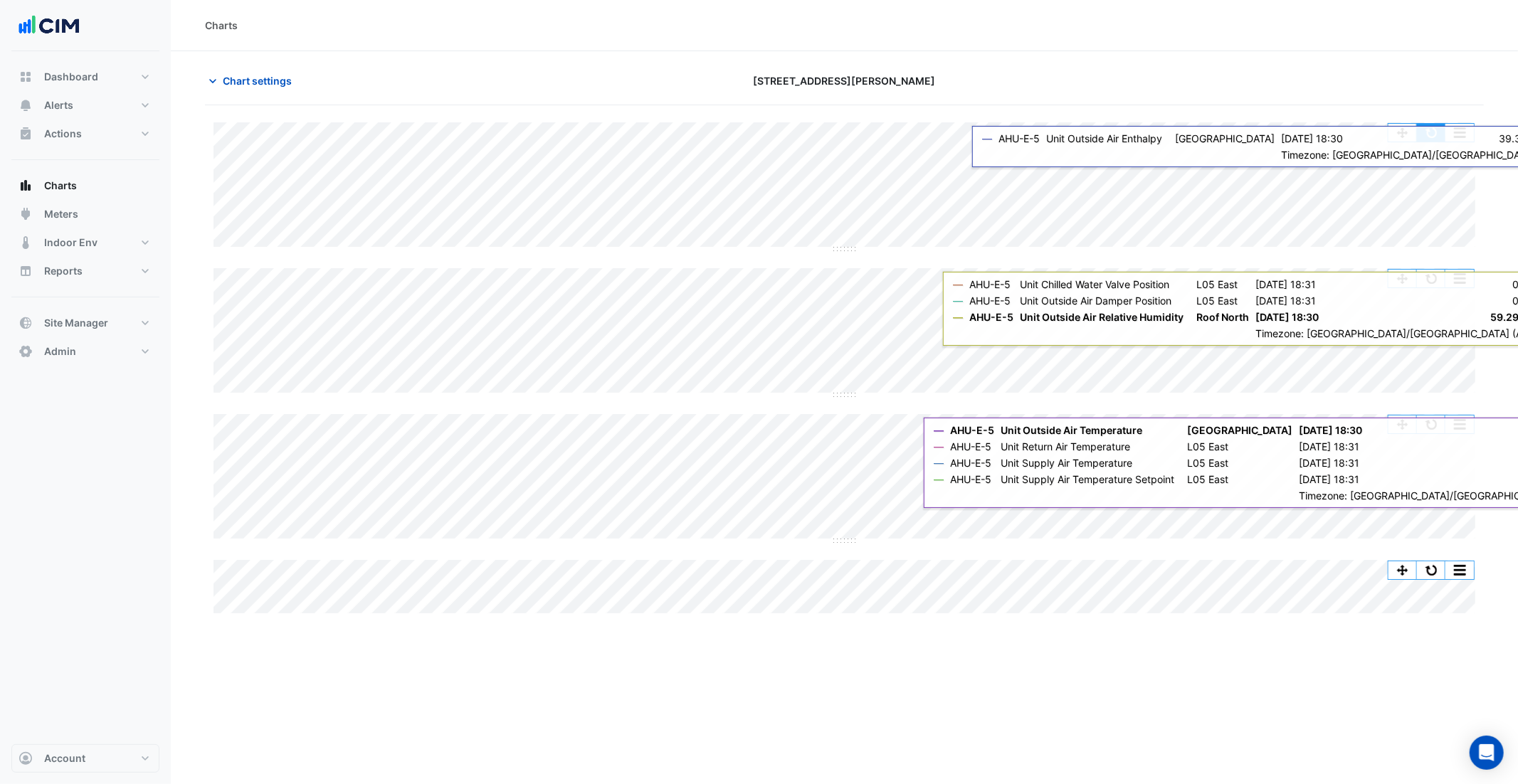
click at [1434, 140] on button "button" at bounding box center [1431, 133] width 28 height 18
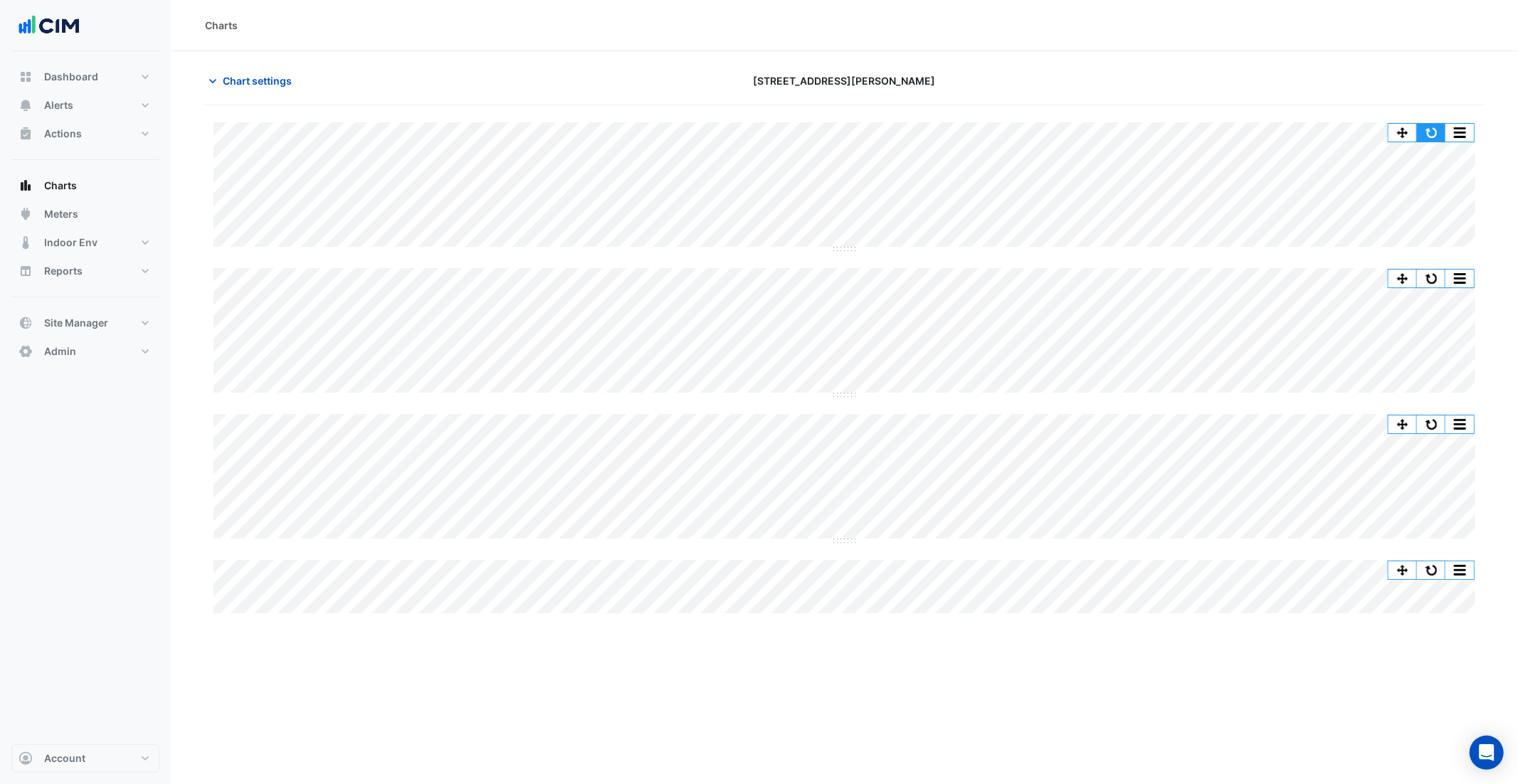
click at [1436, 138] on button "button" at bounding box center [1431, 133] width 28 height 18
click at [1434, 131] on button "button" at bounding box center [1431, 133] width 28 height 18
click at [1432, 124] on button "button" at bounding box center [1431, 133] width 28 height 18
